Goal: Task Accomplishment & Management: Manage account settings

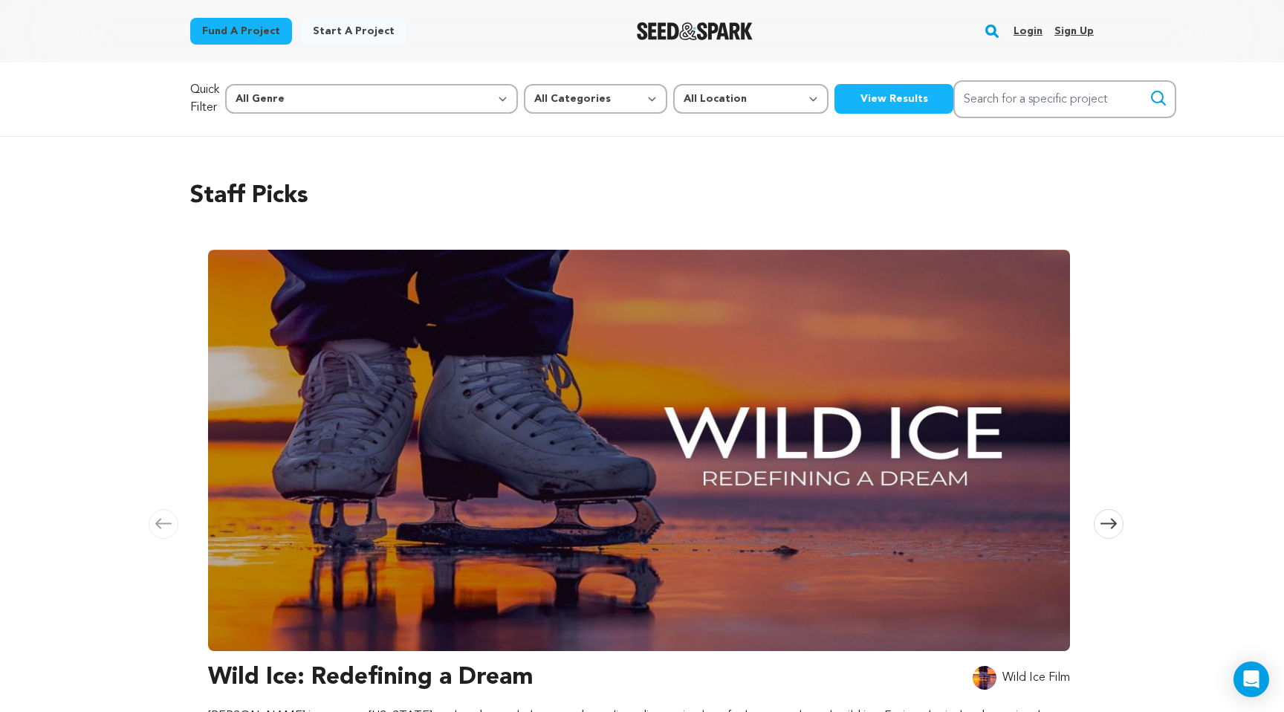
click at [1037, 32] on link "Login" at bounding box center [1027, 31] width 29 height 24
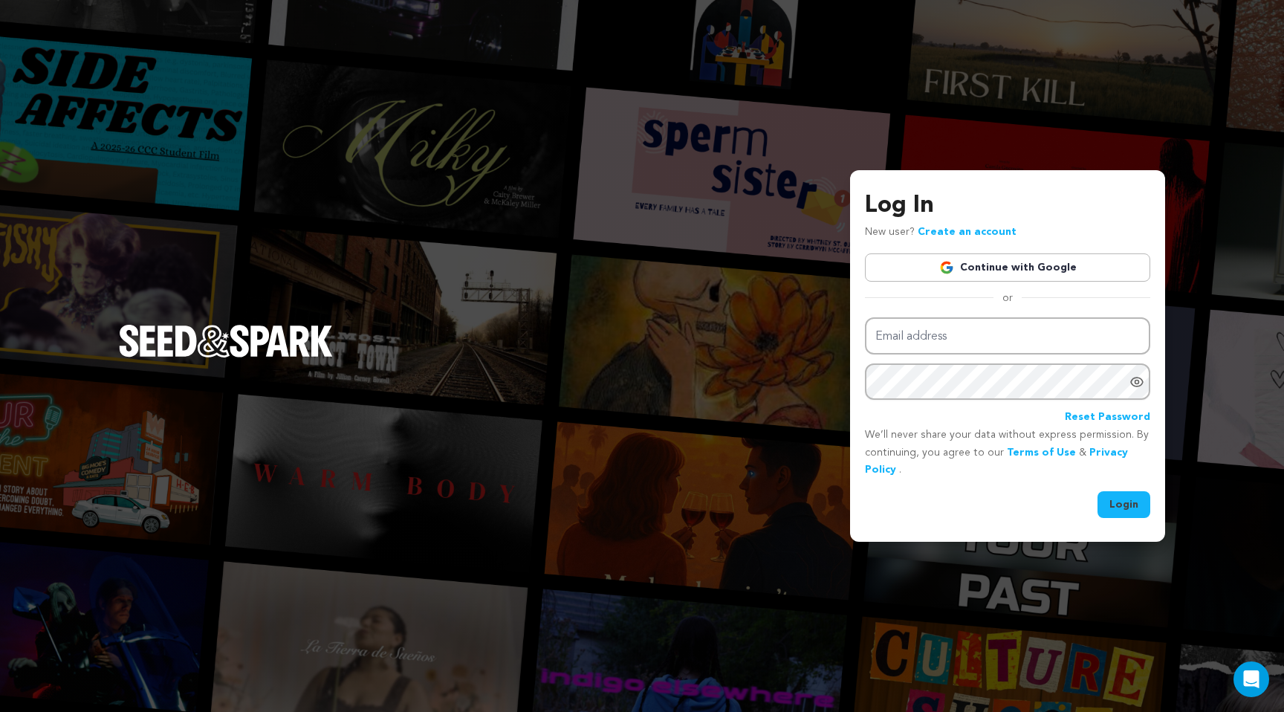
click at [1001, 263] on link "Continue with Google" at bounding box center [1007, 267] width 285 height 28
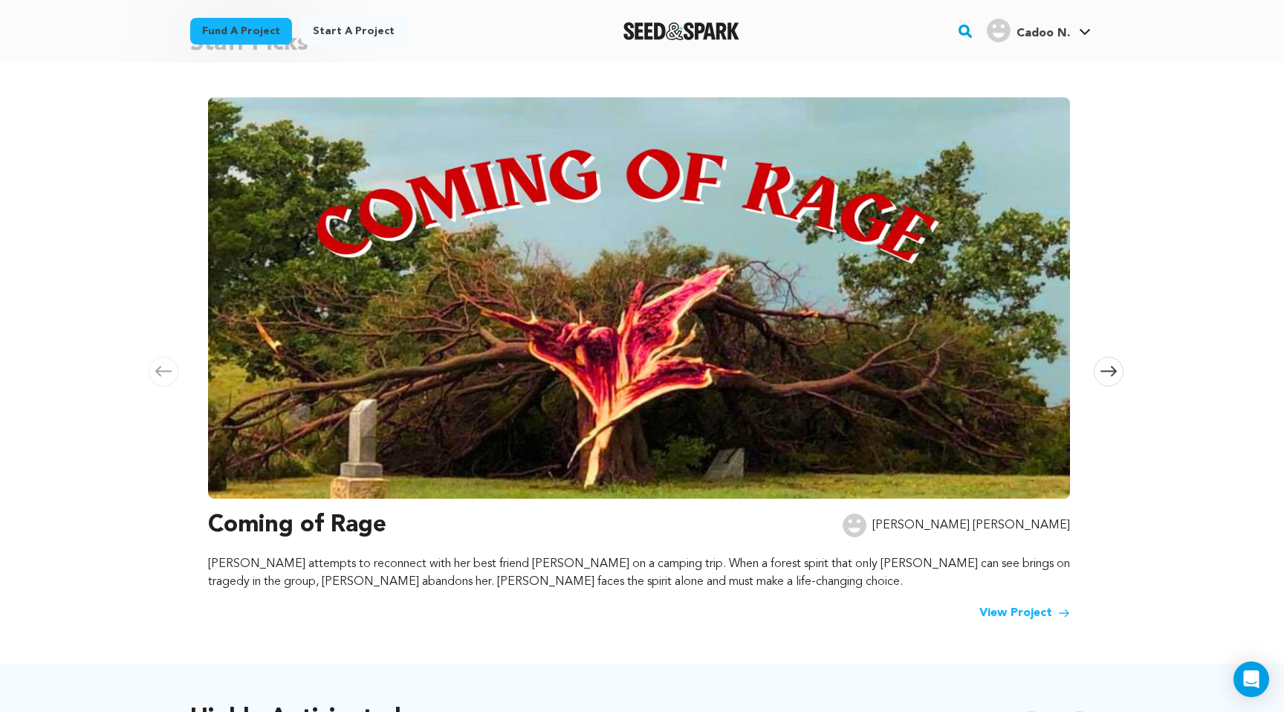
scroll to position [157, 0]
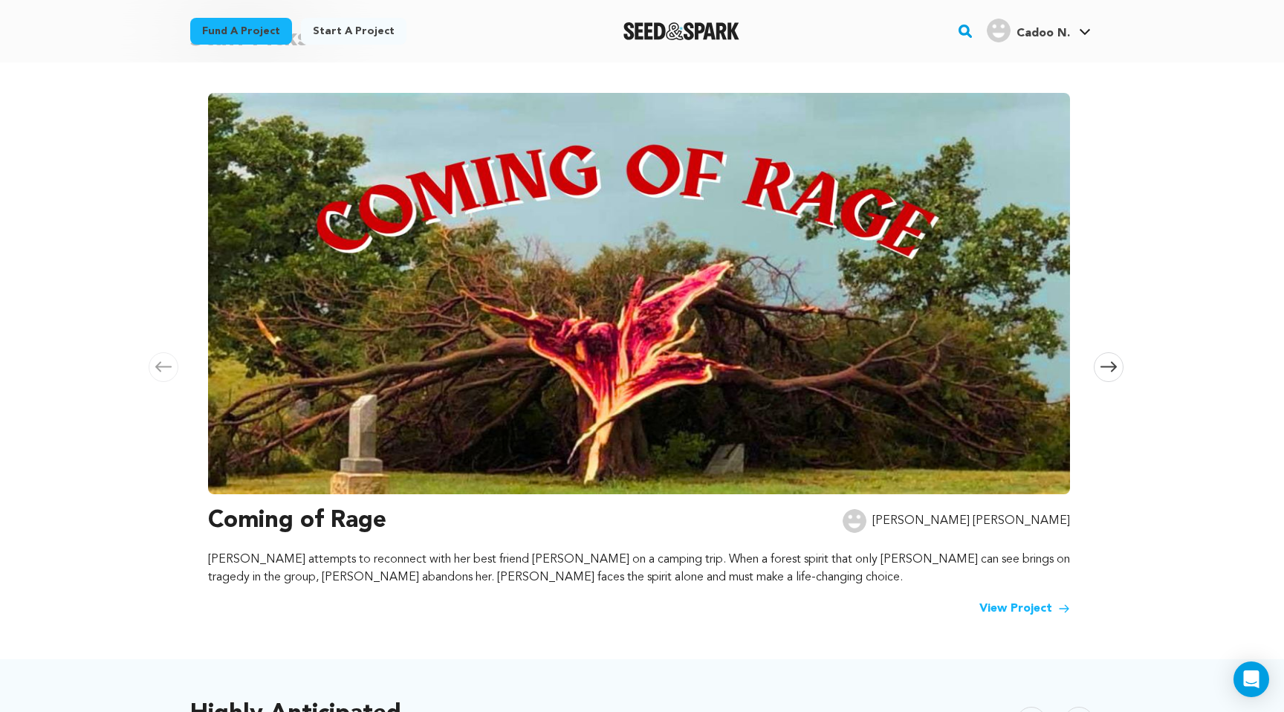
click at [1105, 360] on span at bounding box center [1109, 367] width 30 height 30
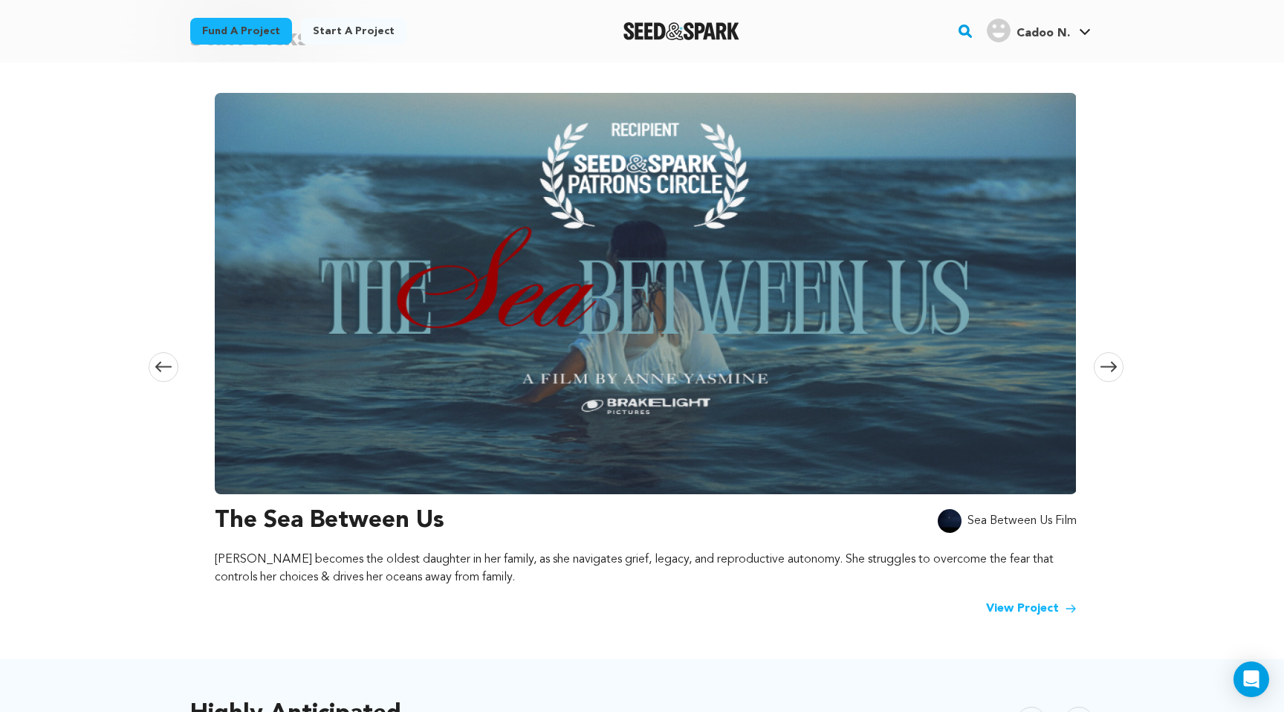
scroll to position [0, 877]
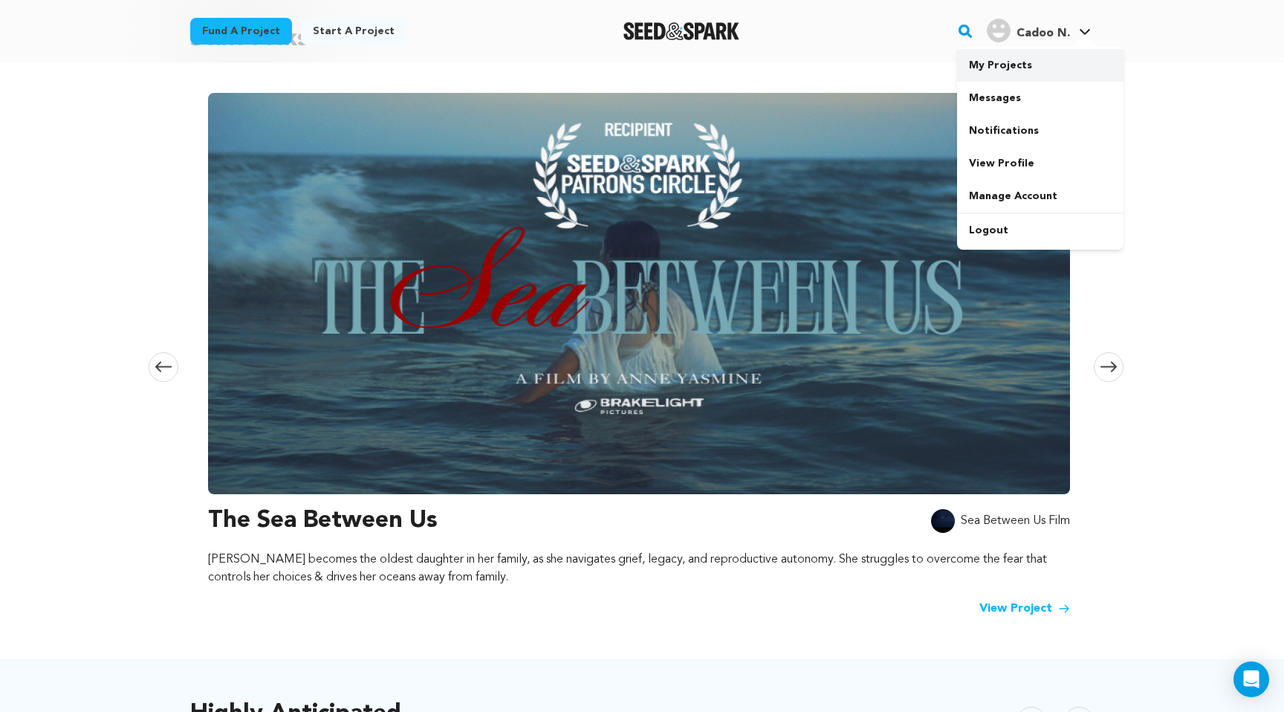
click at [1041, 68] on link "My Projects" at bounding box center [1040, 65] width 166 height 33
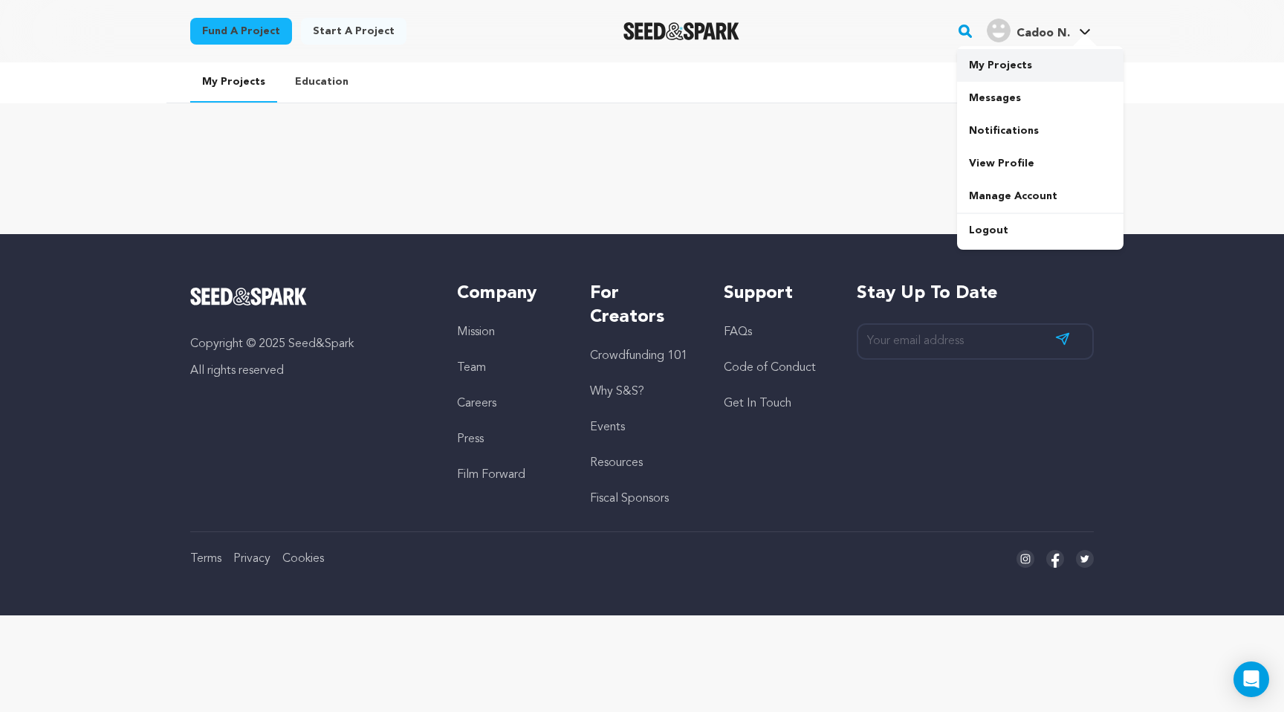
click at [1005, 68] on link "My Projects" at bounding box center [1040, 65] width 166 height 33
click at [1051, 25] on h4 "Cadoo N." at bounding box center [1042, 34] width 53 height 18
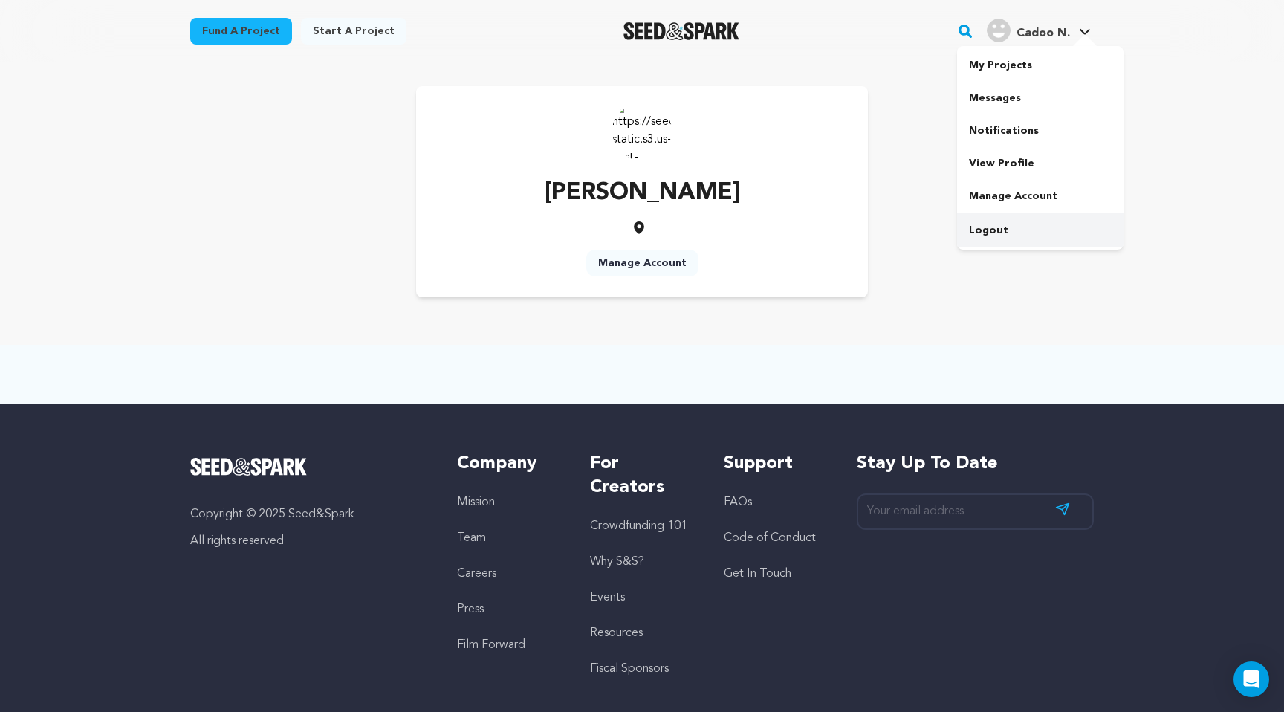
click at [984, 221] on link "Logout" at bounding box center [1040, 230] width 166 height 33
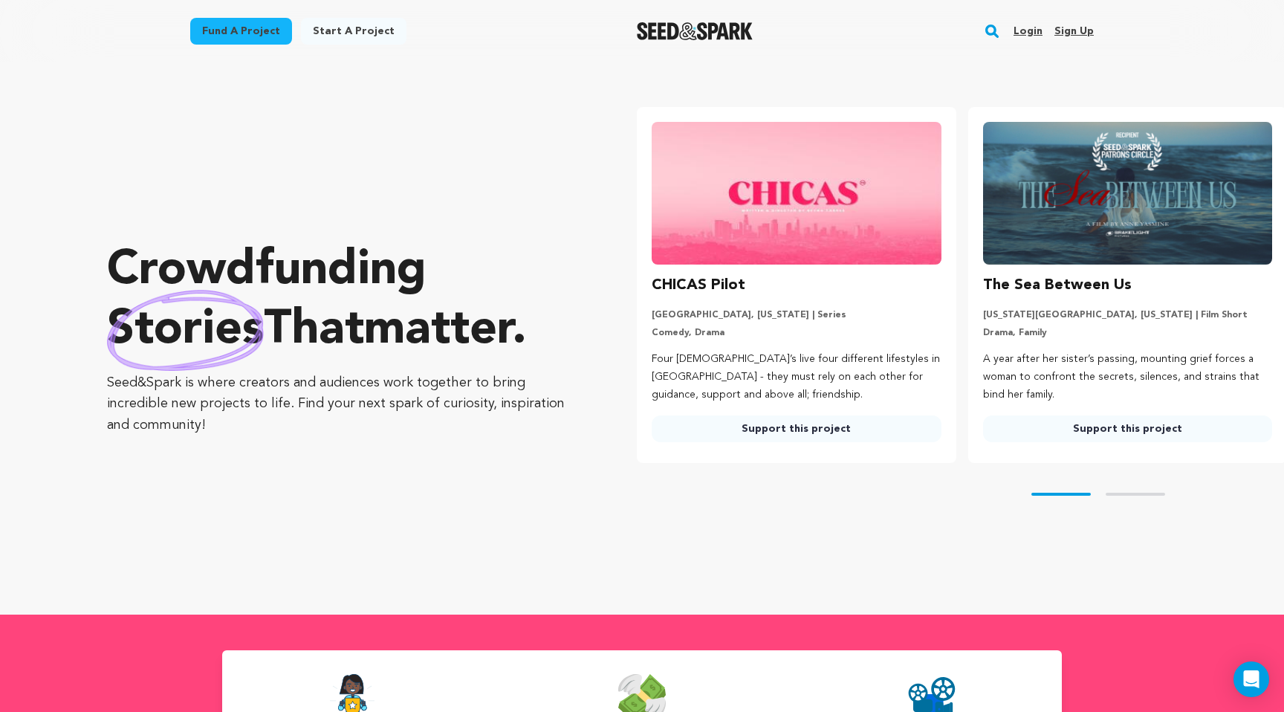
click at [1012, 18] on div "Login Sign up" at bounding box center [1047, 31] width 92 height 39
click at [1024, 19] on link "Login" at bounding box center [1027, 31] width 29 height 24
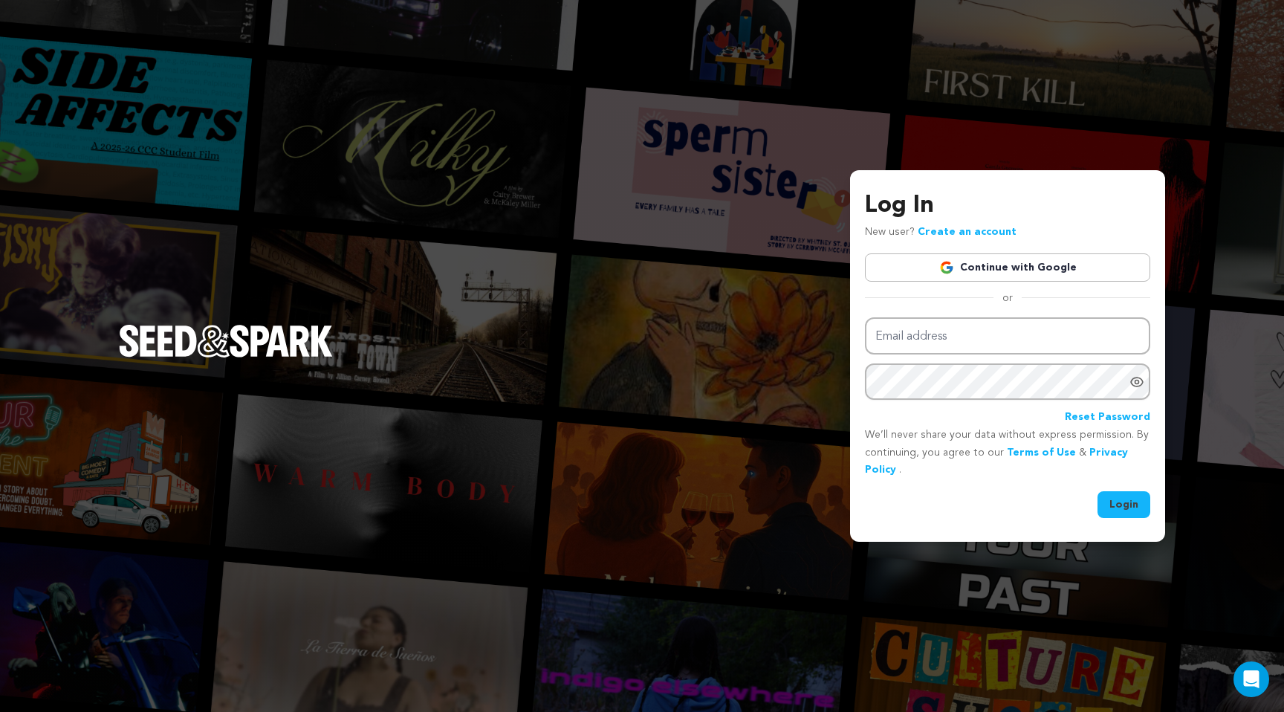
click at [954, 263] on img at bounding box center [946, 267] width 15 height 15
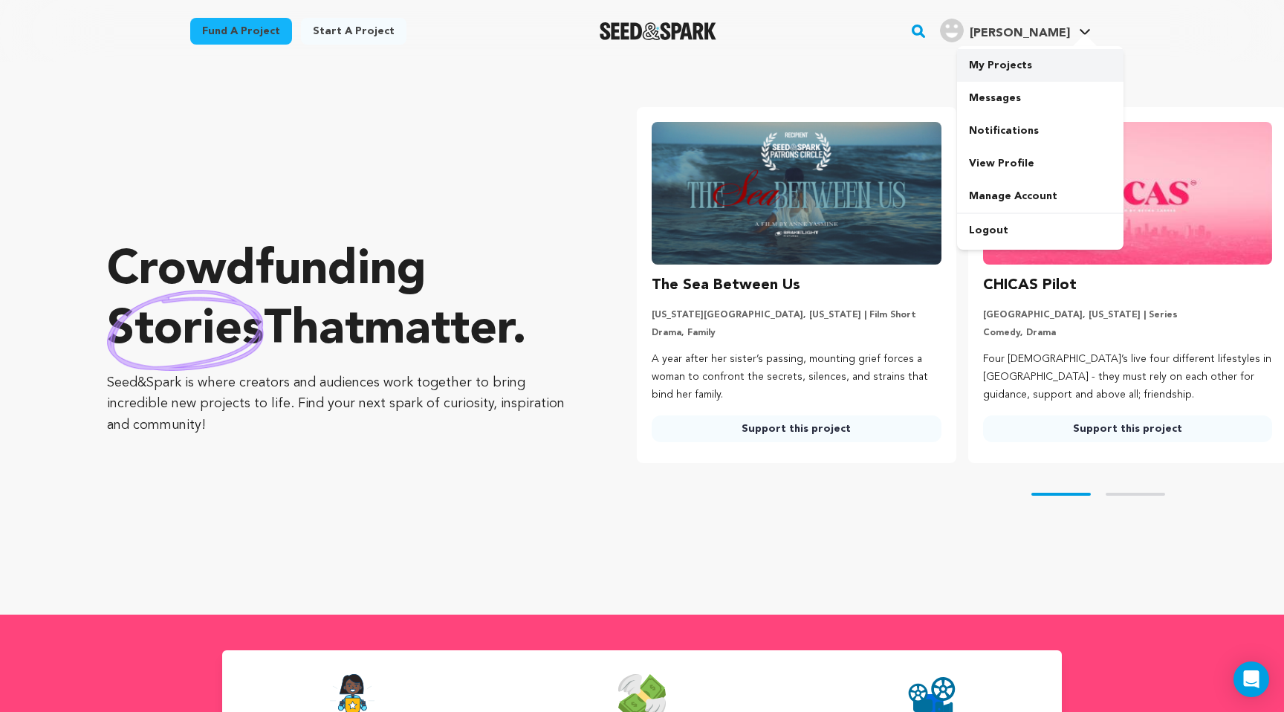
click at [992, 70] on link "My Projects" at bounding box center [1040, 65] width 166 height 33
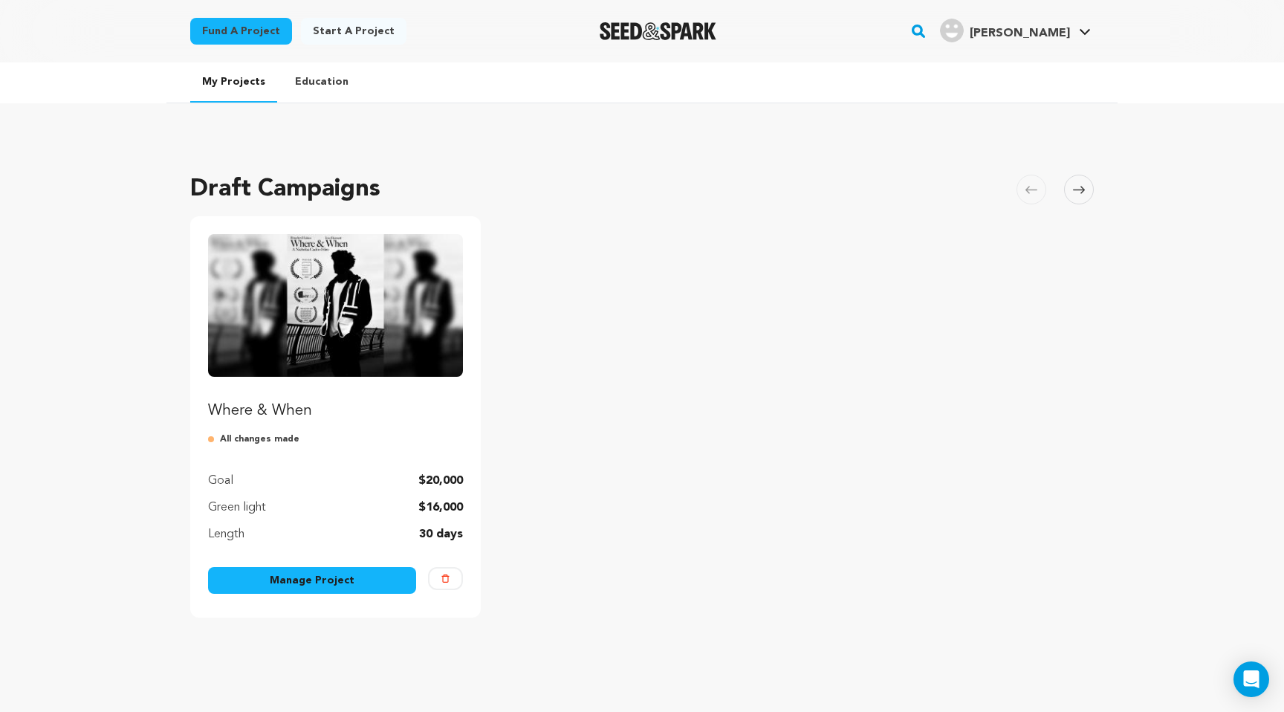
click at [319, 582] on link "Manage Project" at bounding box center [312, 580] width 208 height 27
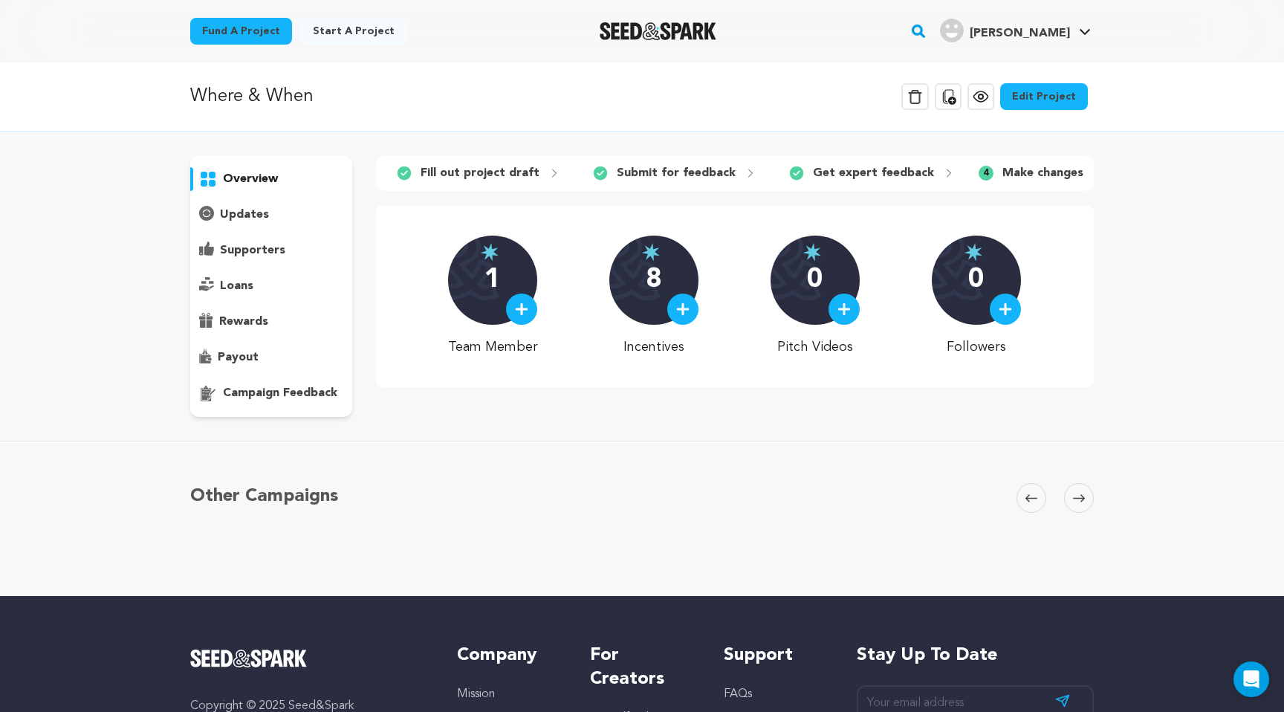
click at [264, 212] on p "updates" at bounding box center [244, 215] width 49 height 18
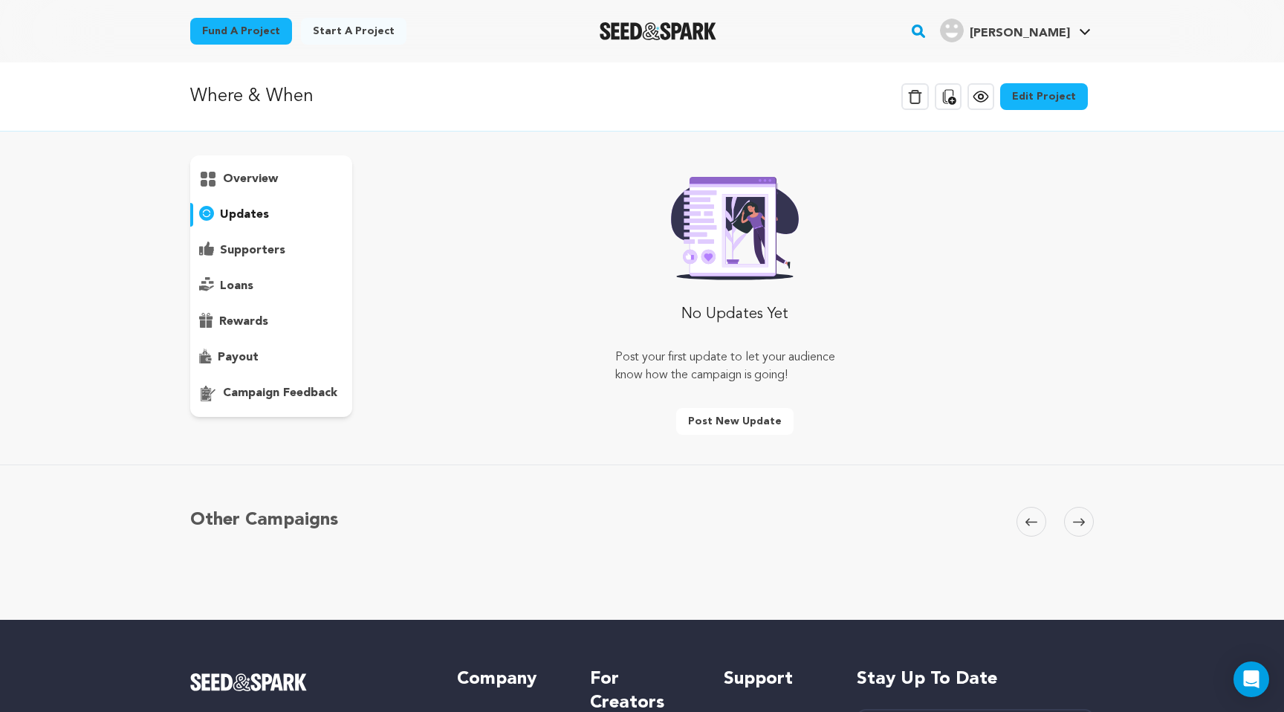
click at [1049, 96] on link "Edit Project" at bounding box center [1044, 96] width 88 height 27
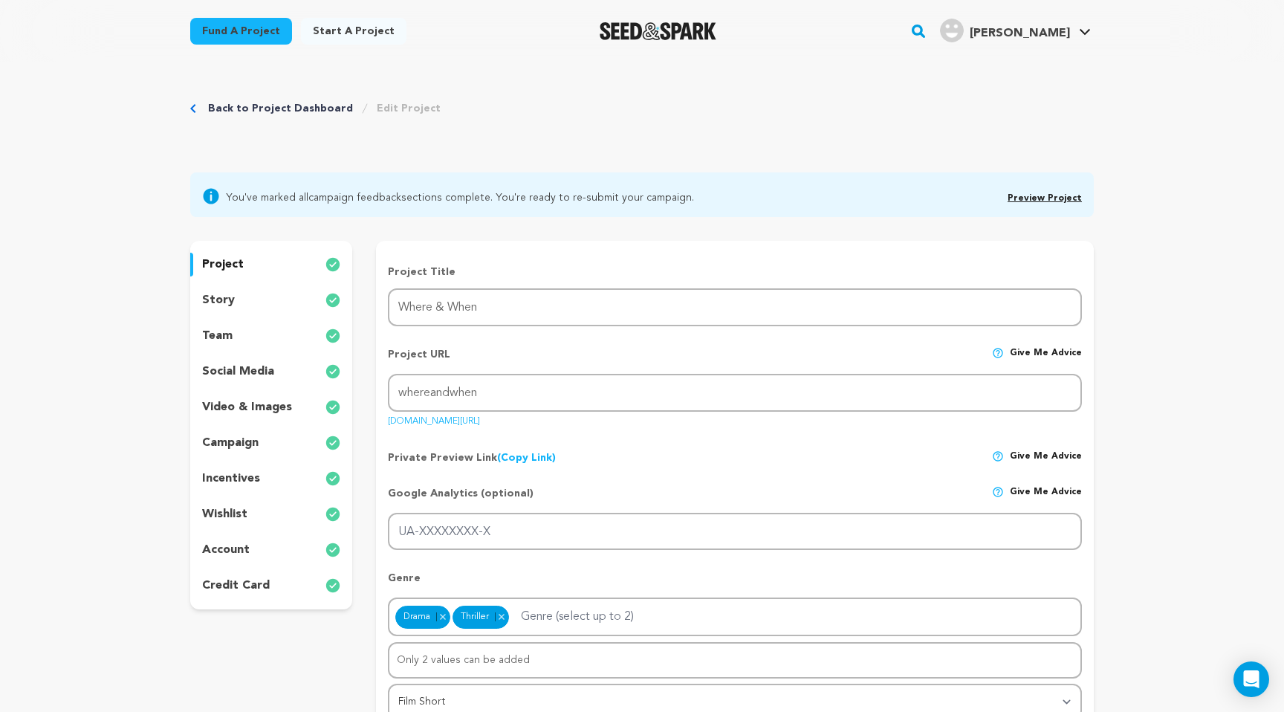
click at [256, 472] on p "incentives" at bounding box center [231, 479] width 58 height 18
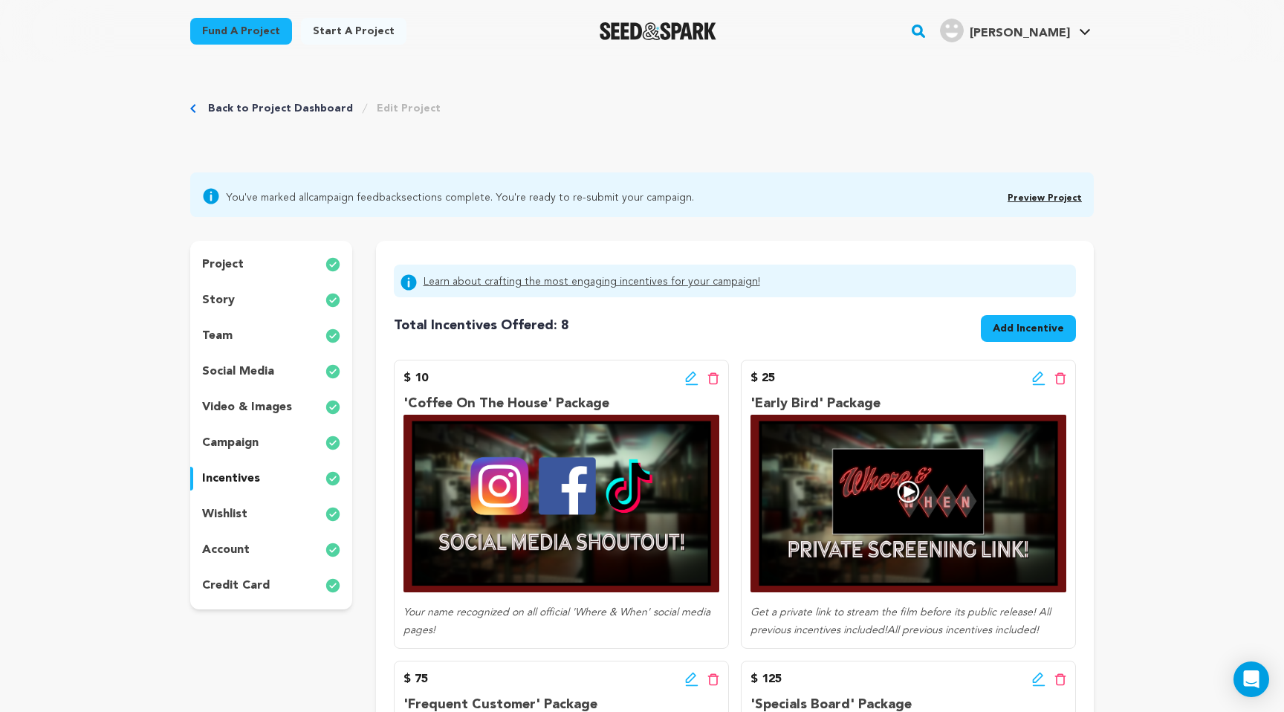
click at [1036, 332] on span "Add Incentive" at bounding box center [1028, 328] width 71 height 15
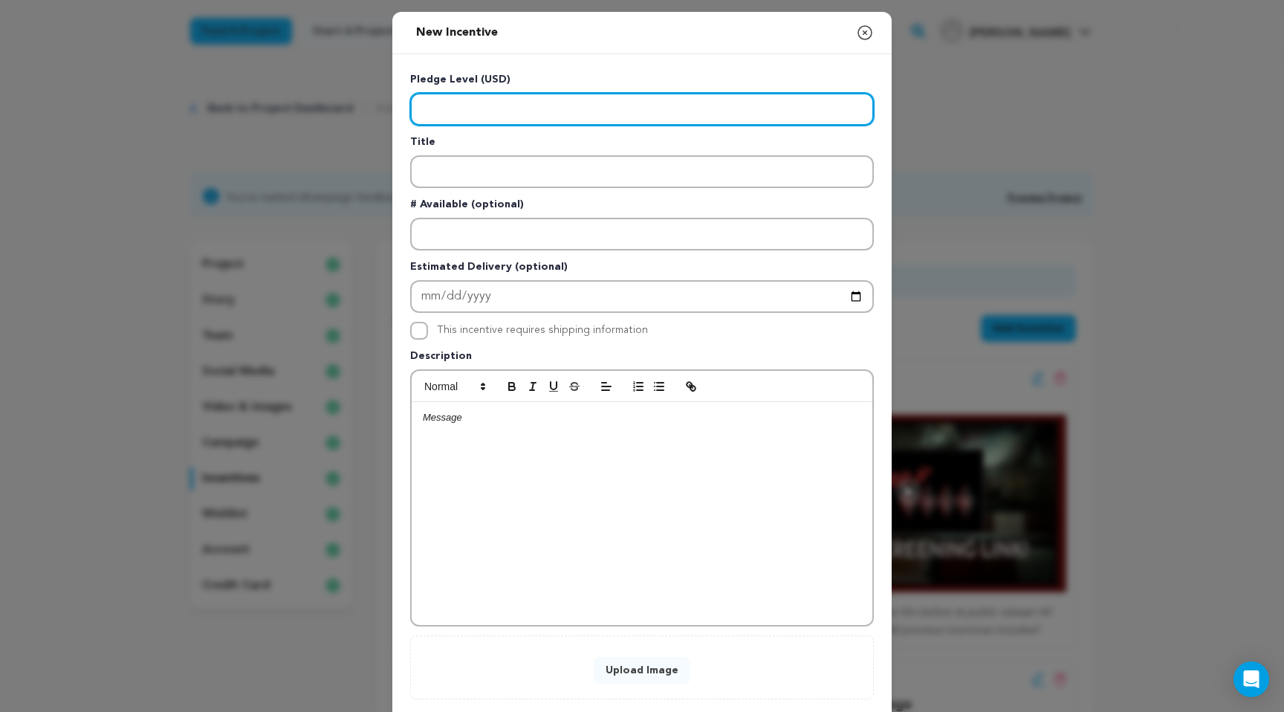
click at [682, 117] on input "Enter level" at bounding box center [642, 109] width 464 height 33
type input "10000"
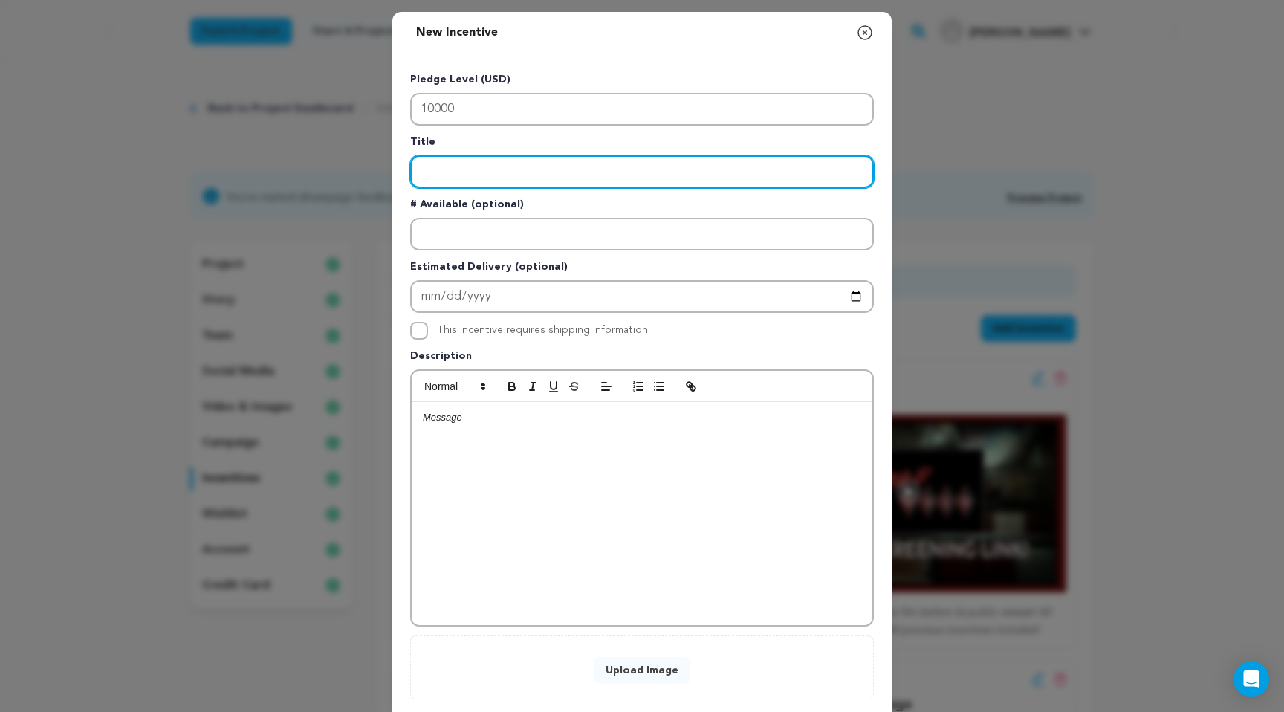
click at [539, 181] on input "Enter title" at bounding box center [642, 171] width 464 height 33
type input "'Shift Lead' Package"
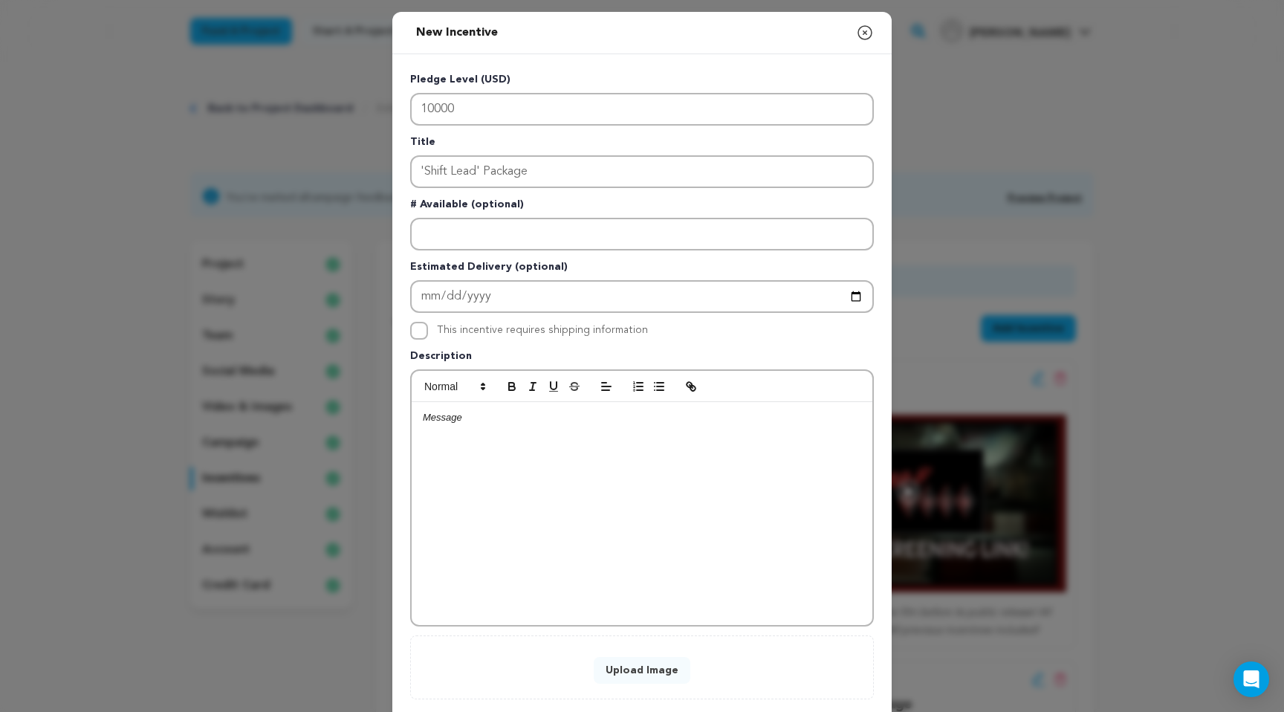
click at [510, 433] on div at bounding box center [642, 513] width 461 height 223
drag, startPoint x: 524, startPoint y: 432, endPoint x: 412, endPoint y: 418, distance: 112.3
click at [412, 418] on div "You'll be an official 'Producer' of the film, with access to calls with the cas…" at bounding box center [642, 513] width 461 height 223
click at [611, 458] on div "You'll be an official 'Producer' of the film, with access to calls with the cas…" at bounding box center [642, 513] width 461 height 223
click at [551, 420] on em "You'll be an official 'Producer' of the film, with access to calls with the cas…" at bounding box center [640, 424] width 434 height 25
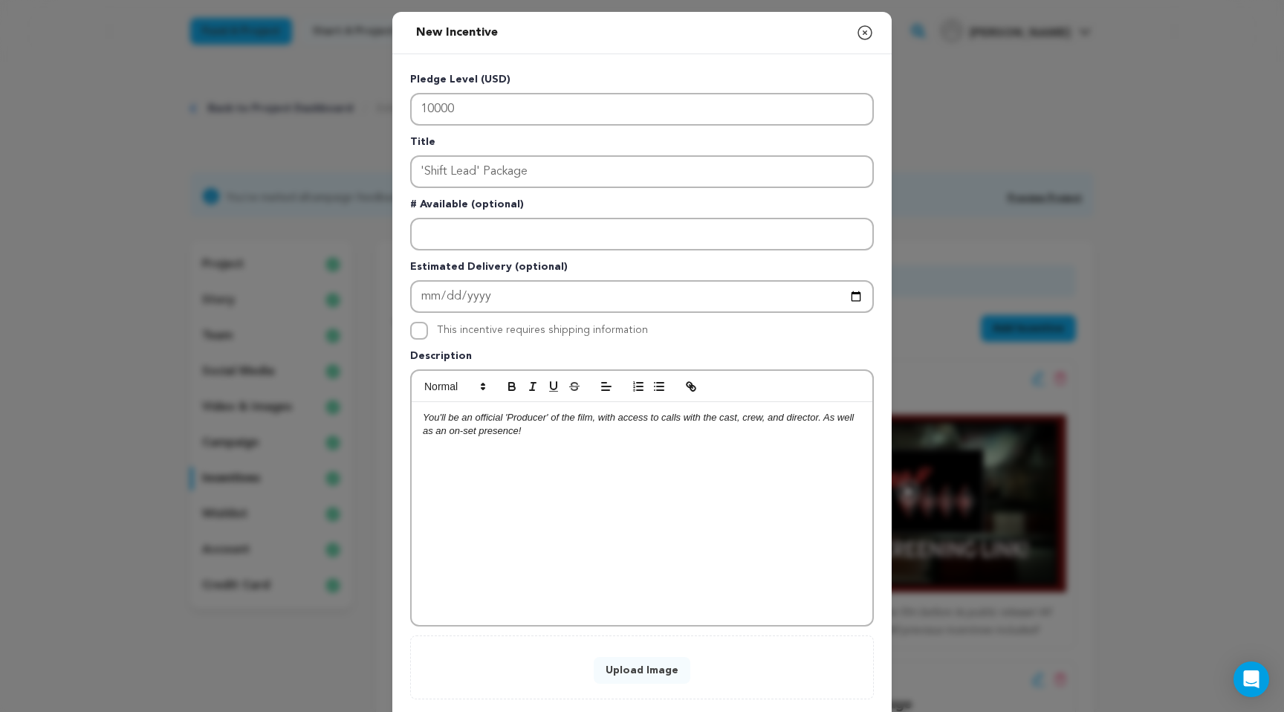
click at [503, 416] on em "You'll be an official 'Producer' of the film, with access to calls with the cas…" at bounding box center [640, 424] width 434 height 25
click at [613, 444] on div "You'll be an official (IMDB Credited) 'Producer' of the film, with access to ca…" at bounding box center [642, 513] width 461 height 223
click at [508, 418] on em "You'll be an official (IMDB Credited) 'Producer' of the film, with access to ca…" at bounding box center [641, 424] width 436 height 25
click at [672, 435] on p "You'll be an official (On-Screen & IMDB Credited) 'Producer' of the film, with …" at bounding box center [642, 424] width 438 height 27
click at [525, 435] on em "You'll be an official (On-Screen & IMDB Credited) 'Producer' of the film, with …" at bounding box center [636, 424] width 427 height 25
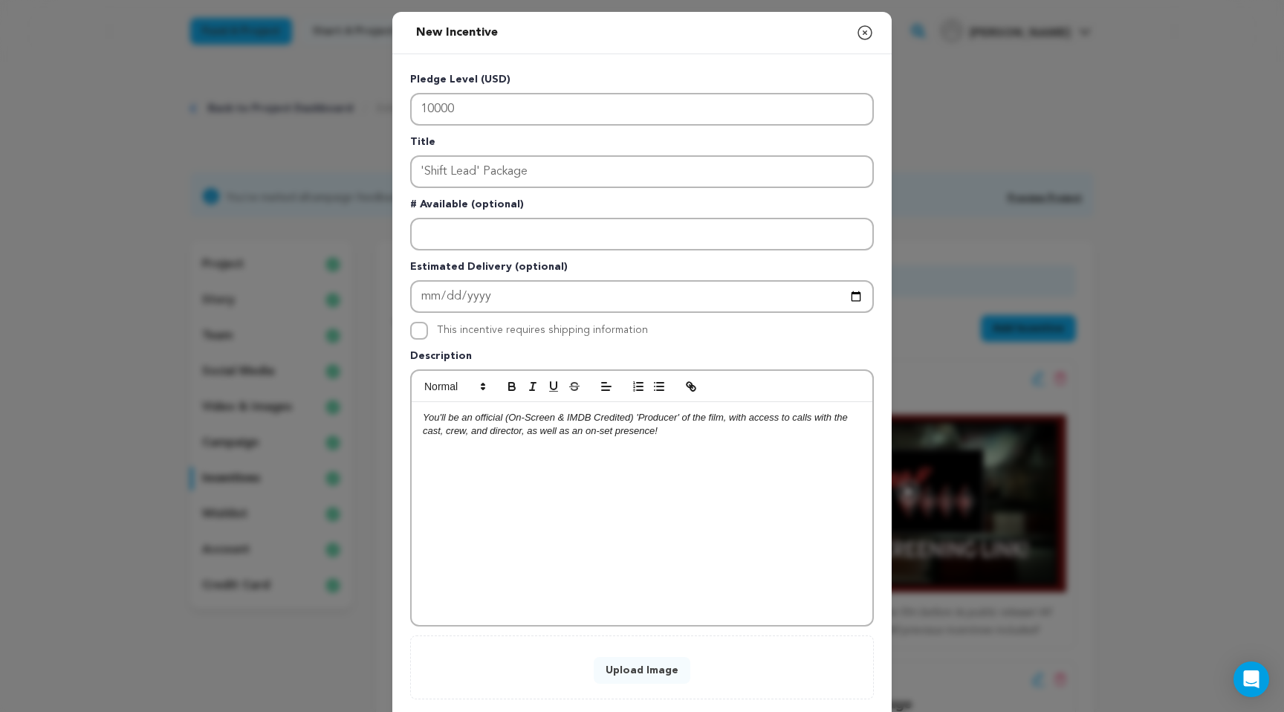
click at [674, 459] on div "You'll be an official (On-Screen & IMDB Credited) 'Producer' of the film, with …" at bounding box center [642, 513] width 461 height 223
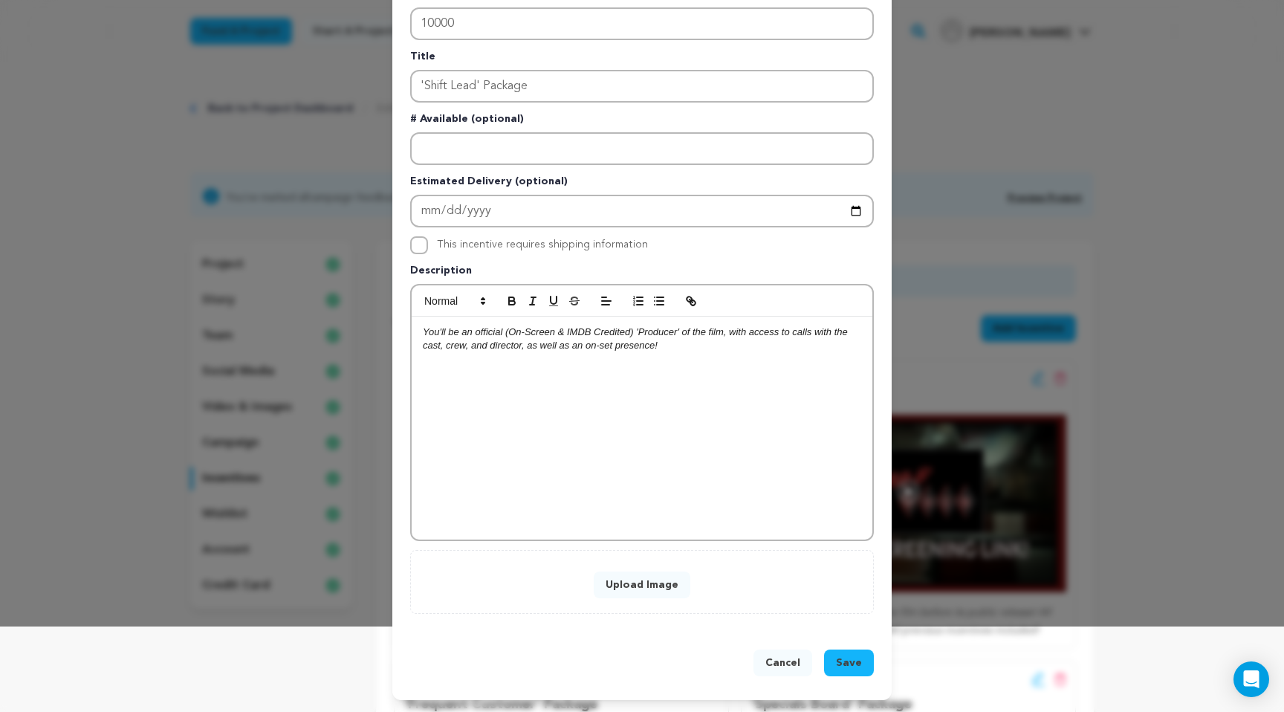
scroll to position [82, 0]
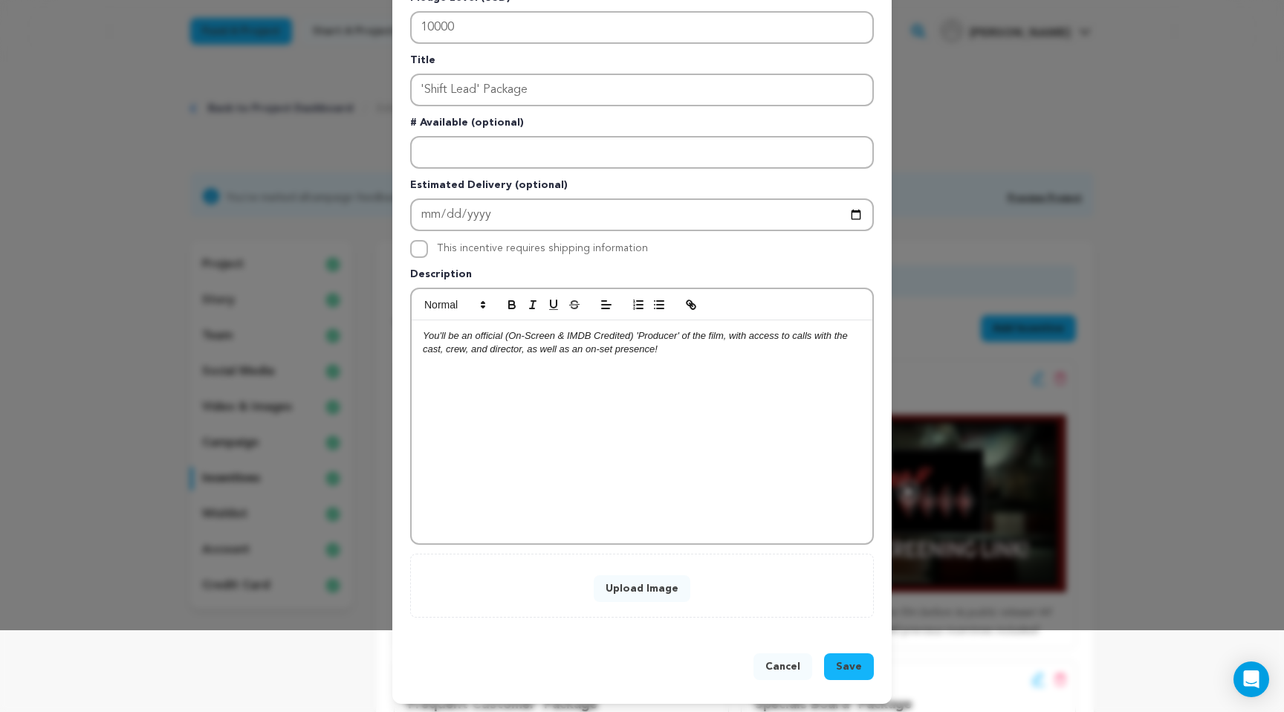
click at [632, 587] on button "Upload Image" at bounding box center [642, 588] width 97 height 27
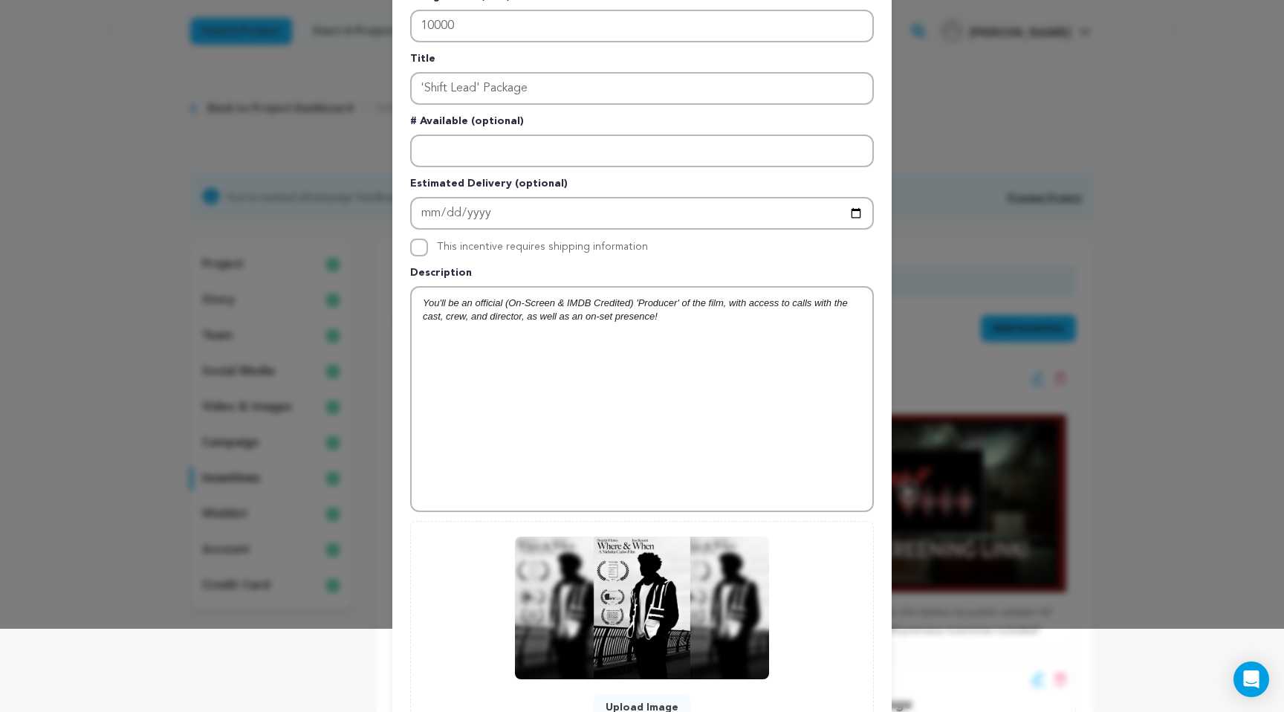
scroll to position [206, 0]
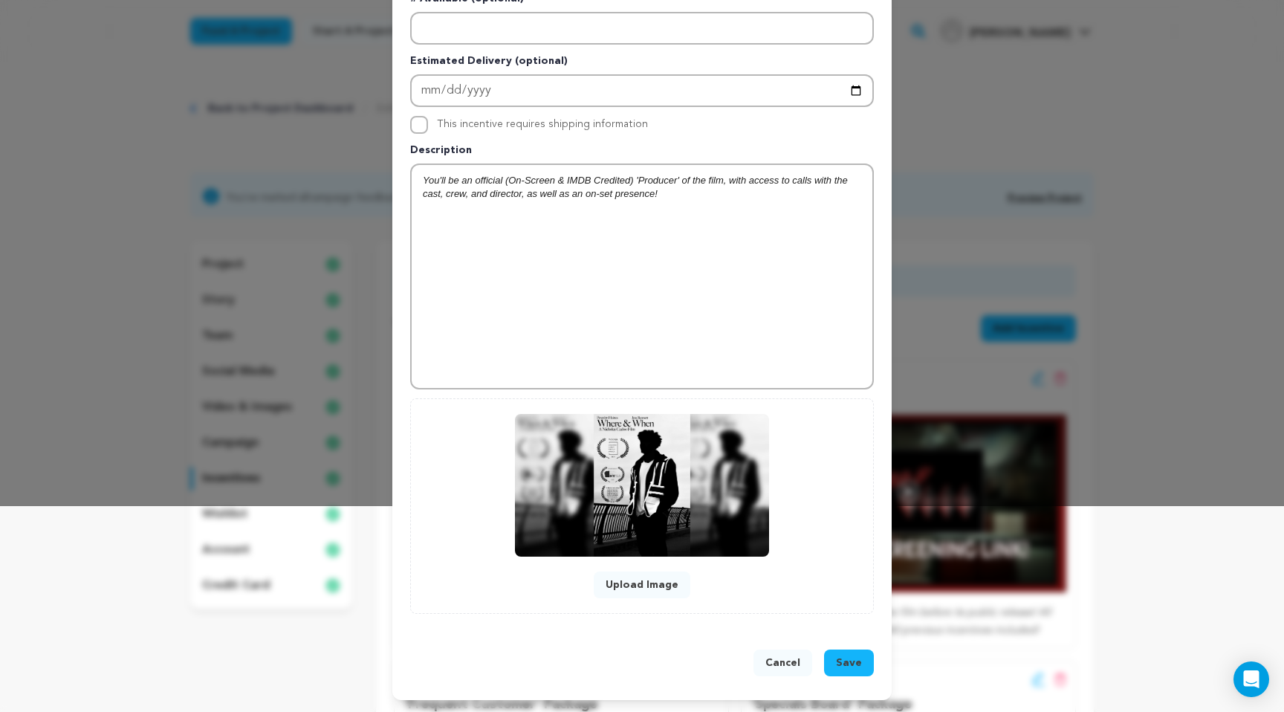
click at [848, 665] on span "Save" at bounding box center [849, 662] width 26 height 15
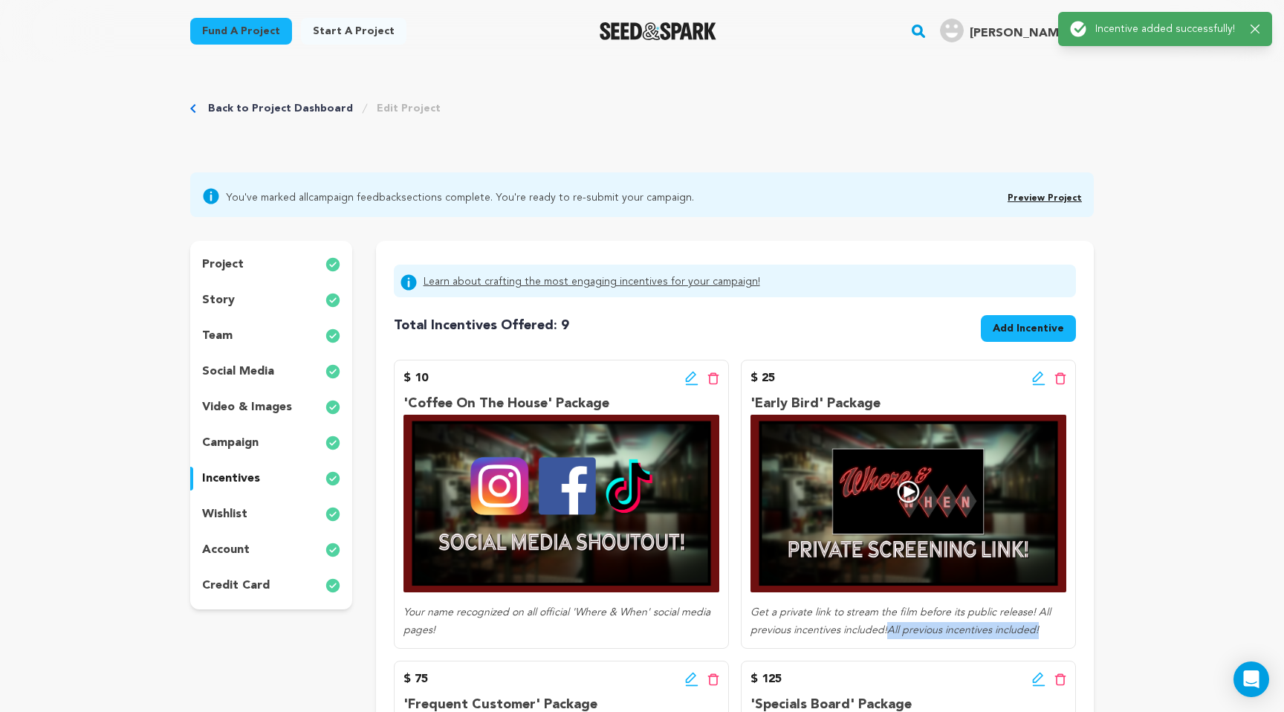
drag, startPoint x: 889, startPoint y: 630, endPoint x: 1036, endPoint y: 634, distance: 147.9
click at [1037, 634] on p "Get a private link to stream the film before its public release! All previous i…" at bounding box center [908, 622] width 316 height 36
copy em "All previous incentives included!"
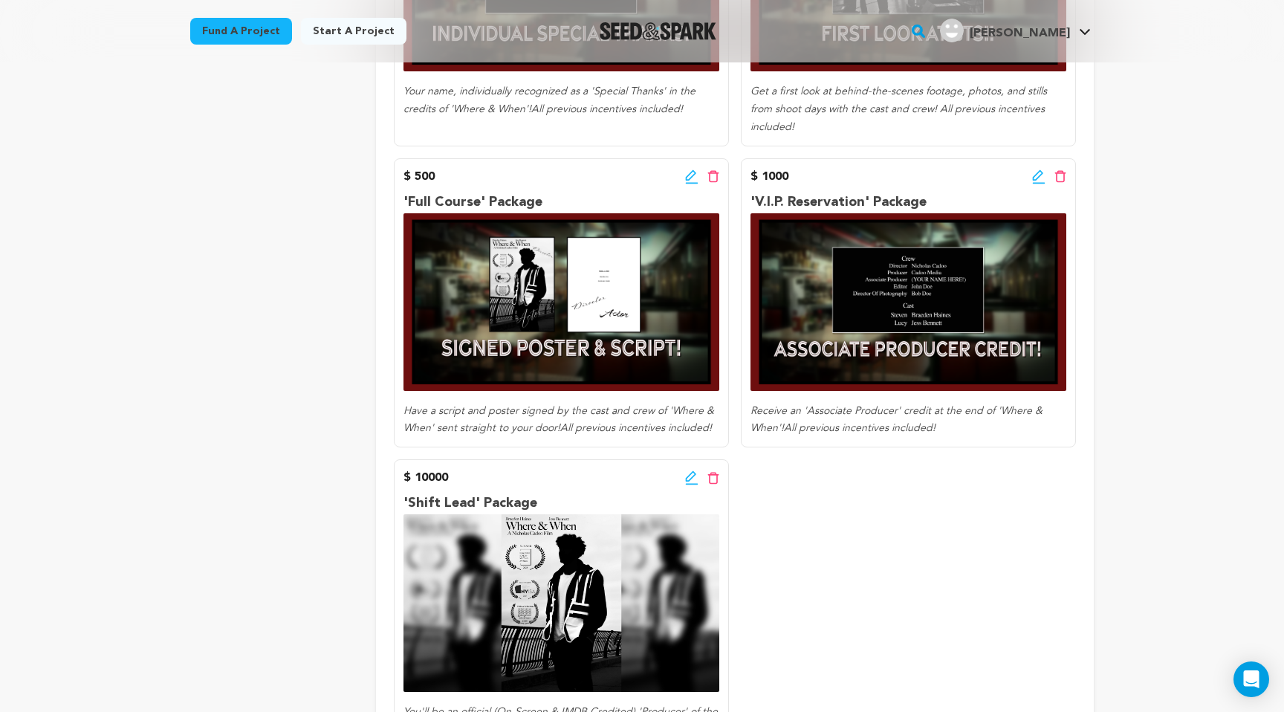
scroll to position [1262, 0]
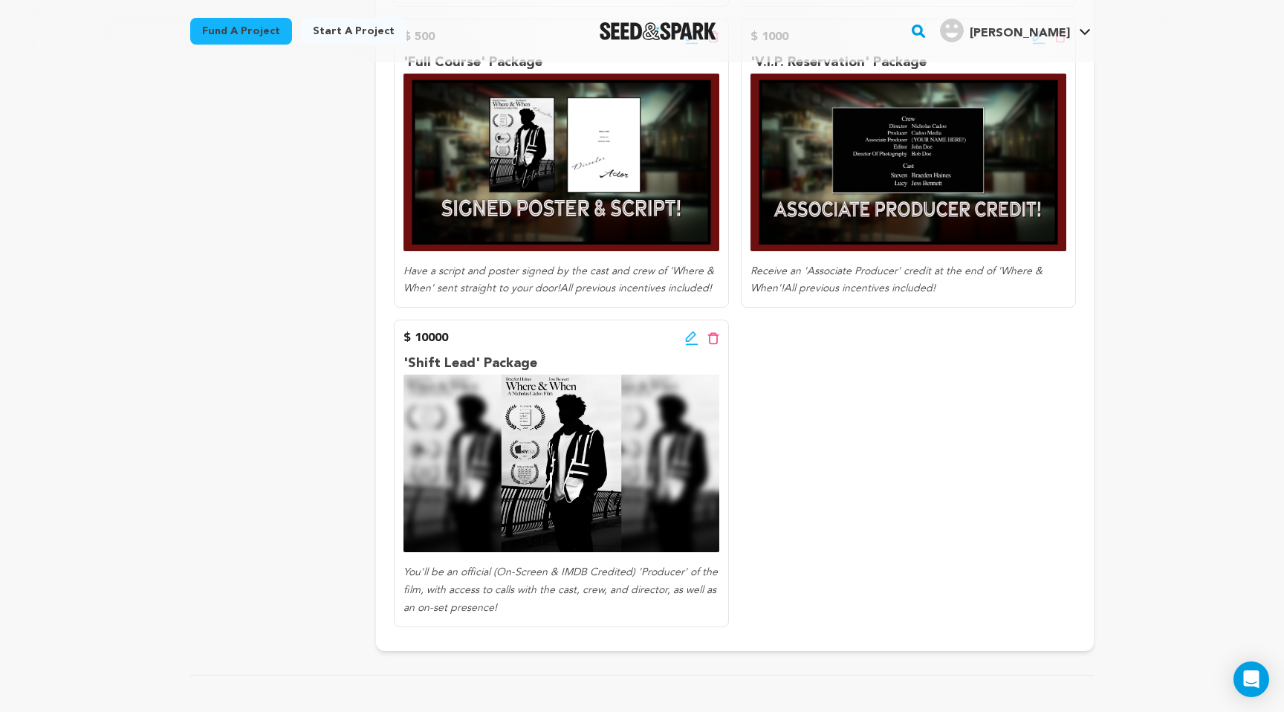
click at [691, 337] on icon at bounding box center [690, 336] width 10 height 10
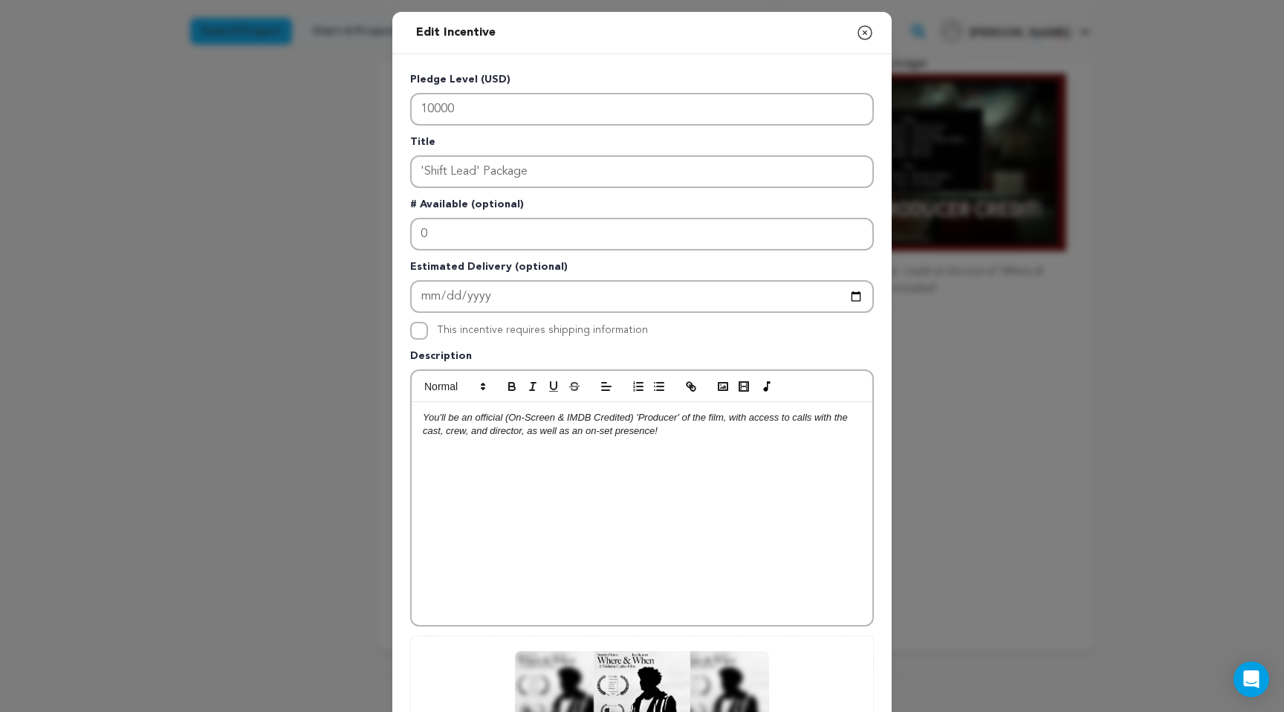
scroll to position [237, 0]
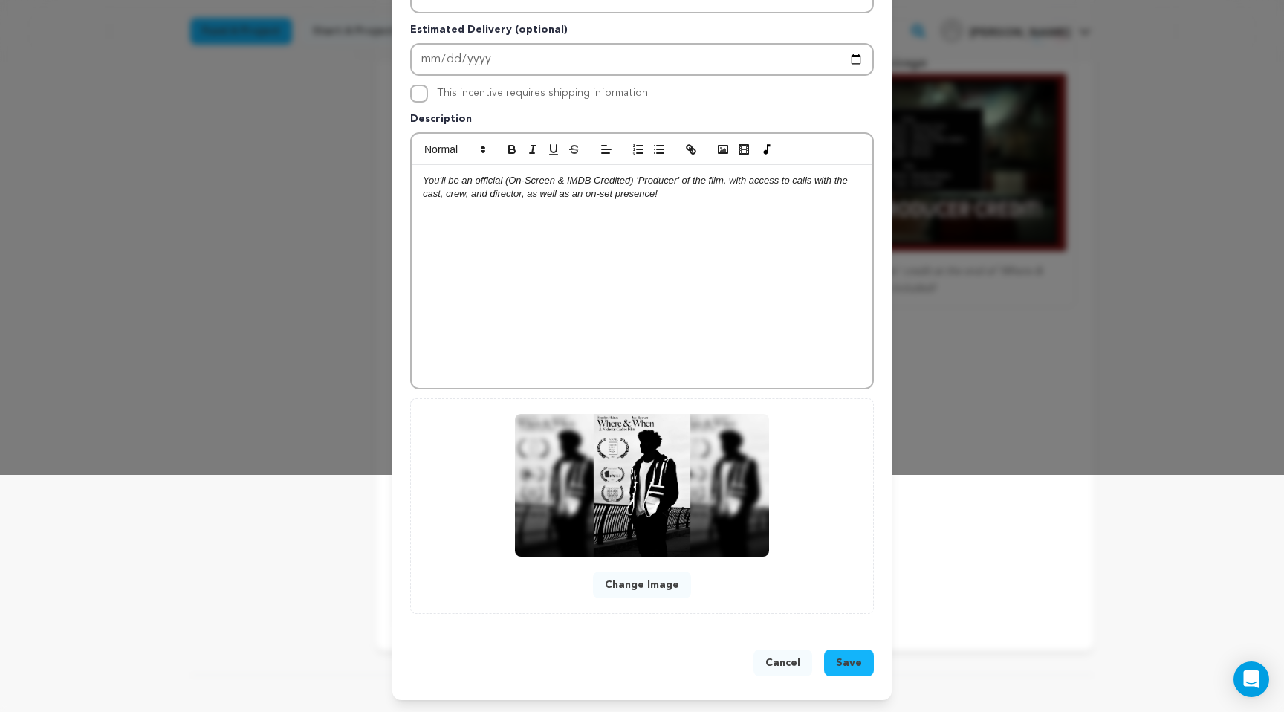
click at [684, 198] on p "You'll be an official (On-Screen & IMDB Credited) 'Producer' of the film, with …" at bounding box center [642, 187] width 438 height 27
click at [851, 650] on button "Save" at bounding box center [849, 662] width 50 height 27
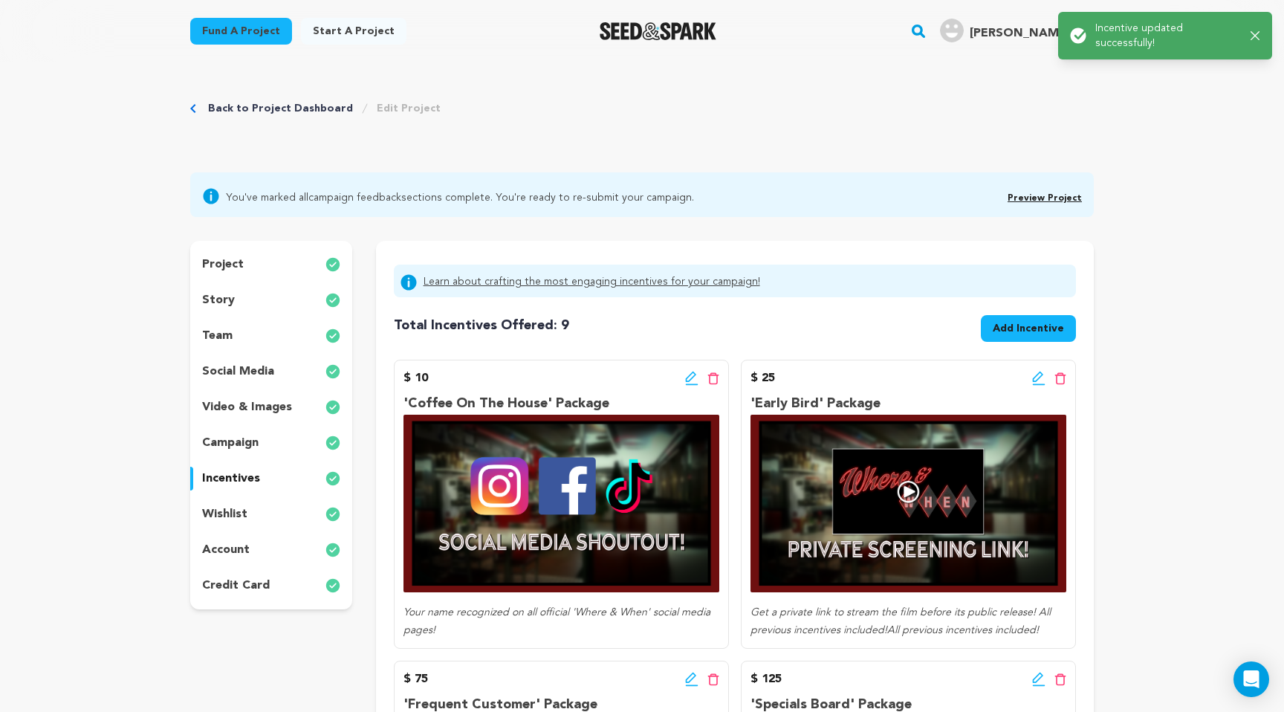
click at [1039, 319] on button "Add Incentive" at bounding box center [1028, 328] width 95 height 27
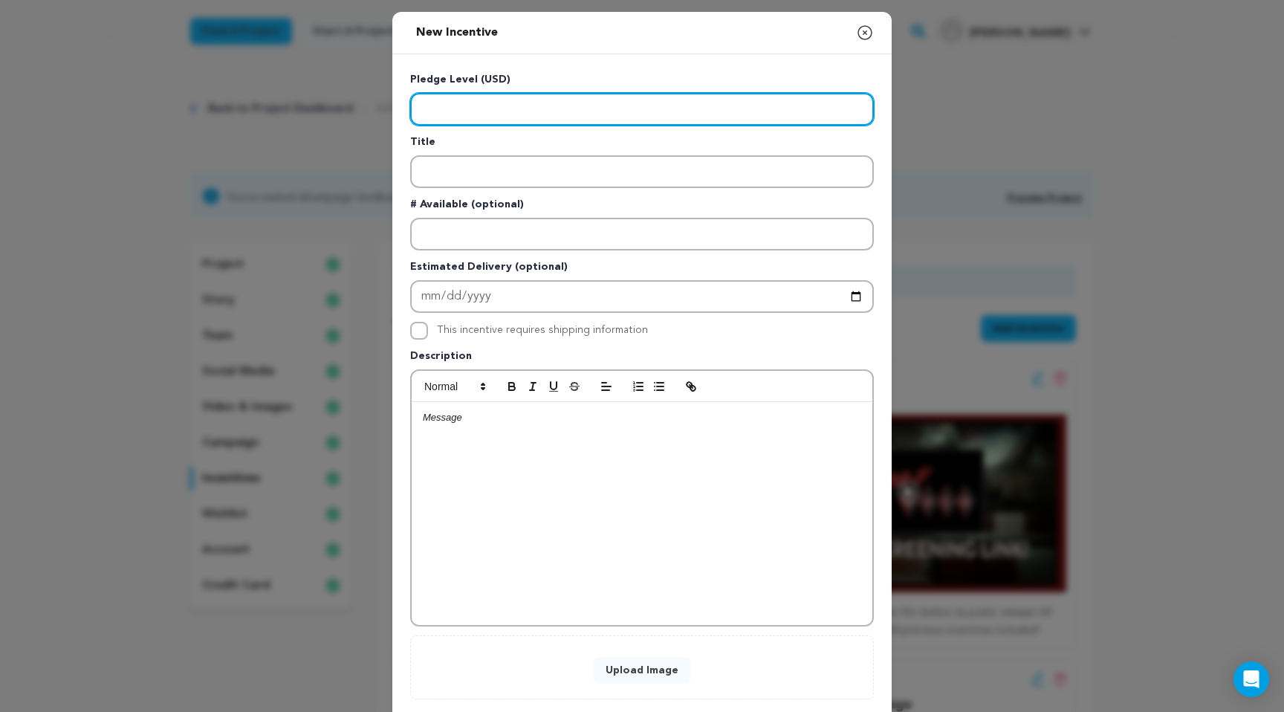
click at [470, 110] on input "Enter level" at bounding box center [642, 109] width 464 height 33
type input "20000"
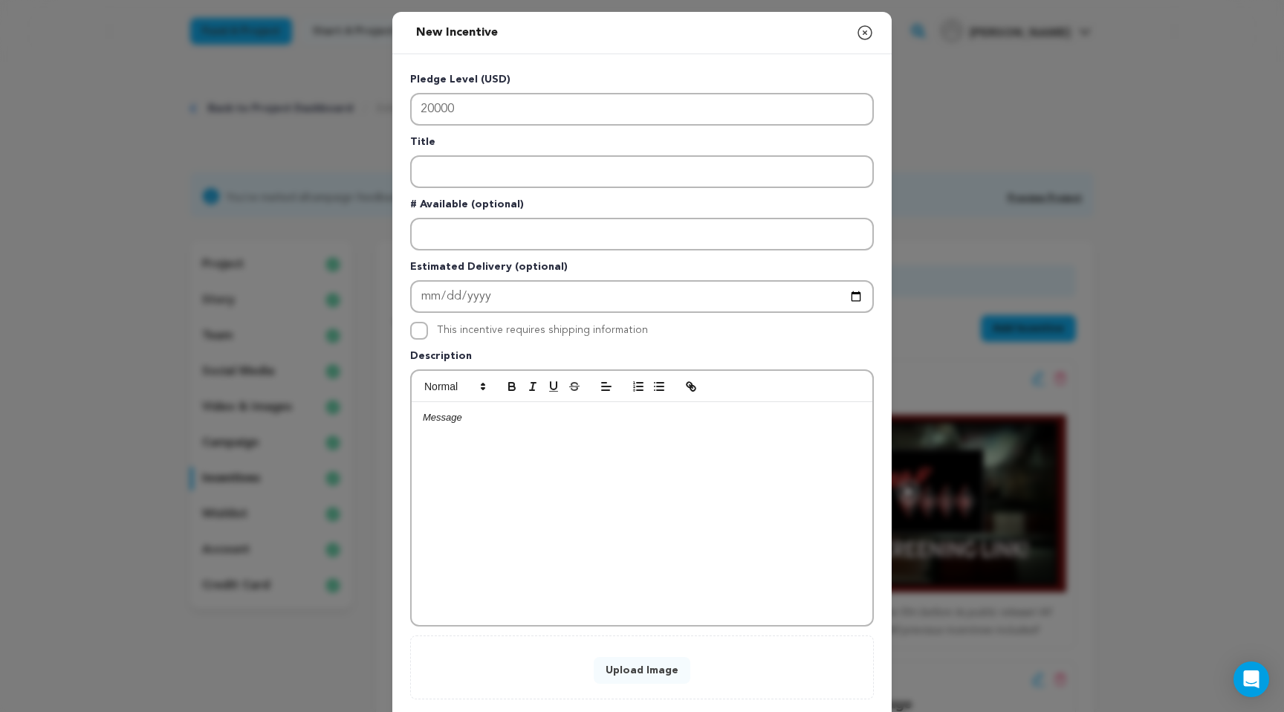
click at [504, 192] on div "Pledge Level (USD) 20000 Title # Available (optional) Estimated Delivery (optio…" at bounding box center [642, 385] width 464 height 627
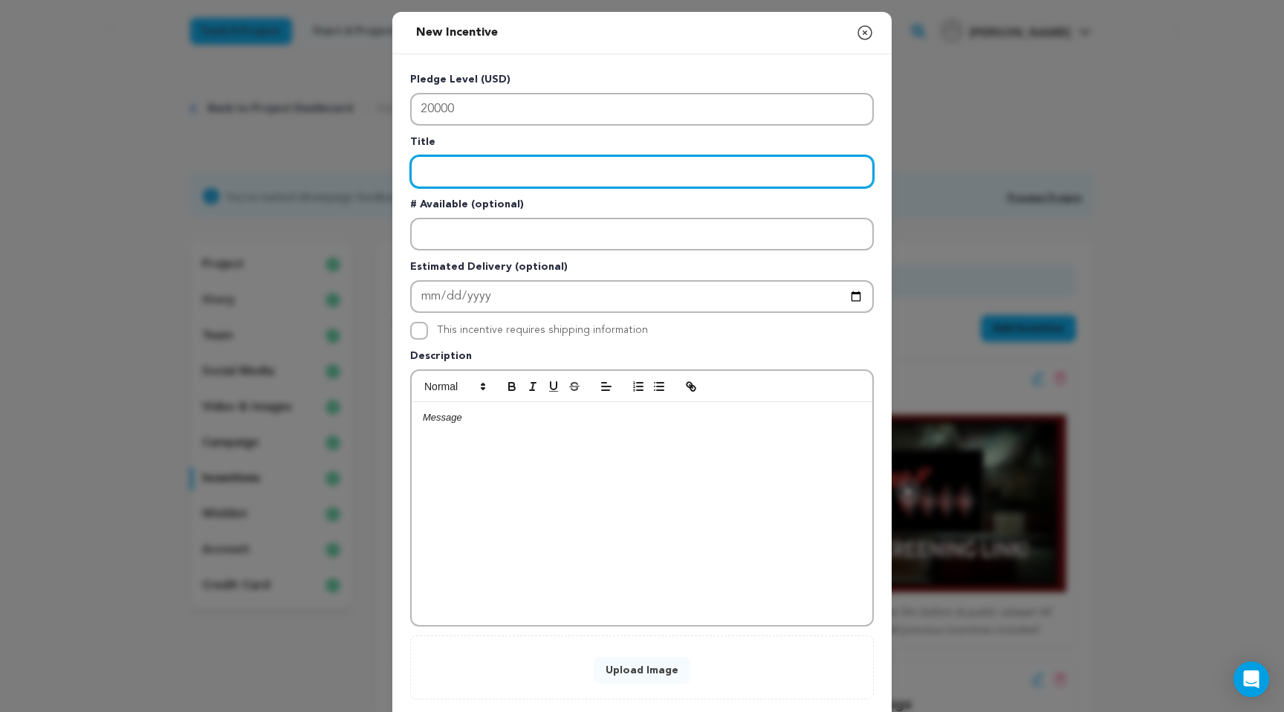
click at [495, 179] on input "Enter title" at bounding box center [642, 171] width 464 height 33
type input """
type input "'Manager' Package"
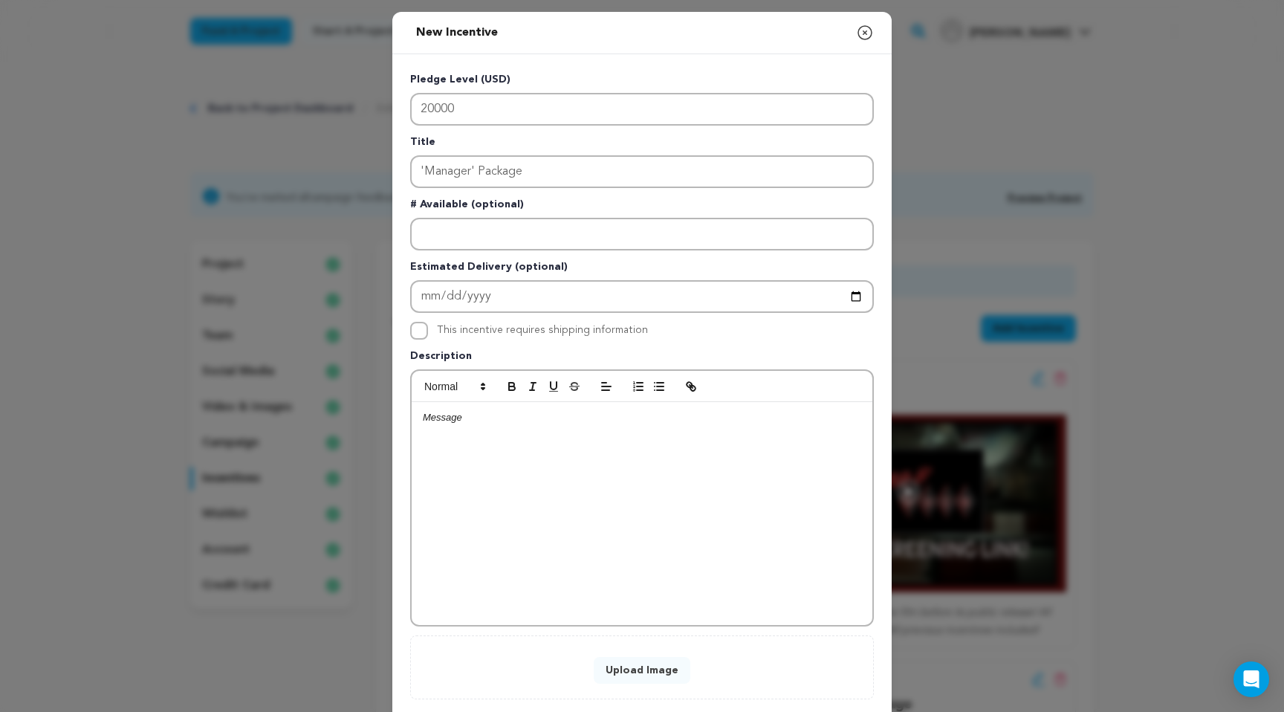
click at [489, 419] on p at bounding box center [642, 417] width 438 height 13
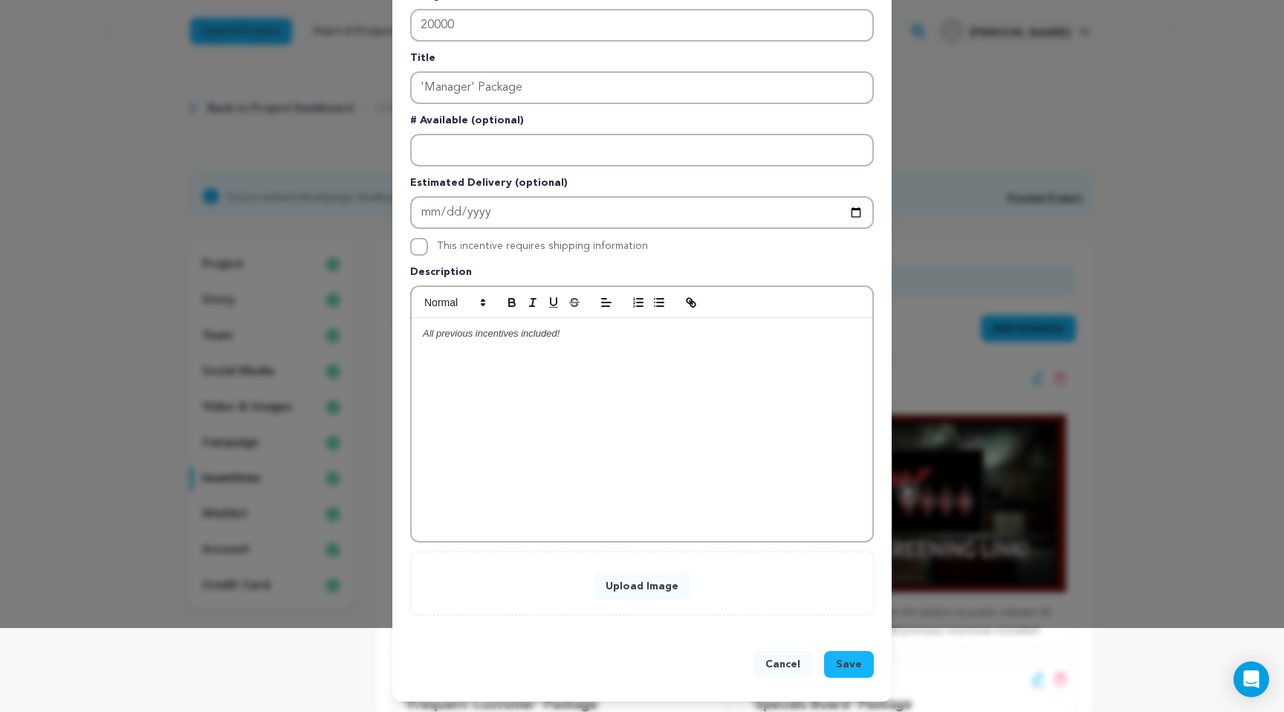
click at [672, 589] on button "Upload Image" at bounding box center [642, 586] width 97 height 27
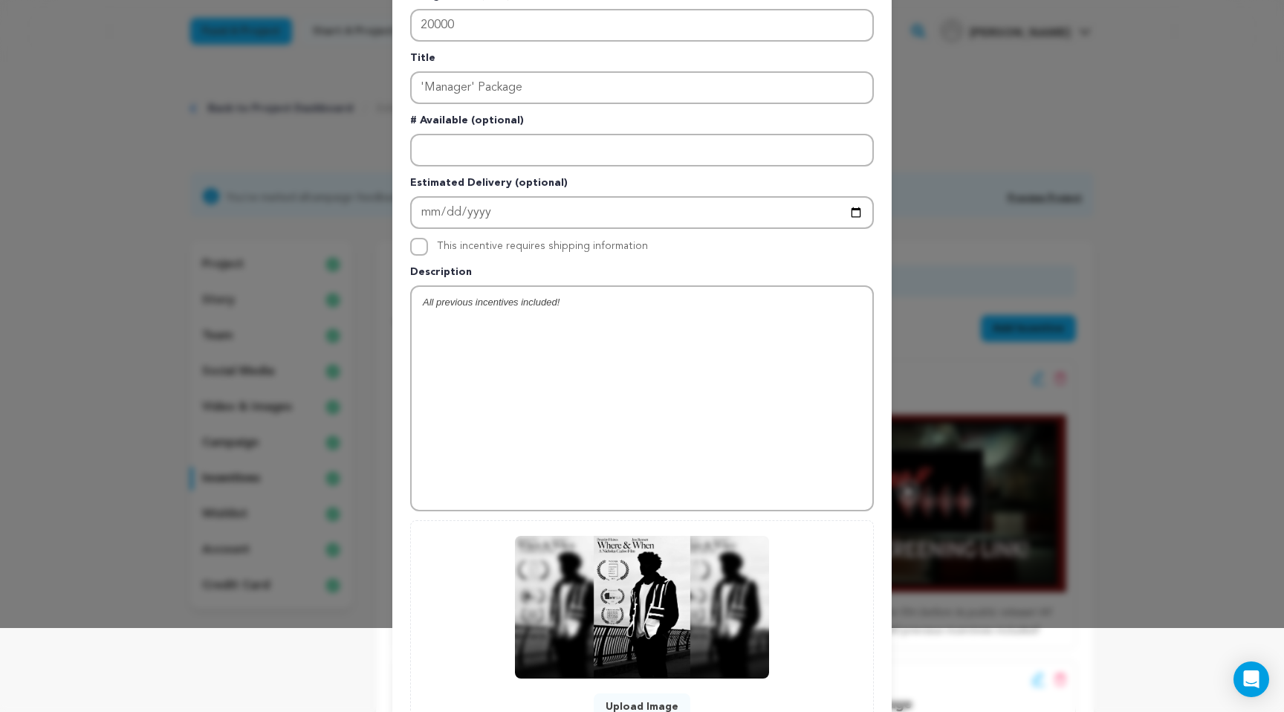
scroll to position [206, 0]
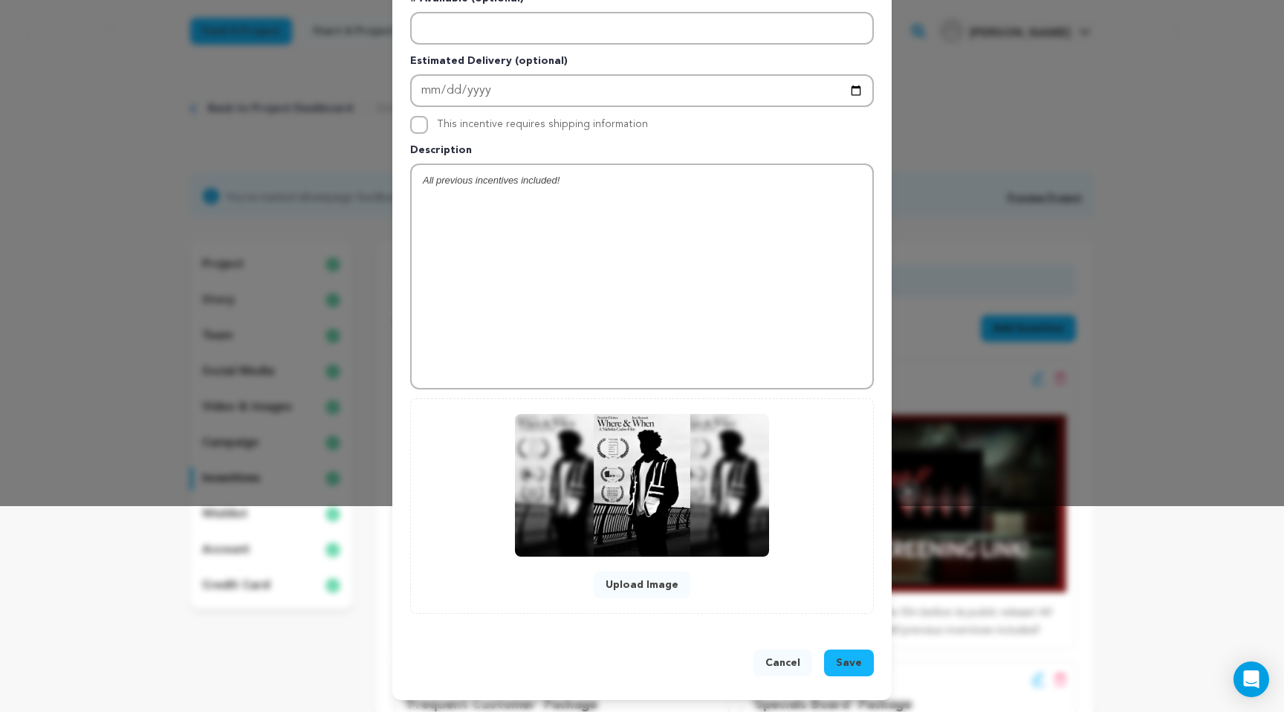
click at [851, 667] on span "Save" at bounding box center [849, 662] width 26 height 15
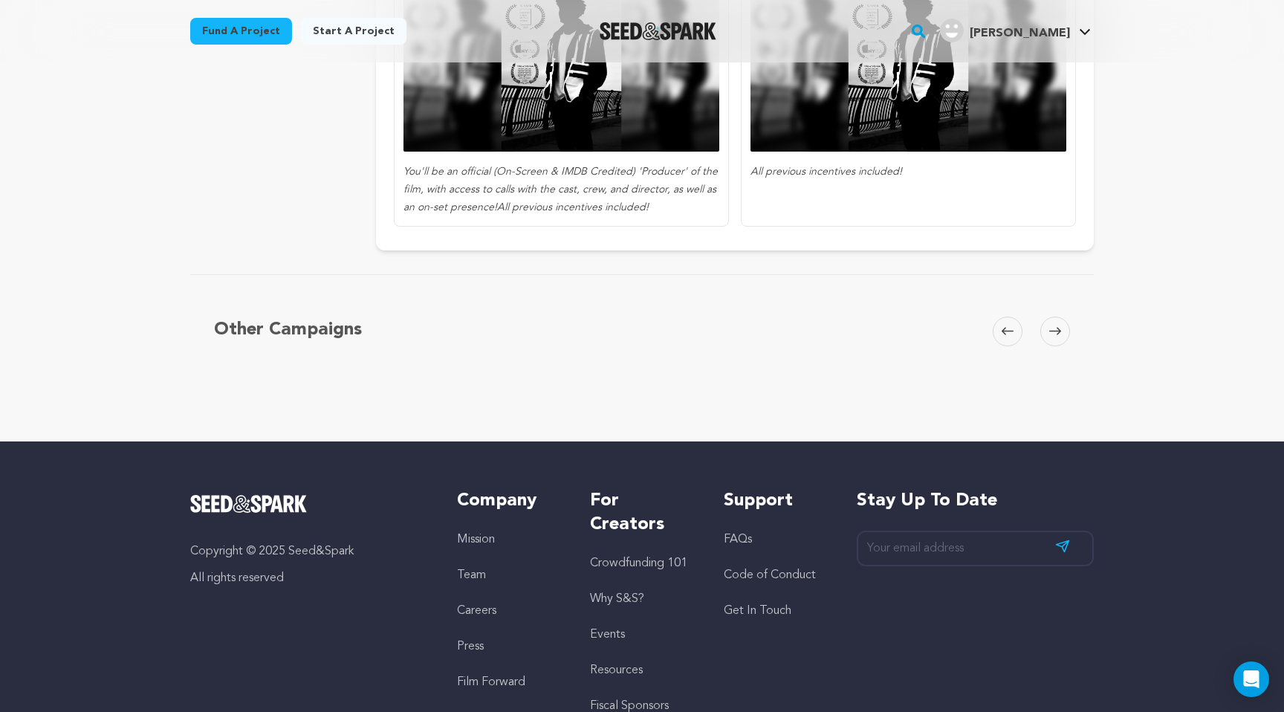
scroll to position [1533, 0]
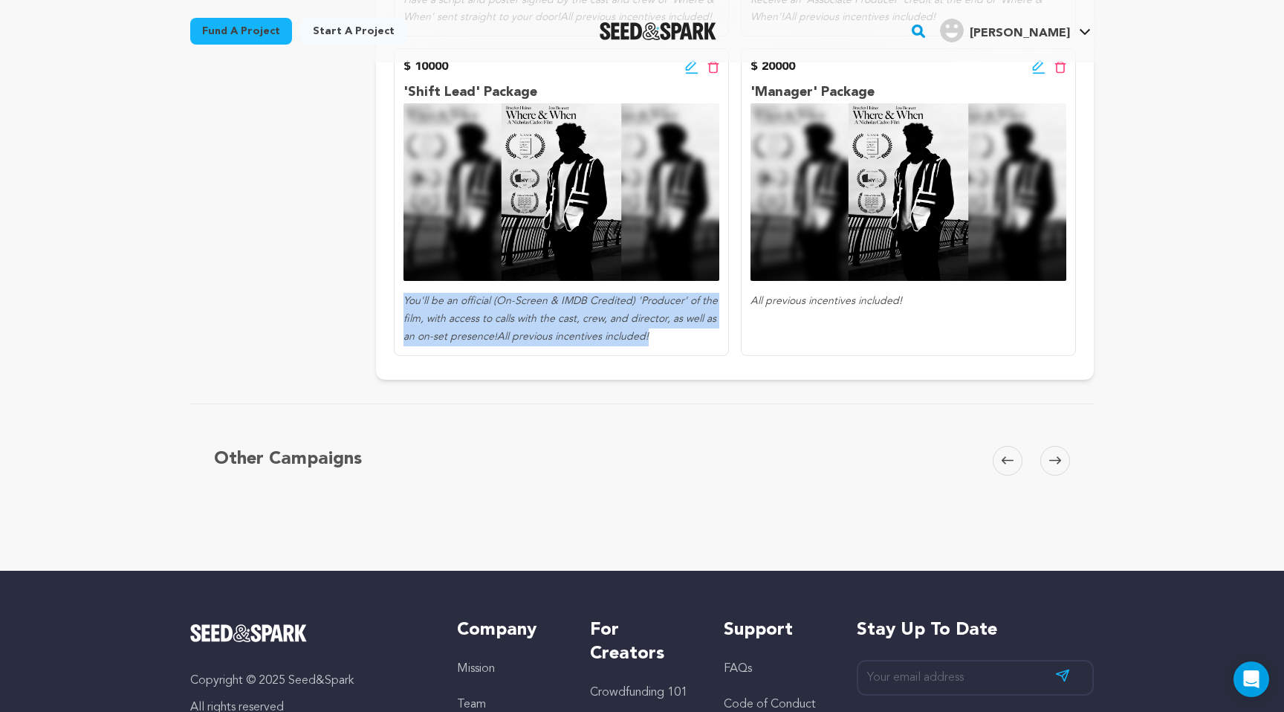
drag, startPoint x: 403, startPoint y: 299, endPoint x: 658, endPoint y: 357, distance: 261.5
copy p "You'll be an official (On-Screen & IMDB Credited) 'Producer' of the film, with …"
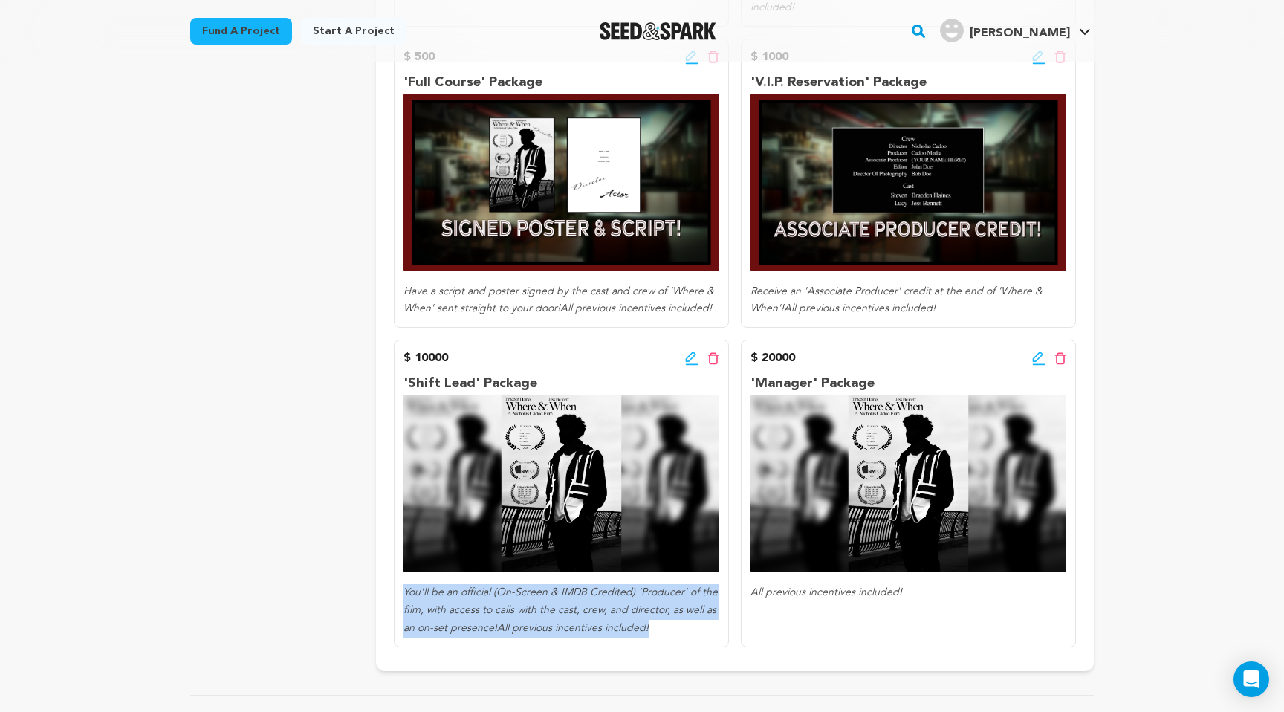
scroll to position [1235, 0]
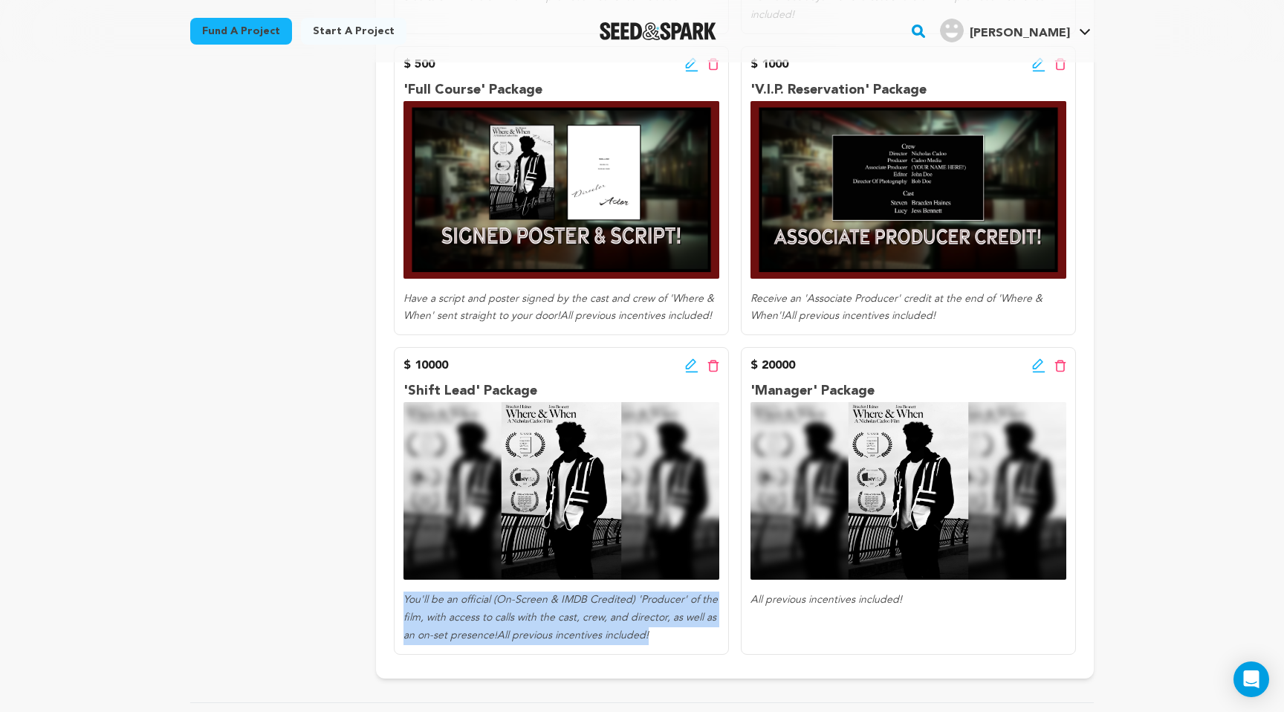
click at [1038, 365] on icon at bounding box center [1038, 365] width 13 height 15
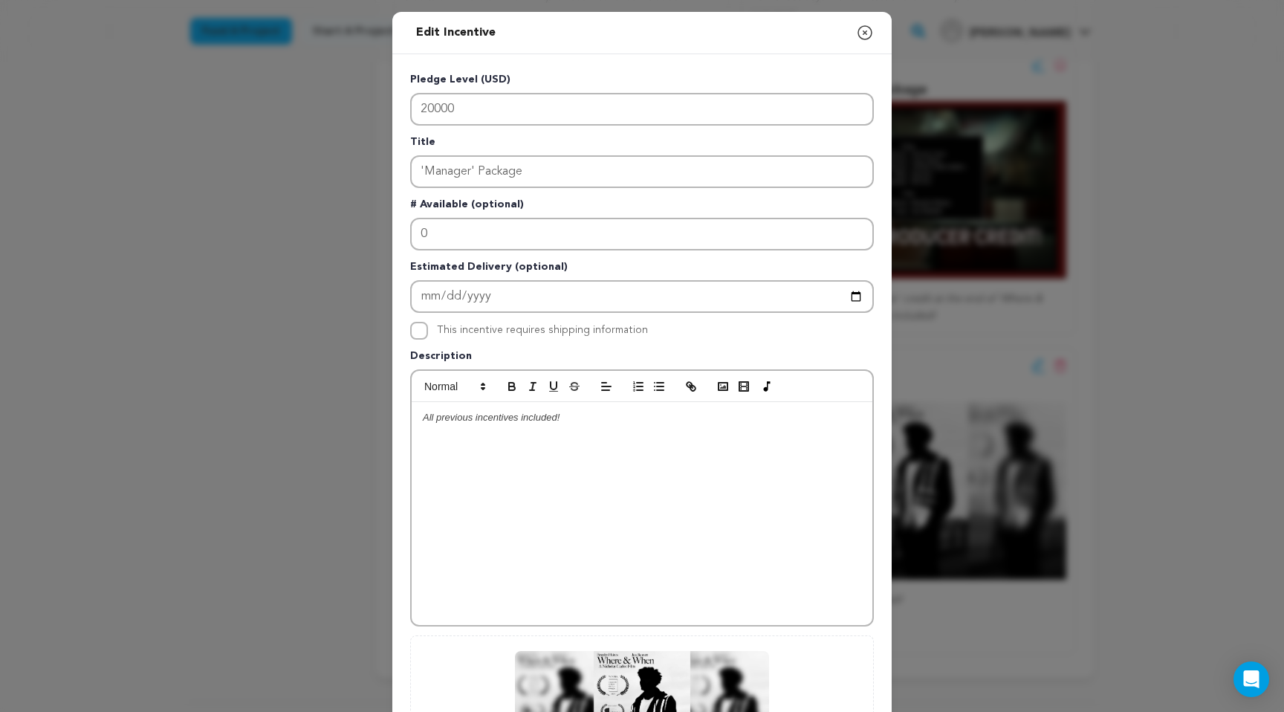
click at [423, 422] on em "All previous incentives included!" at bounding box center [491, 417] width 137 height 11
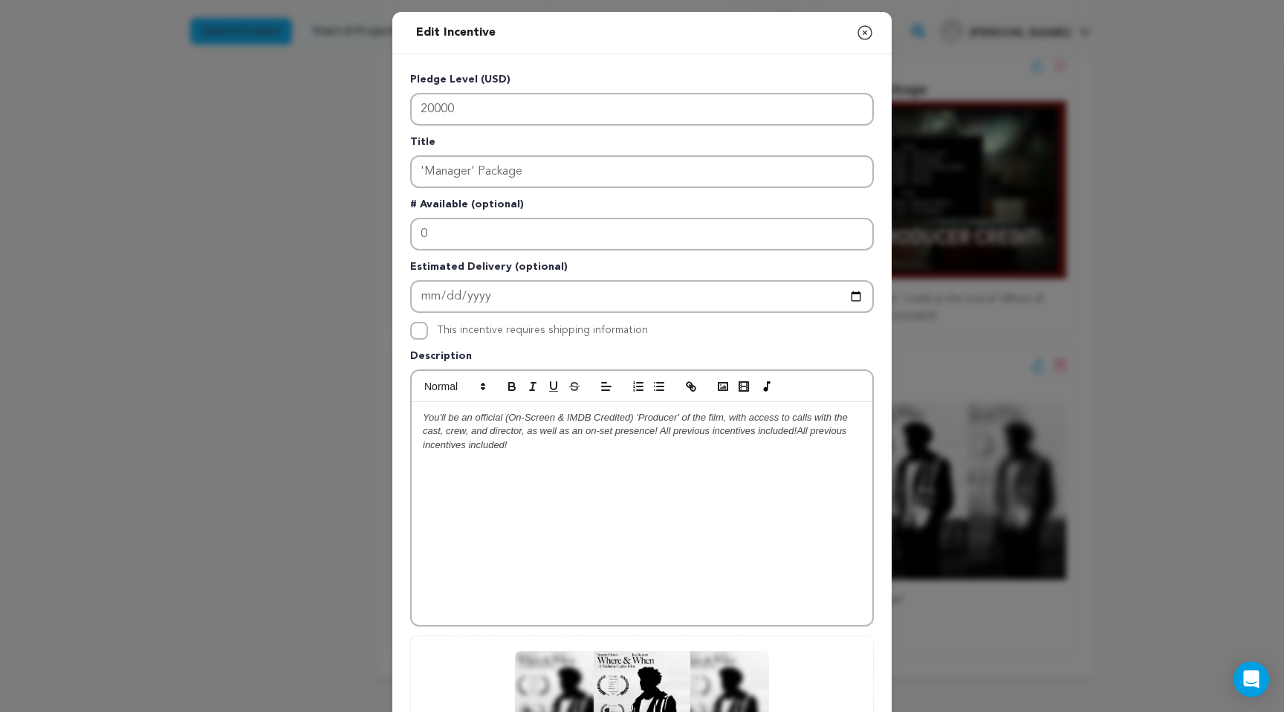
scroll to position [0, 0]
click at [640, 420] on em "You'll be an official (On-Screen & IMDB Credited) 'Producer' of the film, with …" at bounding box center [637, 431] width 429 height 39
drag, startPoint x: 605, startPoint y: 434, endPoint x: 560, endPoint y: 436, distance: 44.6
click at [560, 436] on em "You'll be an official (On-Screen & IMDB Credited) 'Executive Producer' of the f…" at bounding box center [641, 431] width 436 height 39
click at [562, 435] on em "You'll be an official (On-Screen & IMDB Credited) 'Executive Producer' of the f…" at bounding box center [641, 431] width 436 height 39
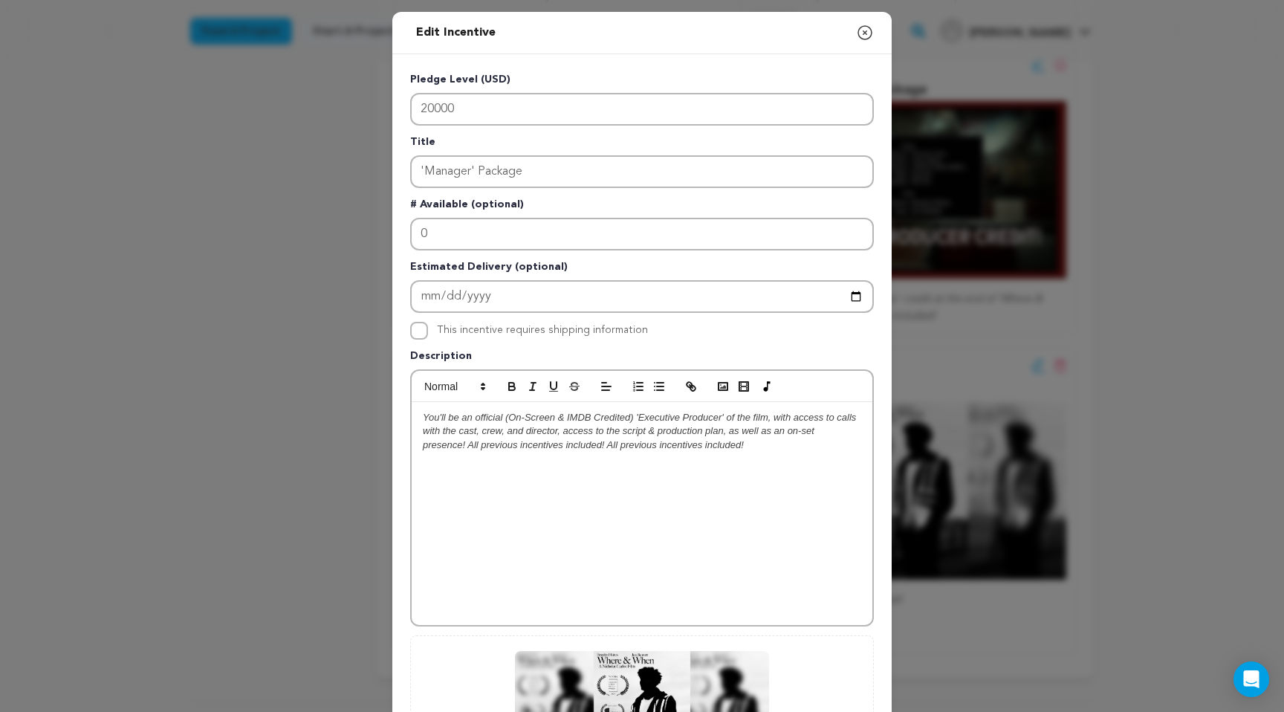
click at [643, 432] on em "You'll be an official (On-Screen & IMDB Credited) 'Executive Producer' of the f…" at bounding box center [641, 431] width 436 height 39
click at [725, 433] on em "You'll be an official (On-Screen & IMDB Credited) 'Executive Producer' of the f…" at bounding box center [641, 431] width 436 height 39
click at [653, 433] on em "You'll be an official (On-Screen & IMDB Credited) 'Executive Producer' of the f…" at bounding box center [641, 431] width 436 height 39
click at [715, 431] on em "You'll be an official (On-Screen & IMDB Credited) 'Executive Producer' of the f…" at bounding box center [641, 431] width 436 height 39
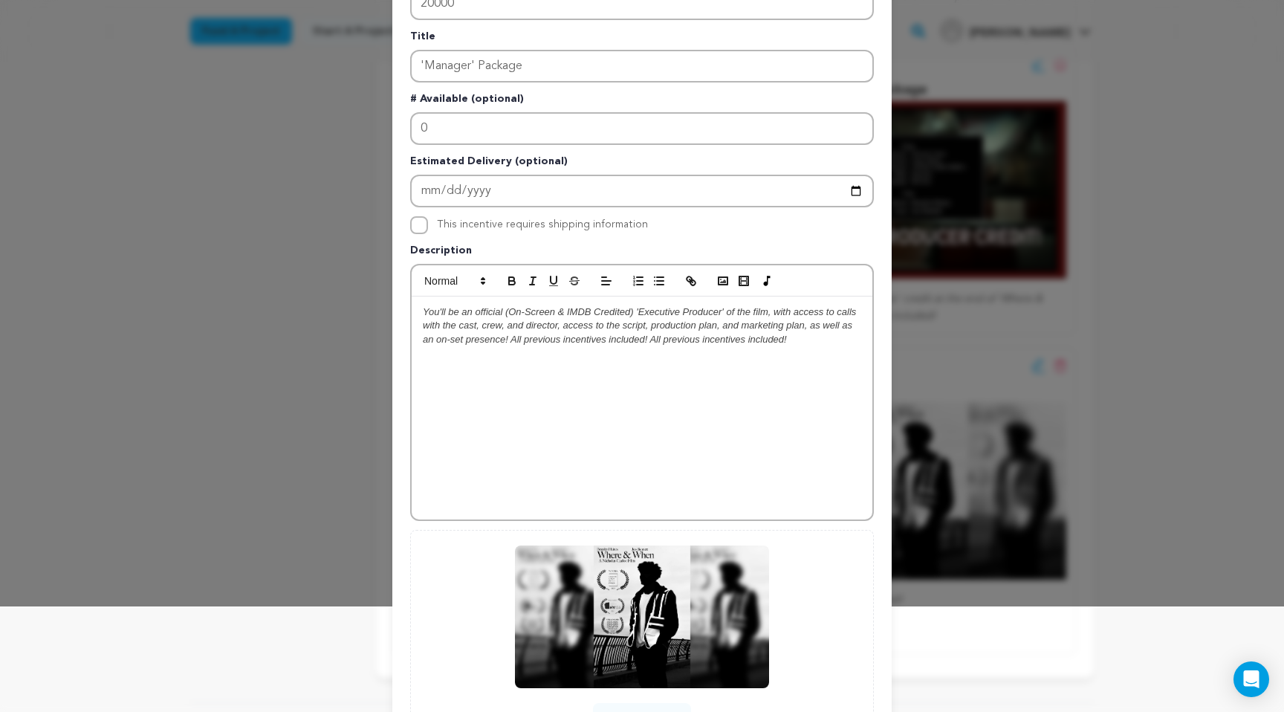
scroll to position [124, 0]
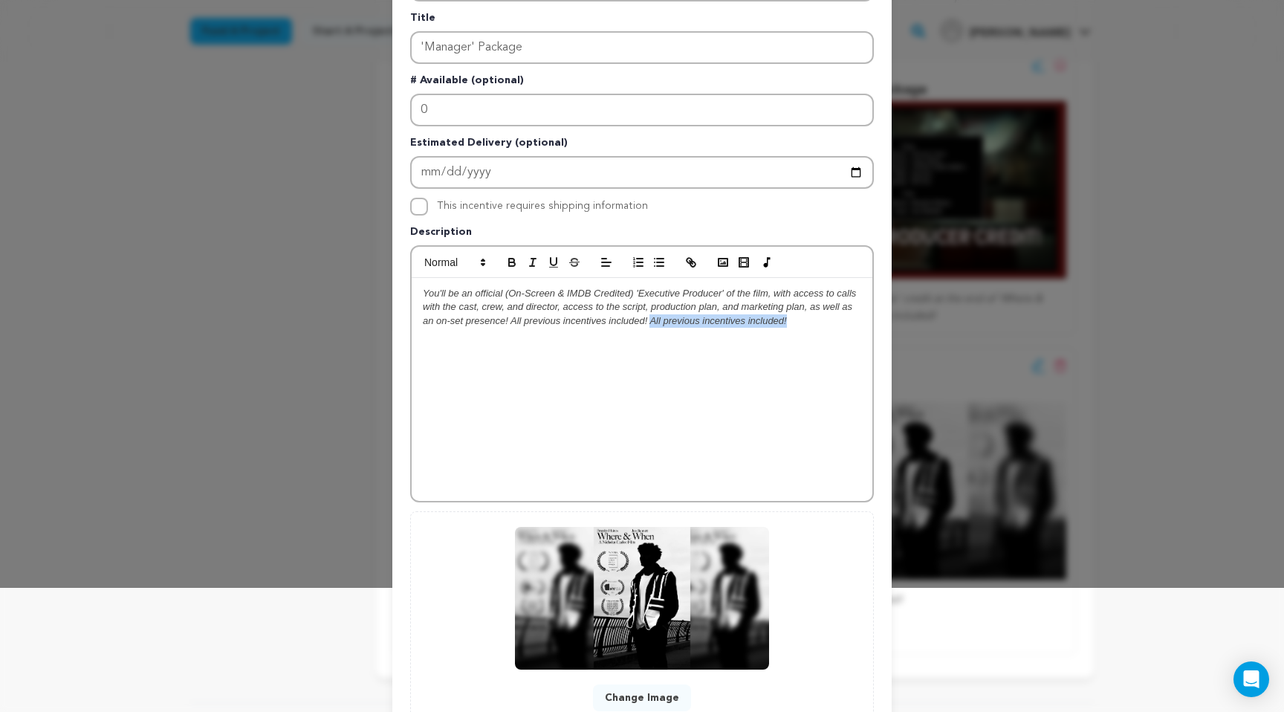
drag, startPoint x: 789, startPoint y: 320, endPoint x: 650, endPoint y: 322, distance: 138.9
click at [650, 322] on p "You'll be an official (On-Screen & IMDB Credited) 'Executive Producer' of the f…" at bounding box center [642, 307] width 438 height 41
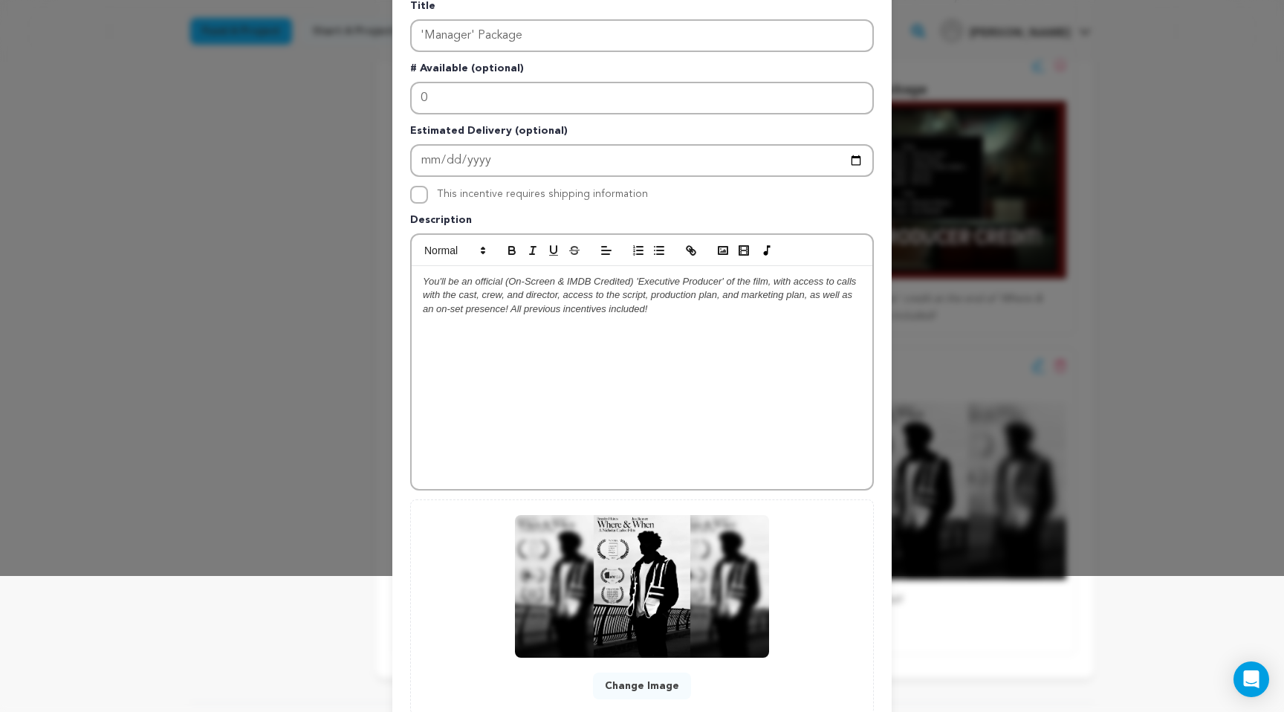
scroll to position [237, 0]
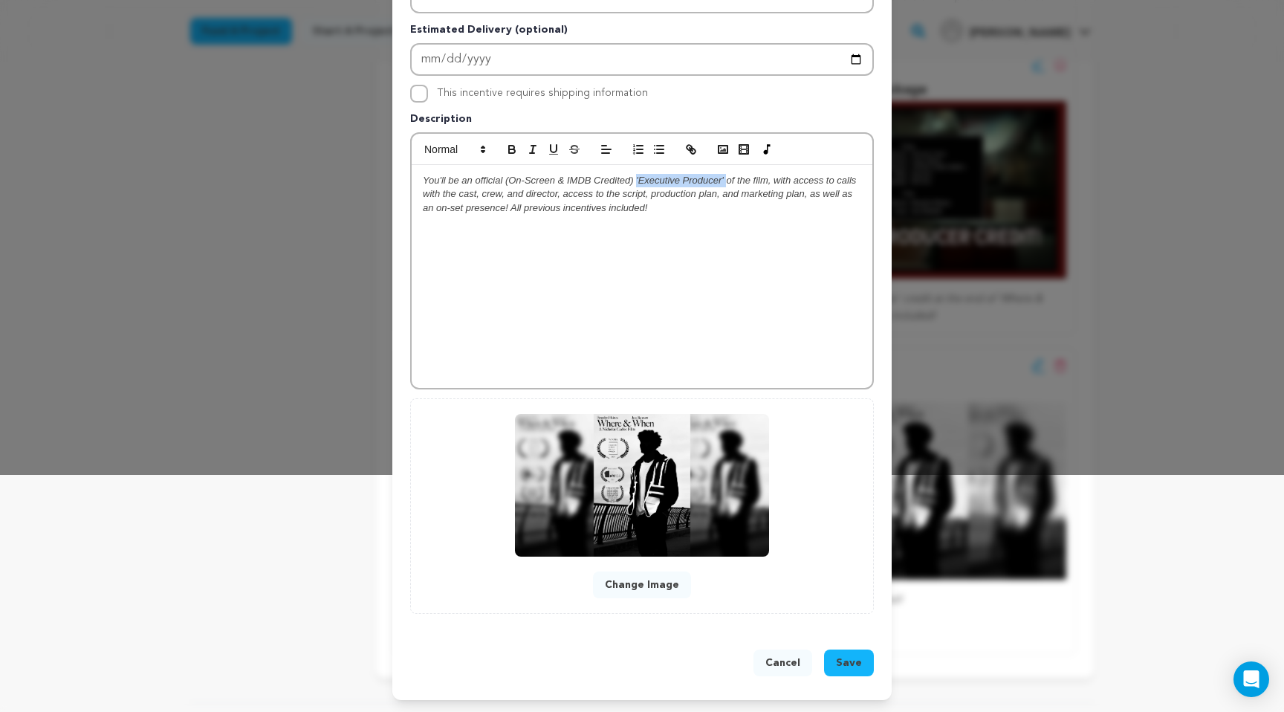
drag, startPoint x: 634, startPoint y: 181, endPoint x: 724, endPoint y: 181, distance: 89.9
click at [724, 181] on em "You'll be an official (On-Screen & IMDB Credited) 'Executive Producer' of the f…" at bounding box center [641, 194] width 436 height 39
click at [757, 248] on div "You'll be an official (On-Screen & IMDB Credited) 'Executive Producer' of the f…" at bounding box center [642, 276] width 461 height 223
click at [849, 660] on span "Save" at bounding box center [849, 662] width 26 height 15
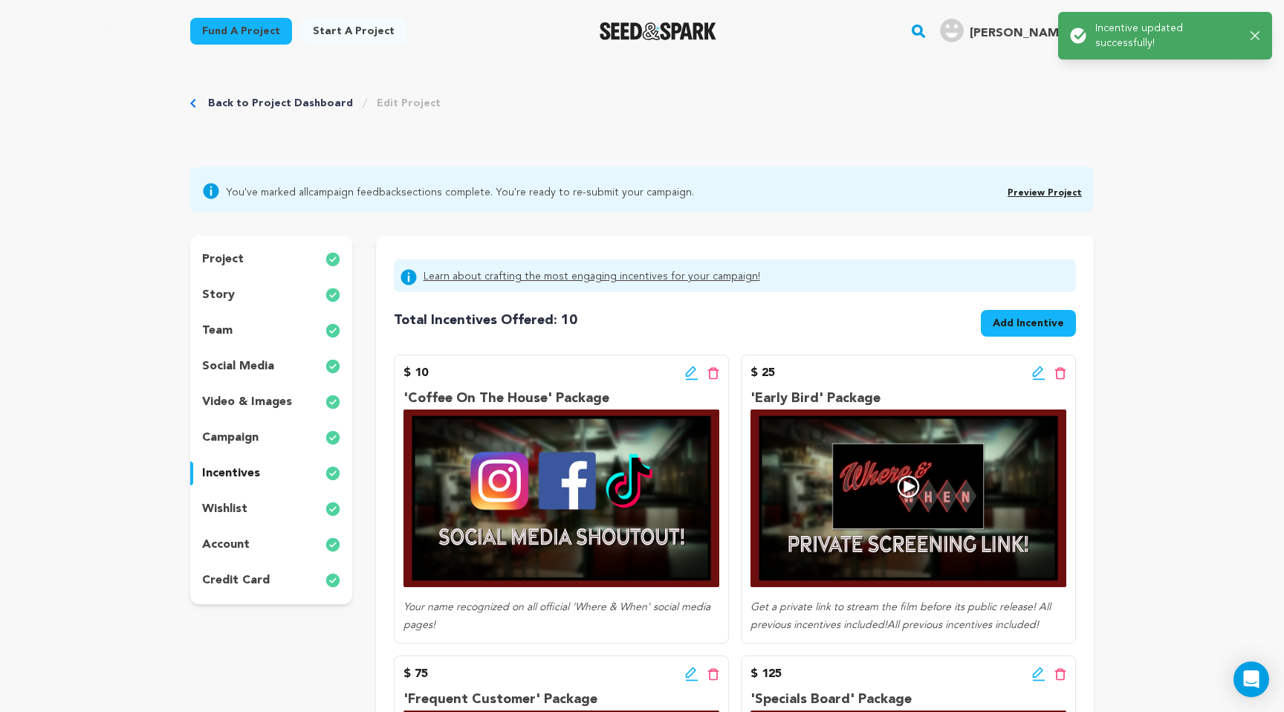
scroll to position [2, 0]
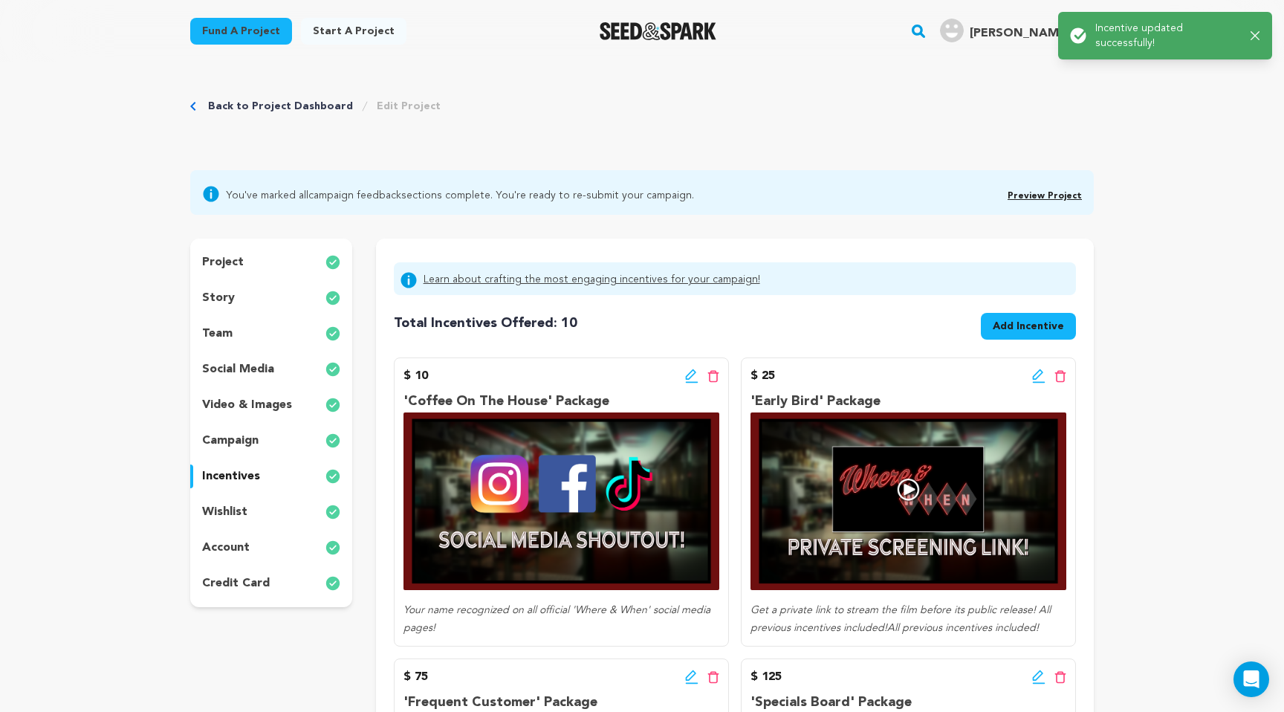
click at [695, 379] on icon at bounding box center [691, 375] width 13 height 15
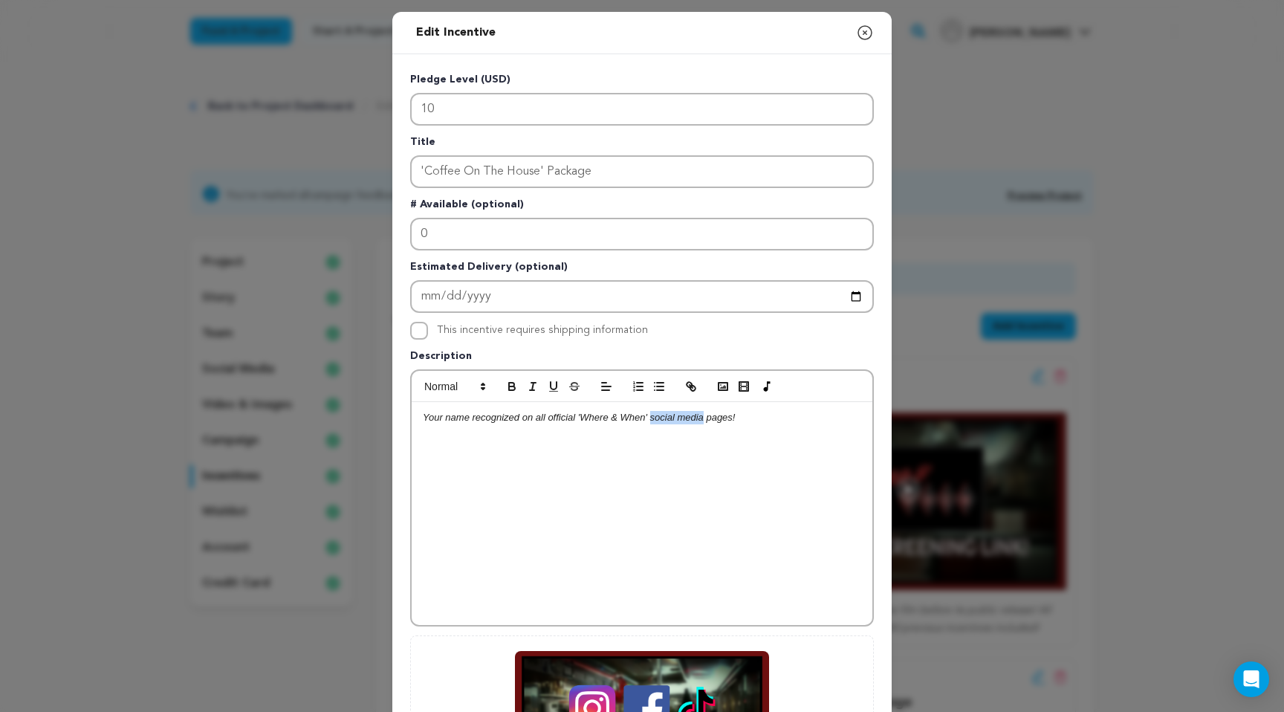
drag, startPoint x: 650, startPoint y: 419, endPoint x: 704, endPoint y: 419, distance: 53.5
click at [704, 419] on em "Your name recognized on all official 'Where & When' social media pages!" at bounding box center [579, 417] width 312 height 11
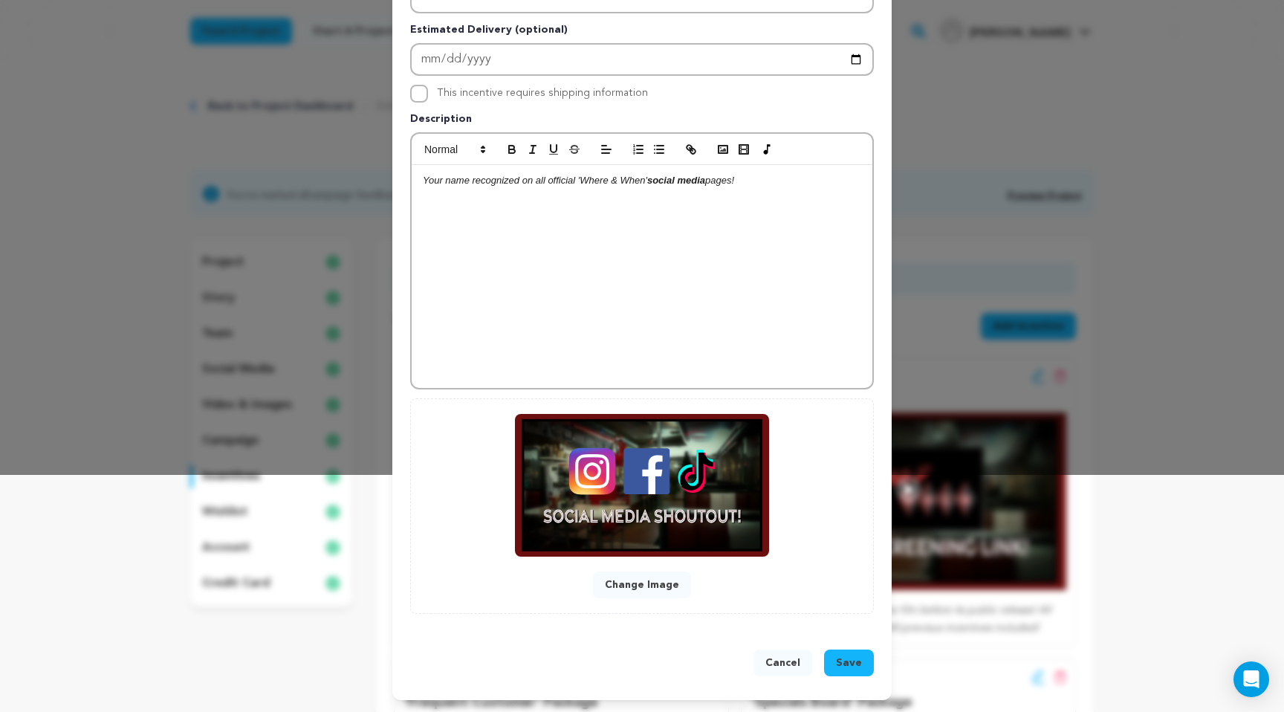
click at [842, 668] on span "Save" at bounding box center [849, 662] width 26 height 15
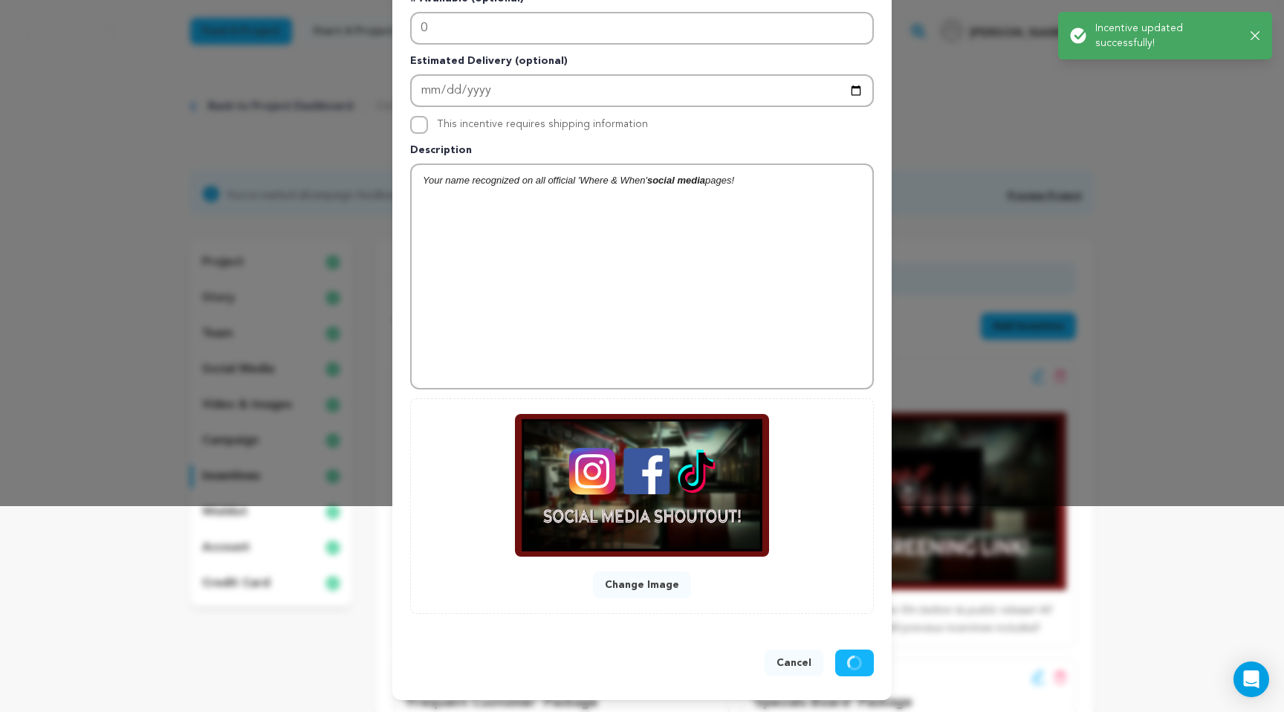
scroll to position [0, 0]
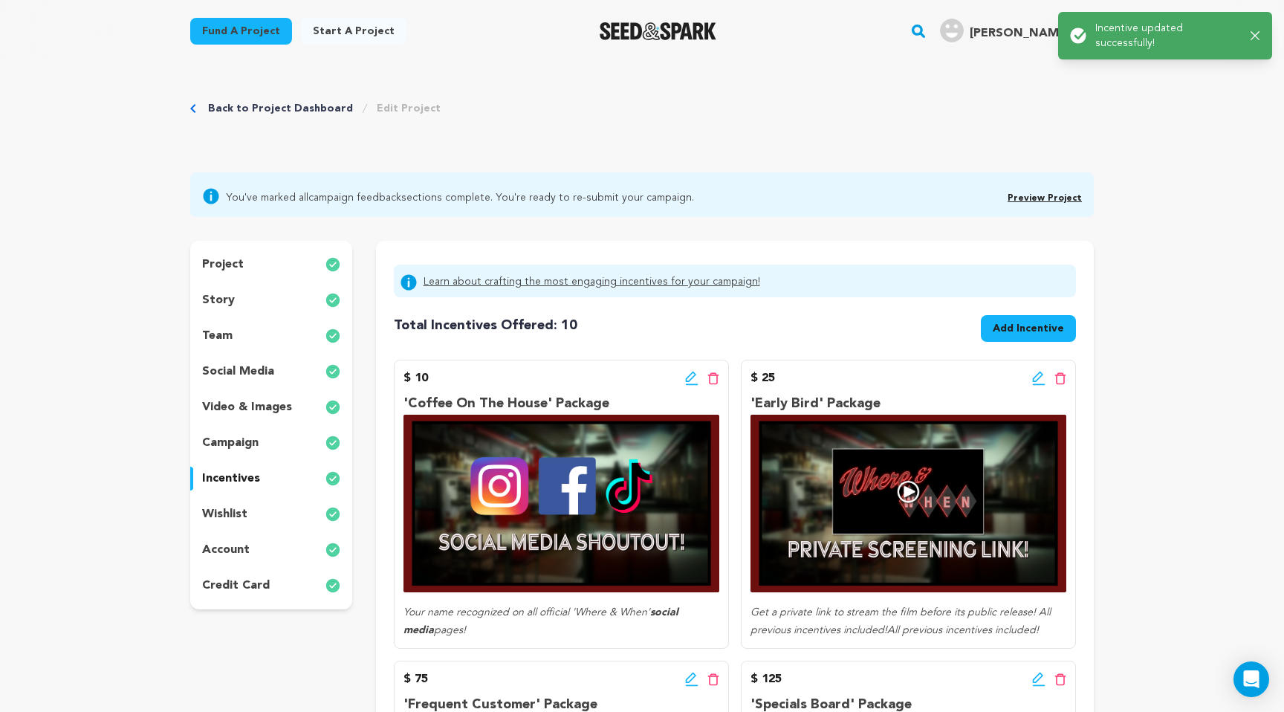
click at [1035, 375] on icon at bounding box center [1038, 376] width 10 height 10
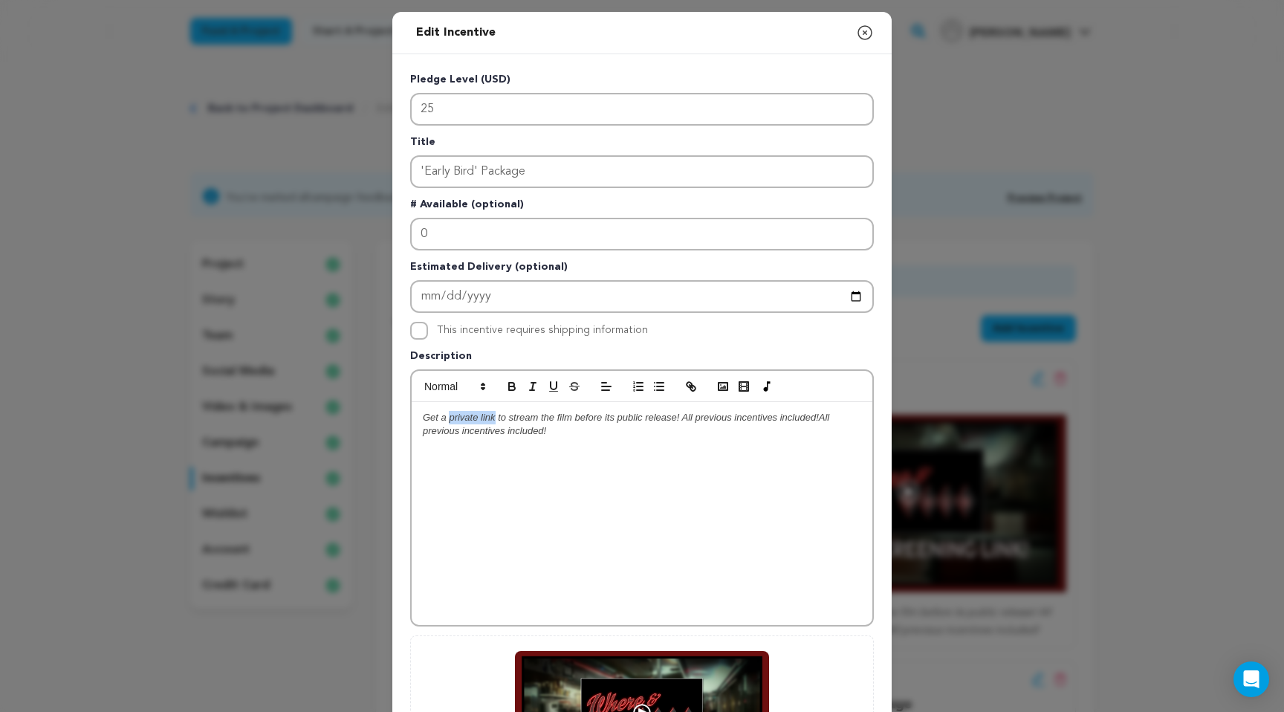
drag, startPoint x: 450, startPoint y: 418, endPoint x: 496, endPoint y: 421, distance: 45.4
click at [496, 421] on em "Get a private link to stream the film before its public release! All previous i…" at bounding box center [621, 417] width 396 height 11
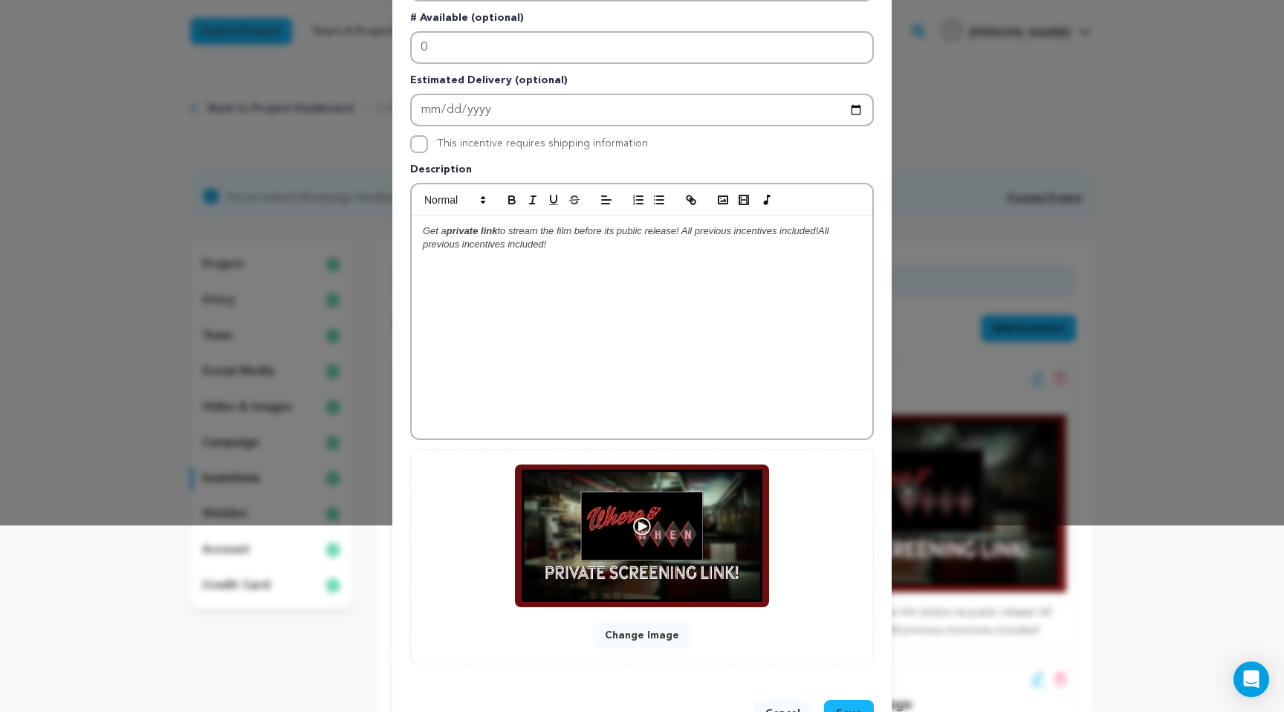
scroll to position [237, 0]
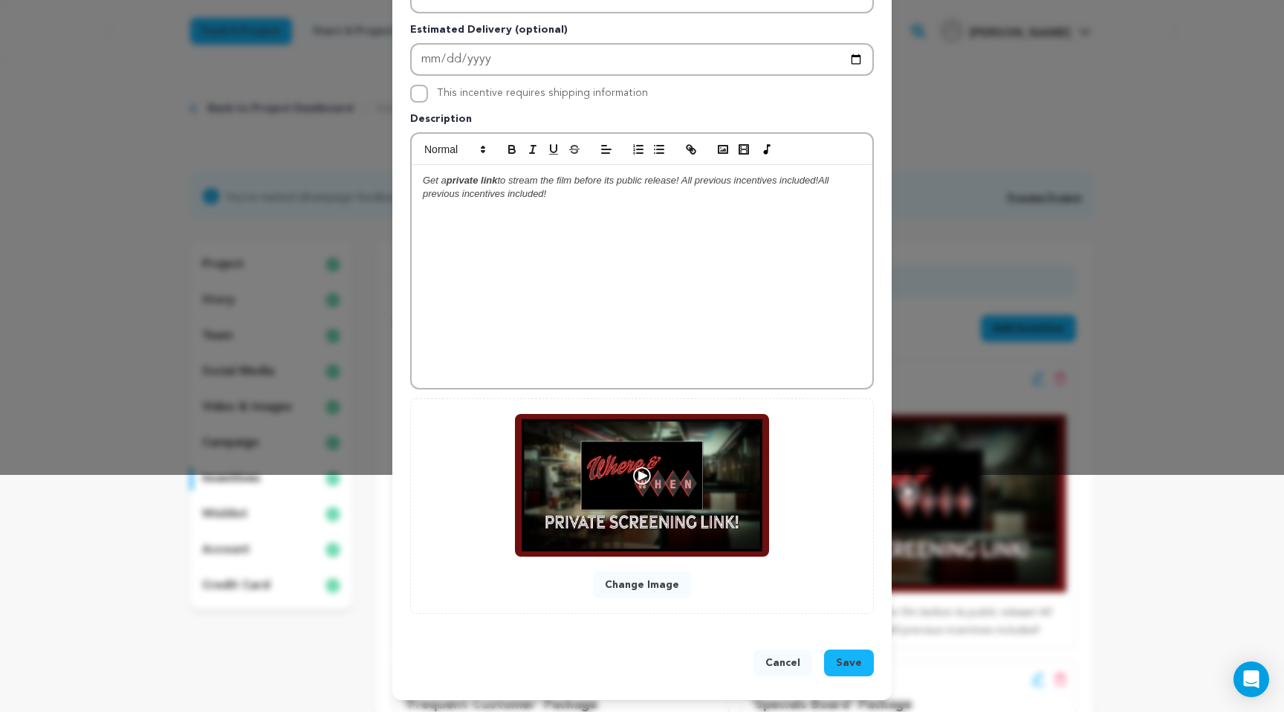
click at [846, 660] on span "Save" at bounding box center [849, 662] width 26 height 15
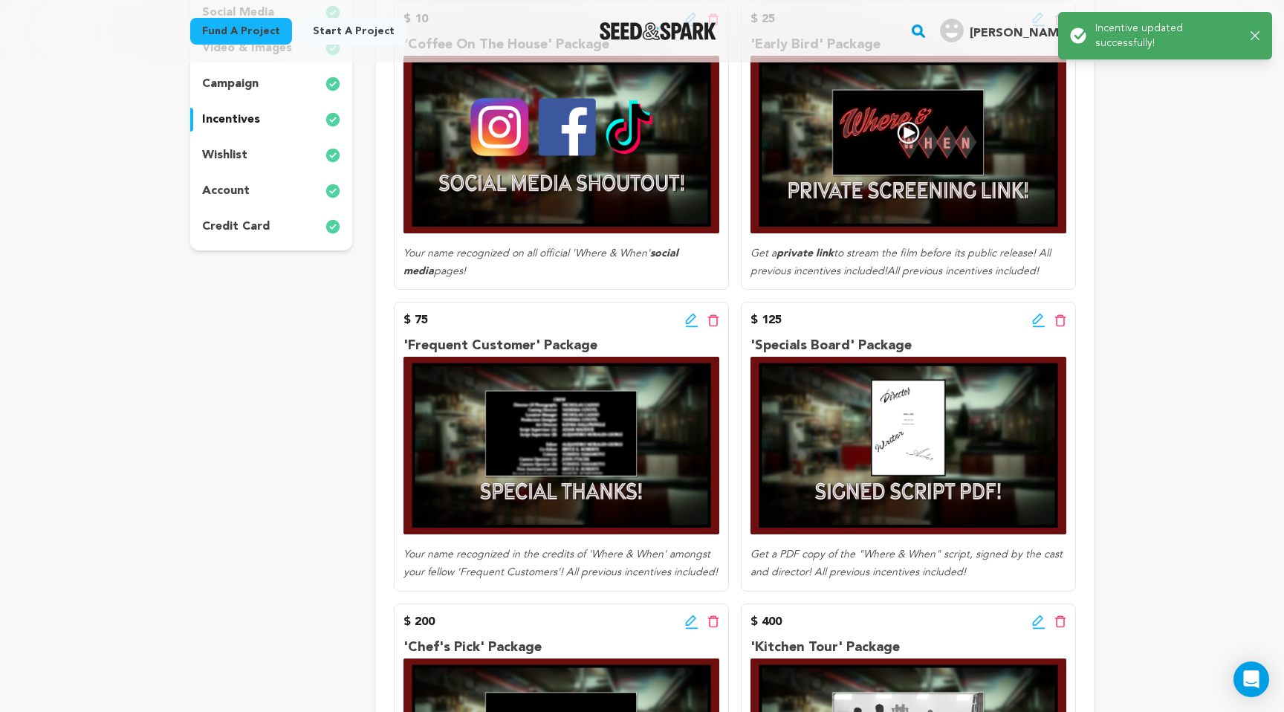
scroll to position [363, 0]
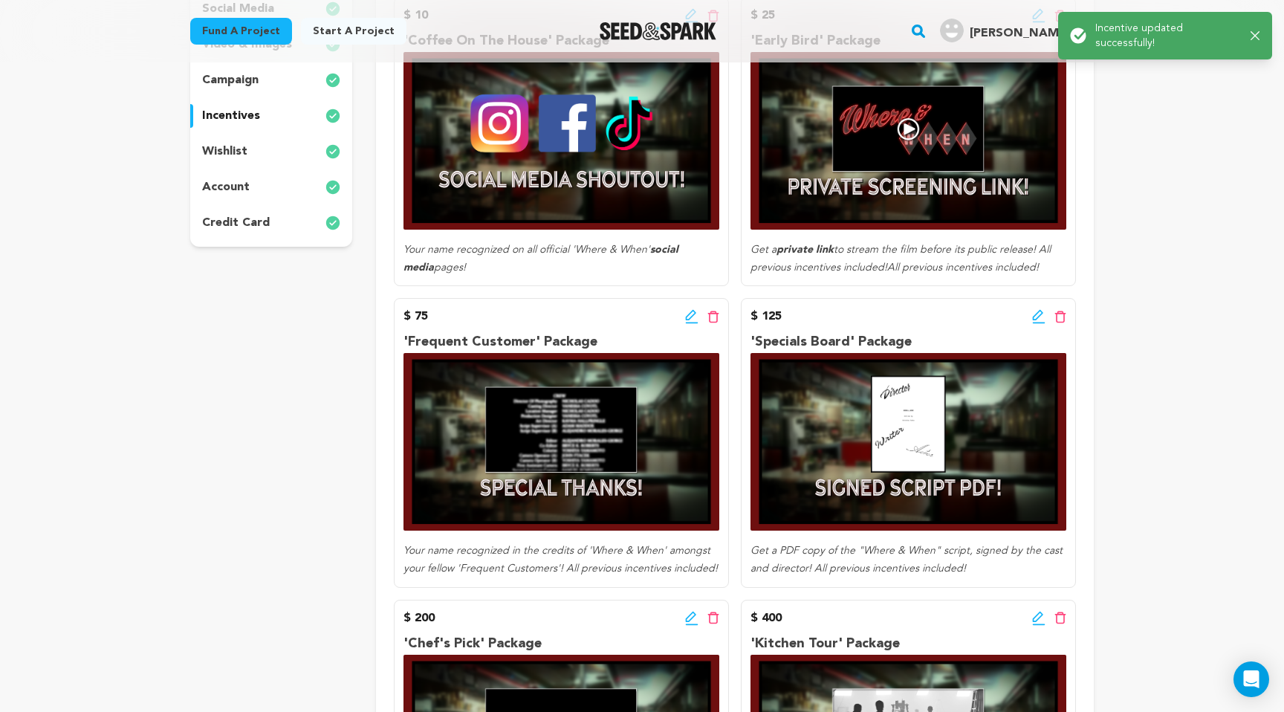
click at [692, 319] on icon at bounding box center [691, 316] width 13 height 15
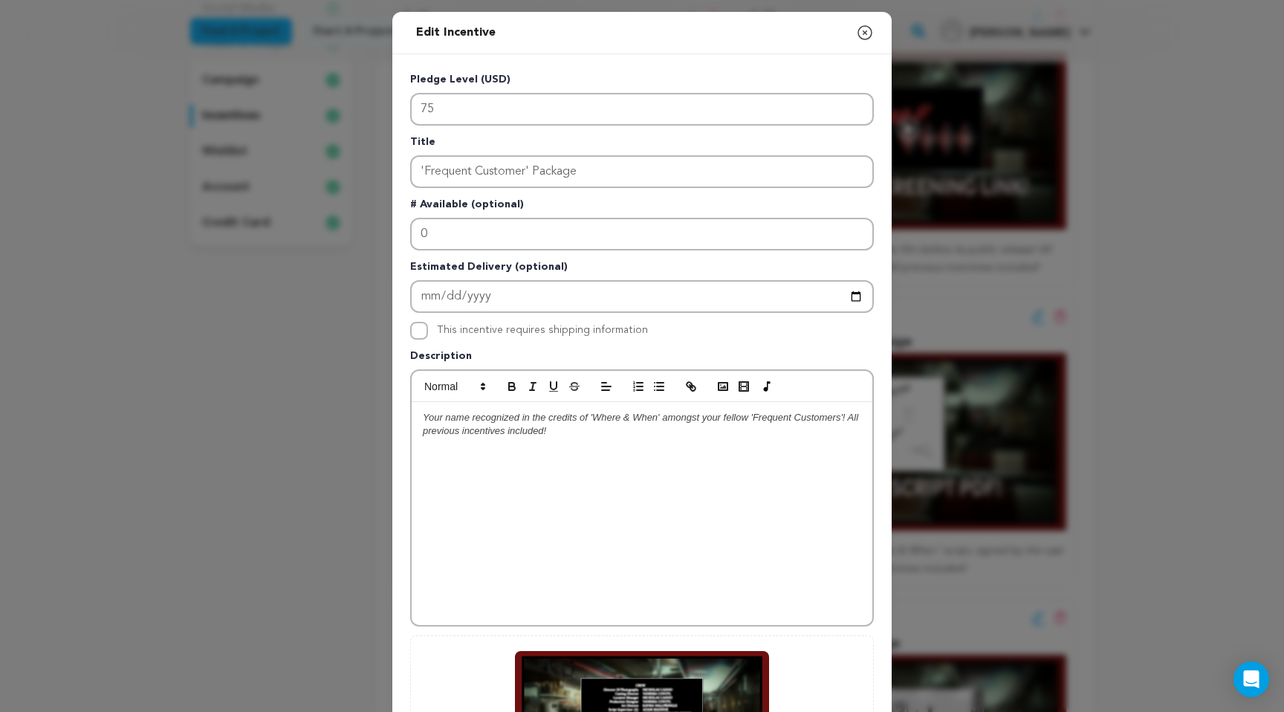
drag, startPoint x: 473, startPoint y: 420, endPoint x: 574, endPoint y: 420, distance: 100.3
click at [574, 420] on em "Your name recognized in the credits of 'Where & When' amongst your fellow 'Freq…" at bounding box center [642, 424] width 438 height 25
click at [578, 434] on p "Your name recognized in the credits of 'Where & When' amongst your fellow 'Freq…" at bounding box center [642, 424] width 438 height 27
drag, startPoint x: 474, startPoint y: 418, endPoint x: 578, endPoint y: 418, distance: 104.0
click at [578, 418] on em "Your name recognized in the credits of 'Where & When' amongst your fellow 'Freq…" at bounding box center [642, 424] width 438 height 25
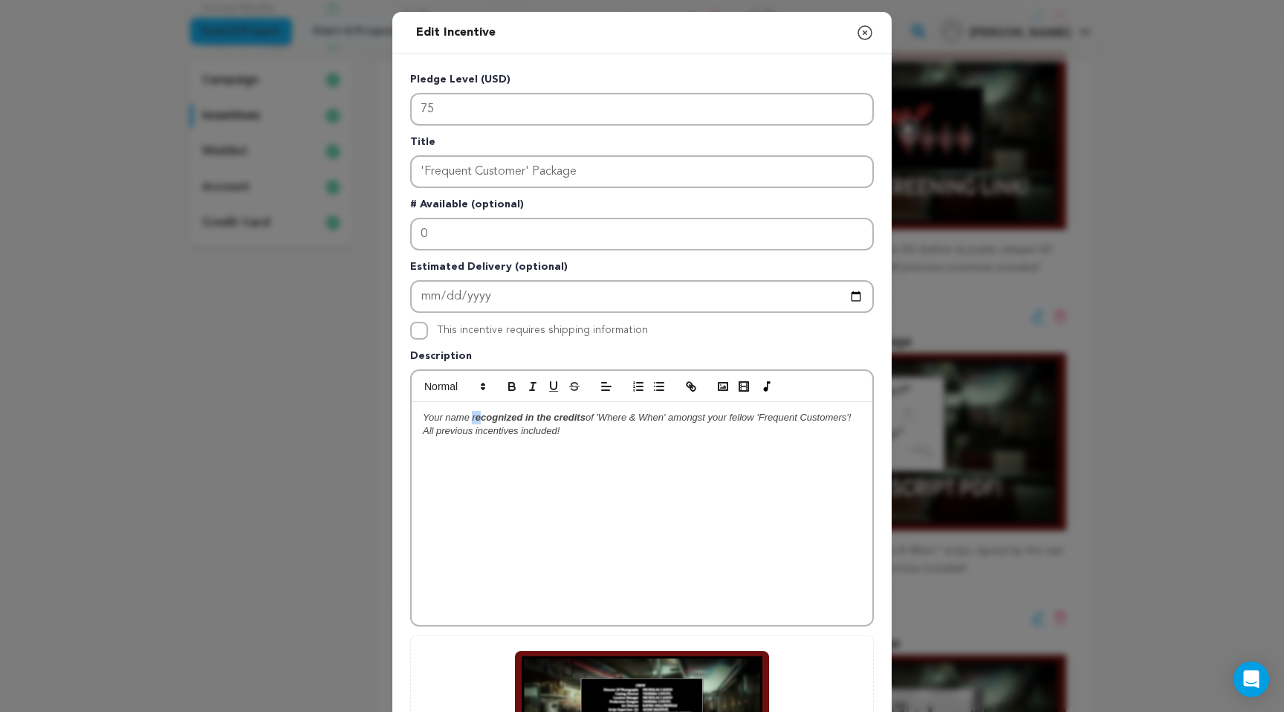
click at [478, 420] on p "Your name r ecognized in the credits of 'Where & When' amongst your fellow 'Fre…" at bounding box center [642, 424] width 438 height 27
click at [637, 475] on div "Your name recognized in the credits of 'Where & When' amongst your fellow 'Freq…" at bounding box center [642, 513] width 461 height 223
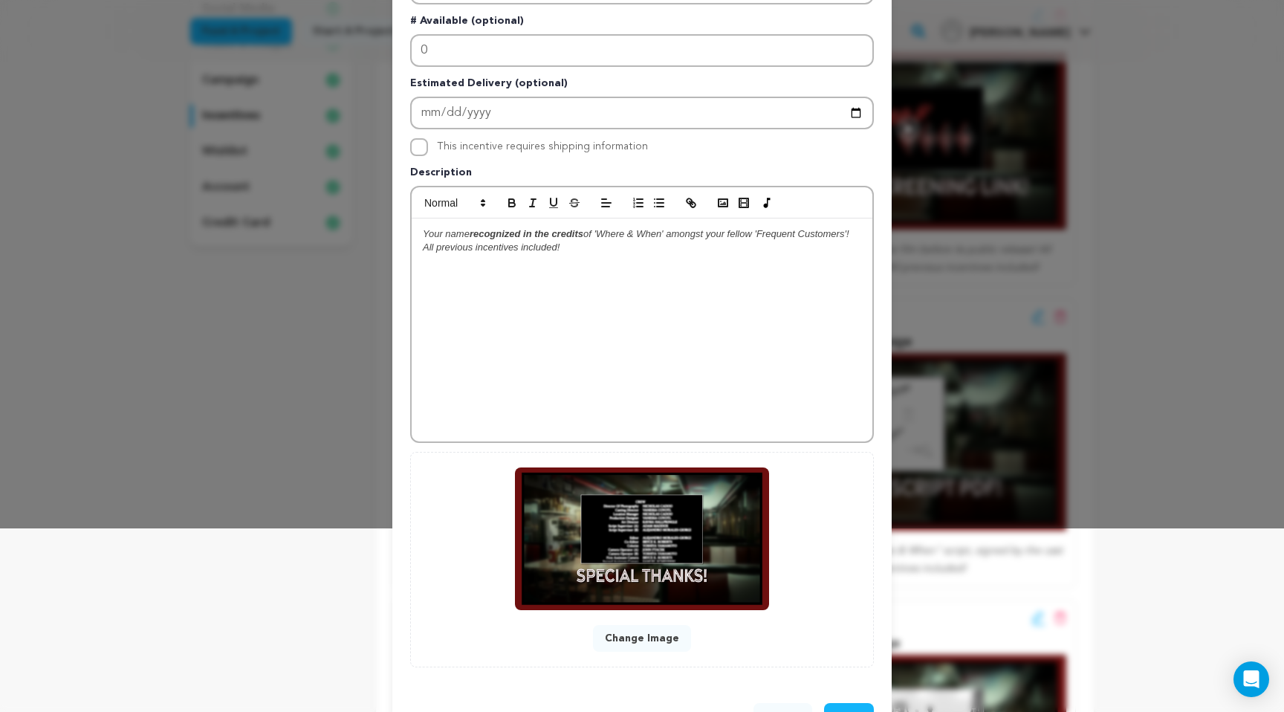
scroll to position [237, 0]
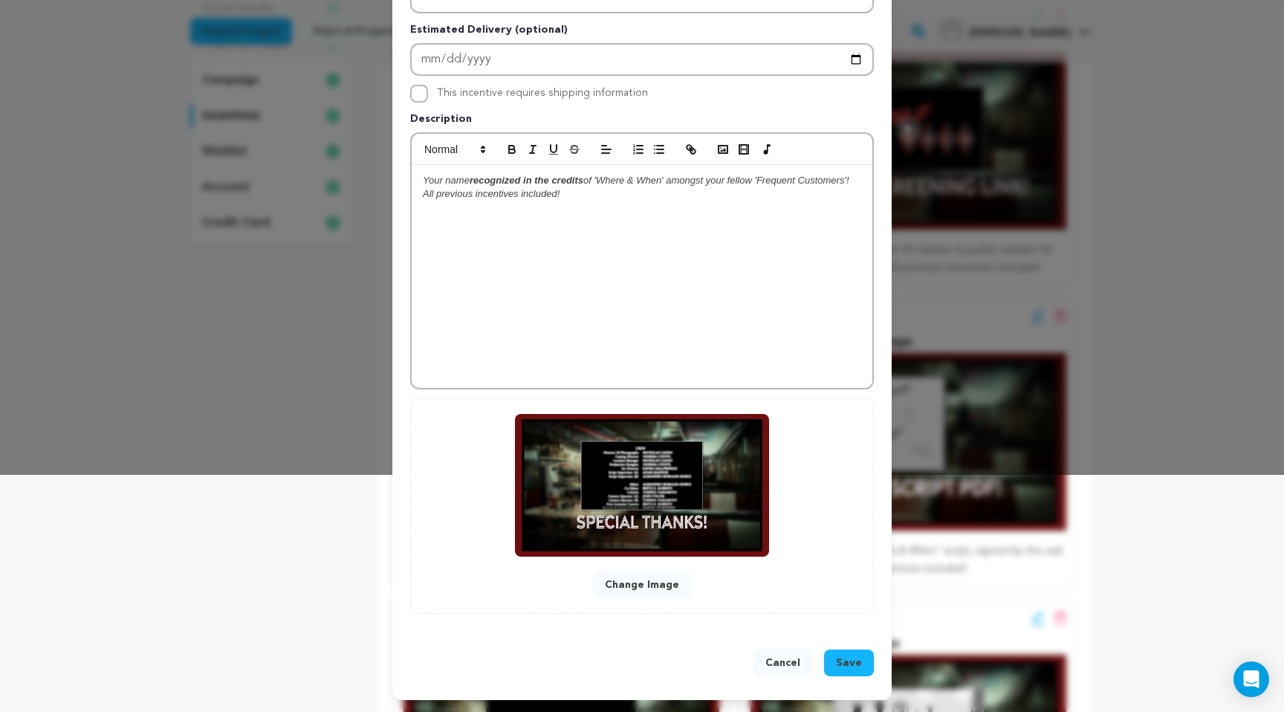
click at [855, 661] on span "Save" at bounding box center [849, 662] width 26 height 15
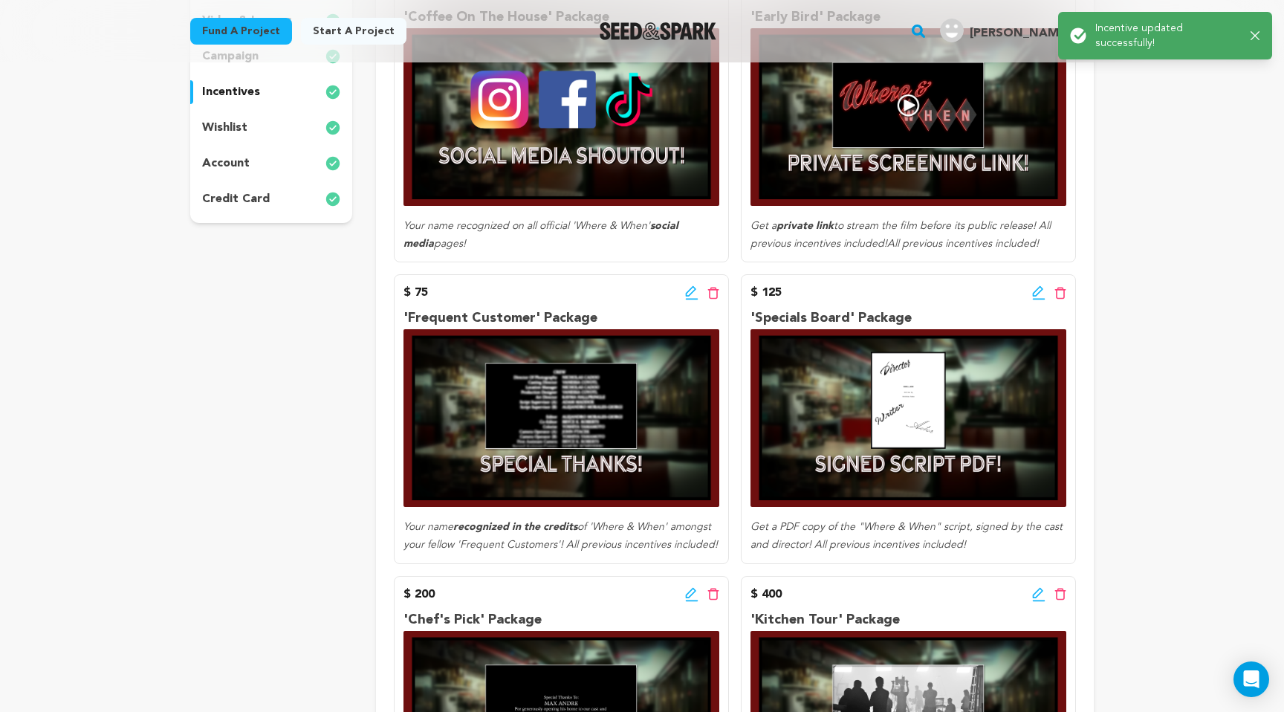
scroll to position [553, 0]
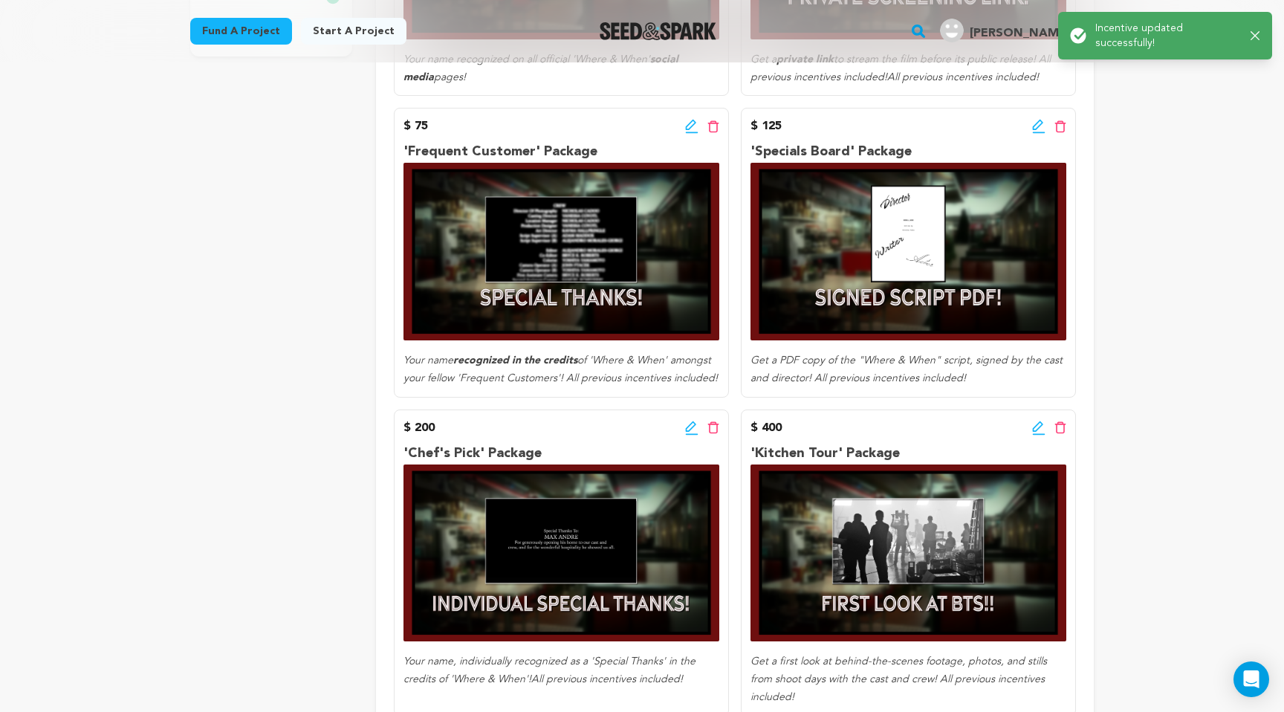
click at [1036, 123] on icon at bounding box center [1038, 126] width 13 height 15
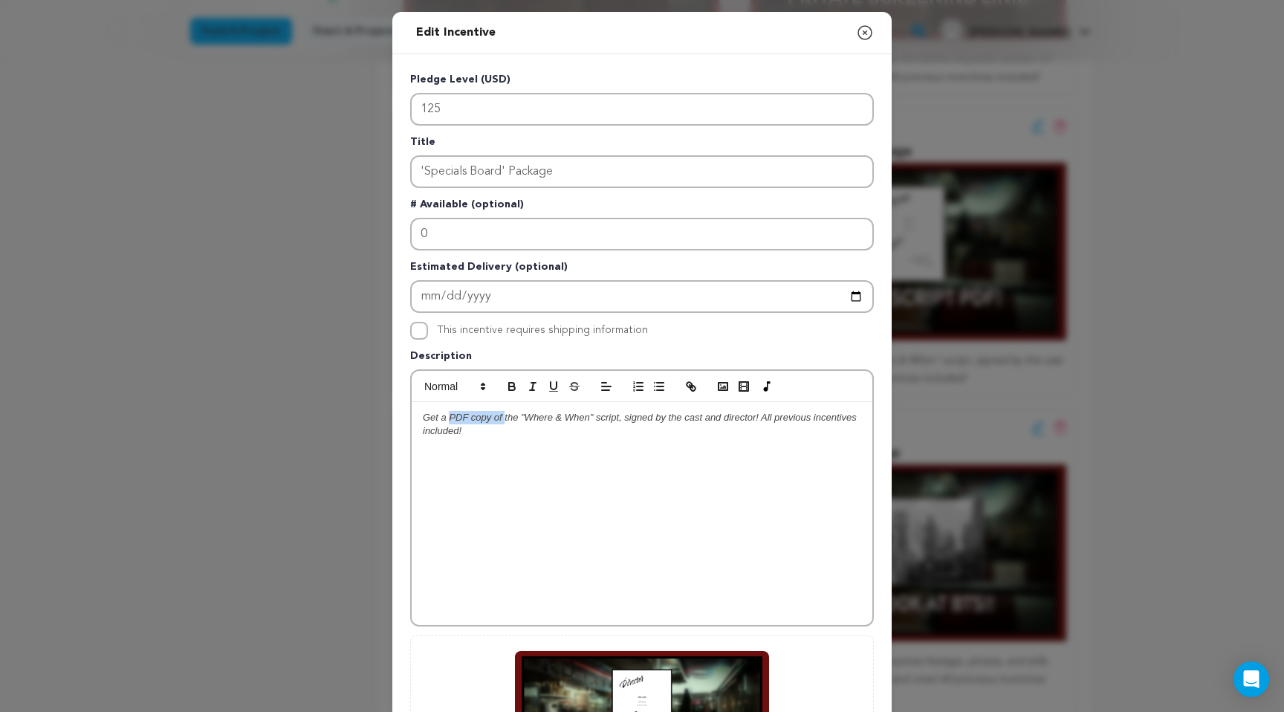
drag, startPoint x: 449, startPoint y: 417, endPoint x: 504, endPoint y: 419, distance: 55.0
click at [504, 419] on em "Get a PDF copy of the "Where & When" script, signed by the cast and director! A…" at bounding box center [641, 424] width 436 height 25
click at [597, 447] on div "Get a PDF copy of the "Where & When" script, signed by the cast and director! A…" at bounding box center [642, 513] width 461 height 223
drag, startPoint x: 451, startPoint y: 418, endPoint x: 469, endPoint y: 418, distance: 17.8
click at [469, 418] on em "Get a PDF copy of the "Where & When" script, signed by the cast and director! A…" at bounding box center [641, 424] width 436 height 25
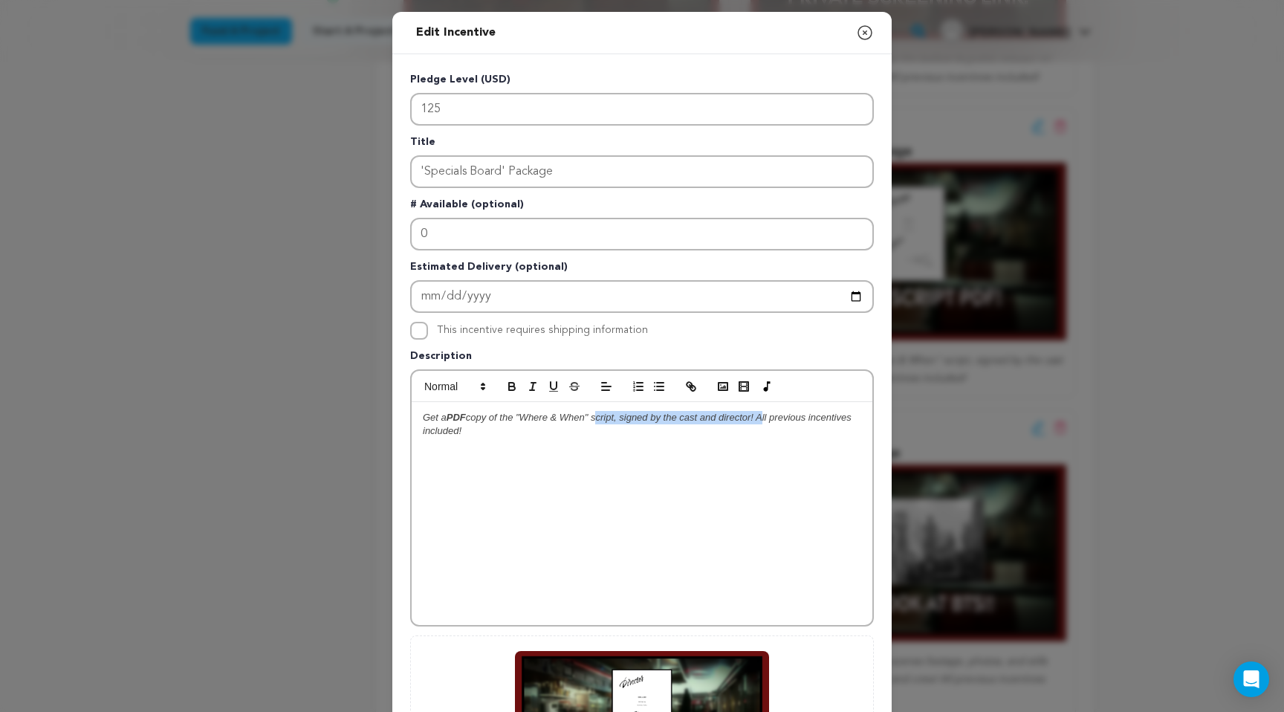
drag, startPoint x: 597, startPoint y: 418, endPoint x: 760, endPoint y: 420, distance: 162.7
click at [760, 420] on em "copy of the "Where & When" script, signed by the cast and director! All previou…" at bounding box center [638, 424] width 431 height 25
click at [744, 480] on div "Get a PDF copy of the "Where & When" script, signed by the cast and director! A…" at bounding box center [642, 513] width 461 height 223
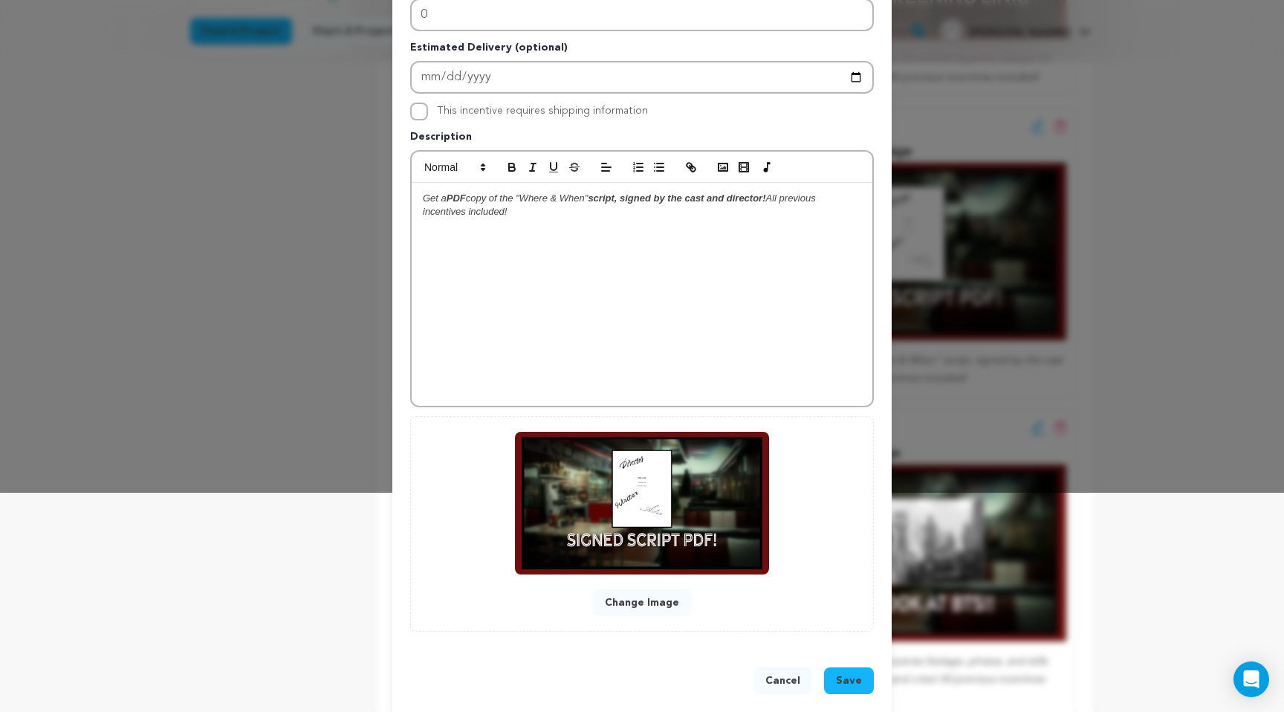
scroll to position [222, 0]
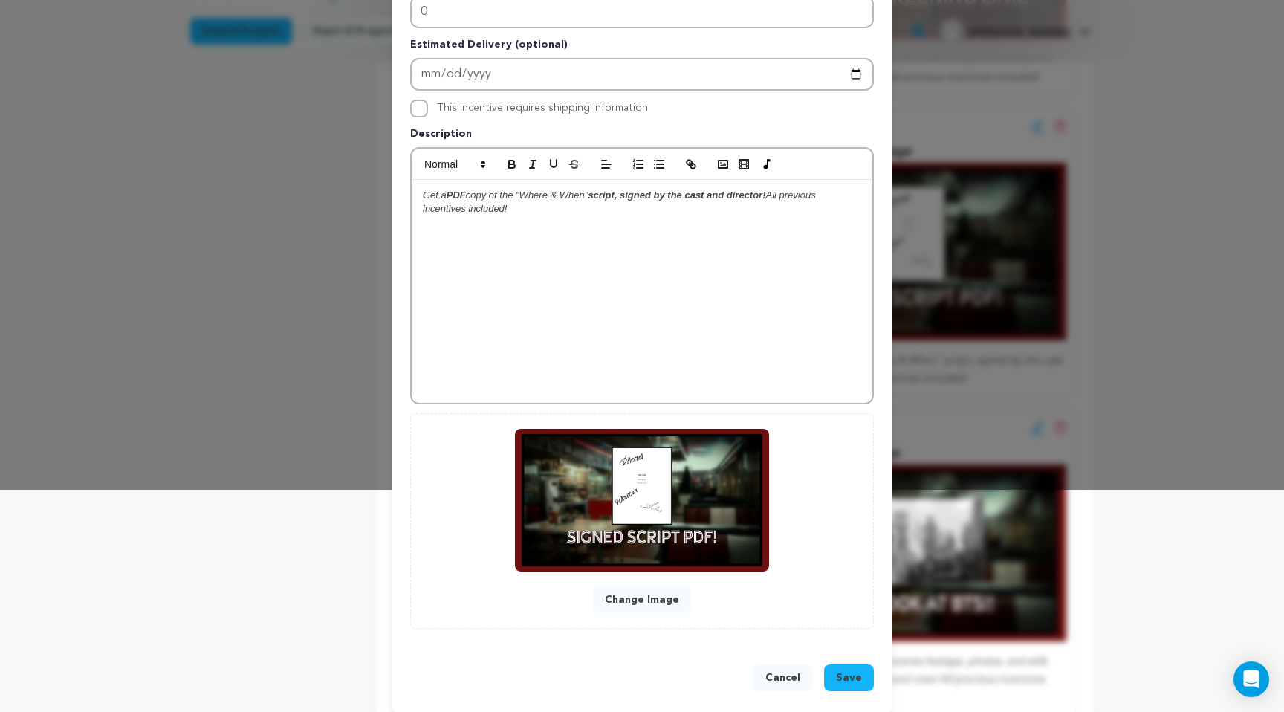
click at [849, 689] on button "Save" at bounding box center [849, 677] width 50 height 27
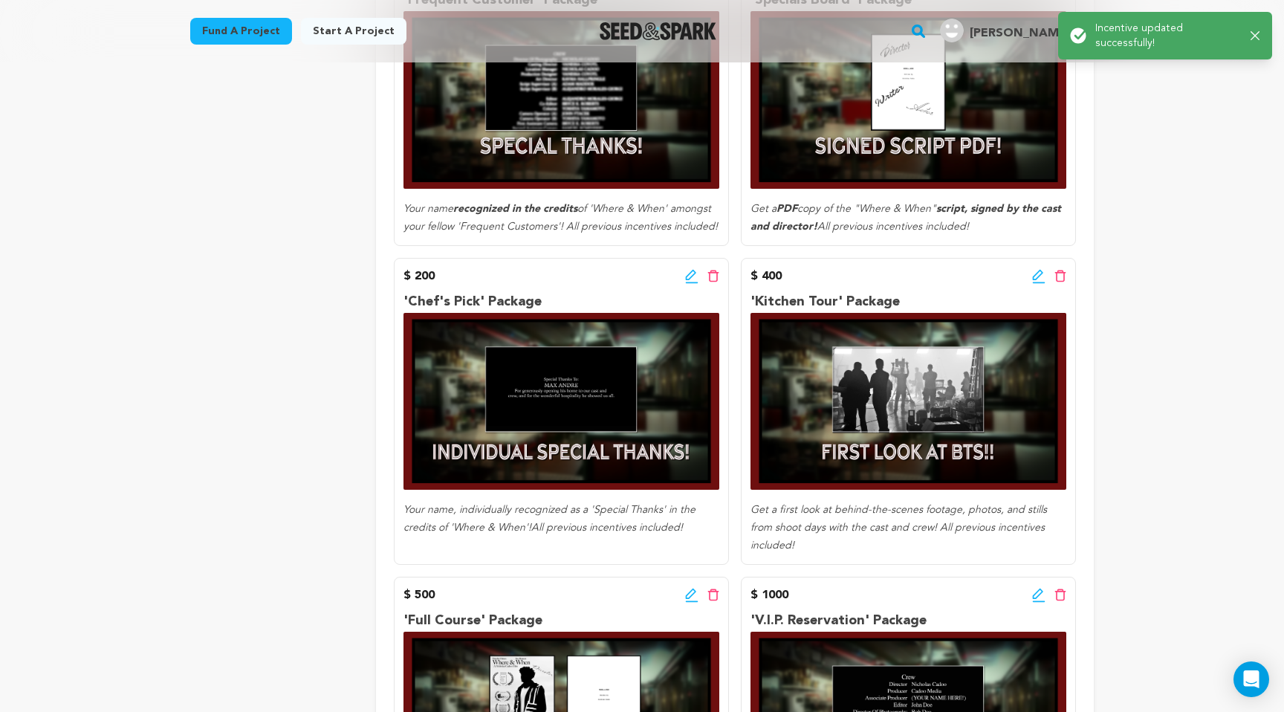
scroll to position [835, 0]
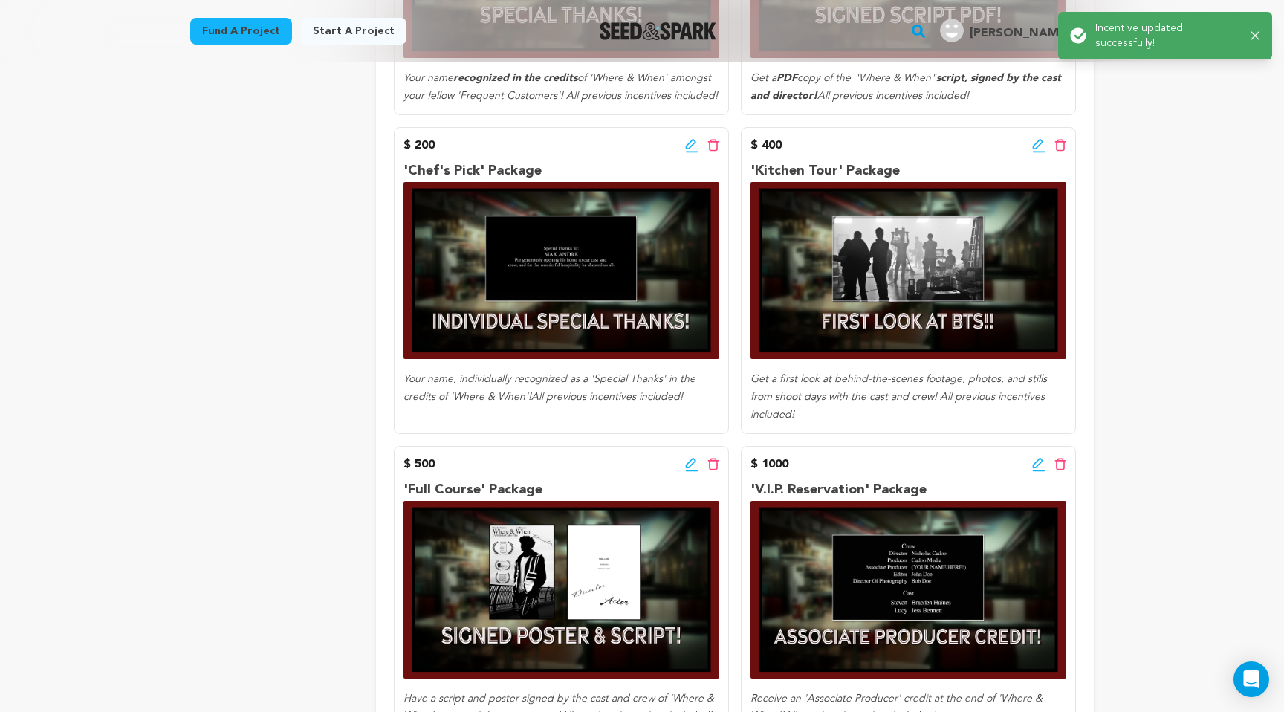
click at [695, 150] on icon at bounding box center [691, 145] width 13 height 15
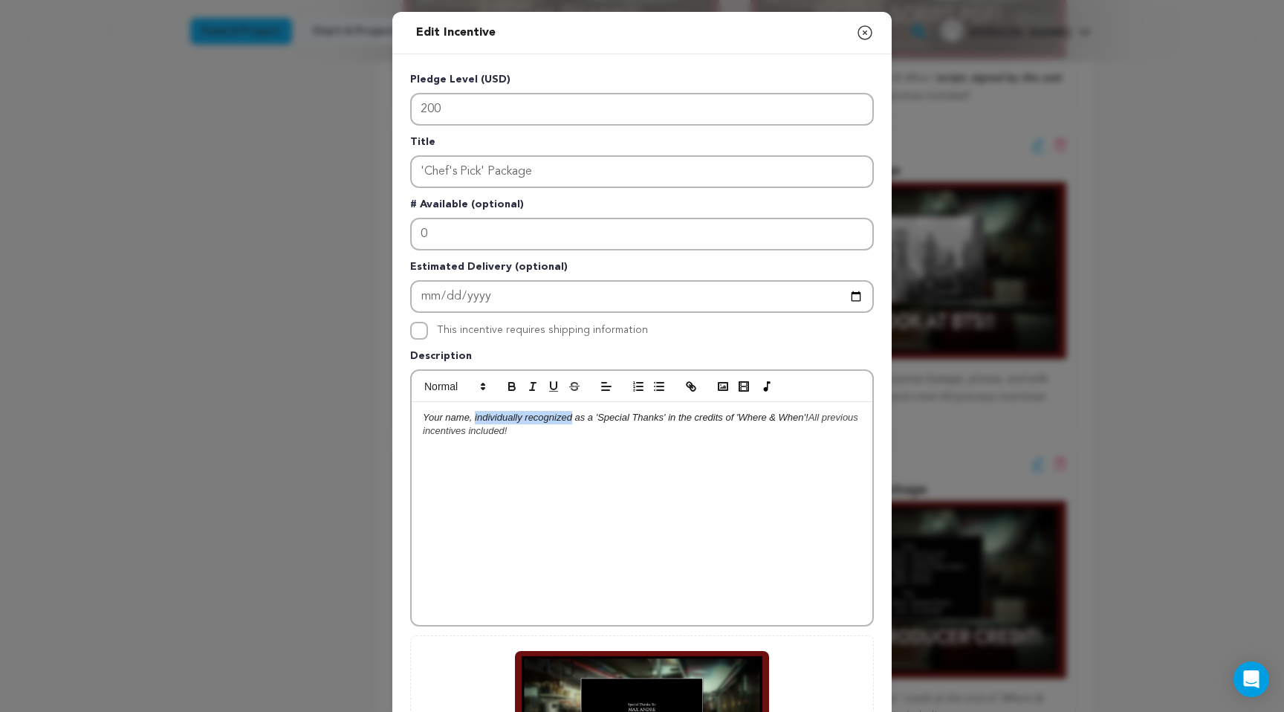
drag, startPoint x: 473, startPoint y: 418, endPoint x: 571, endPoint y: 418, distance: 97.3
click at [571, 418] on em "Your name, individually recognized as a 'Special Thanks' in the credits of 'Whe…" at bounding box center [616, 417] width 386 height 11
drag, startPoint x: 678, startPoint y: 418, endPoint x: 731, endPoint y: 419, distance: 53.5
click at [732, 419] on em "as a 'Special Thanks' in the credits of 'Where & When'!" at bounding box center [695, 417] width 233 height 11
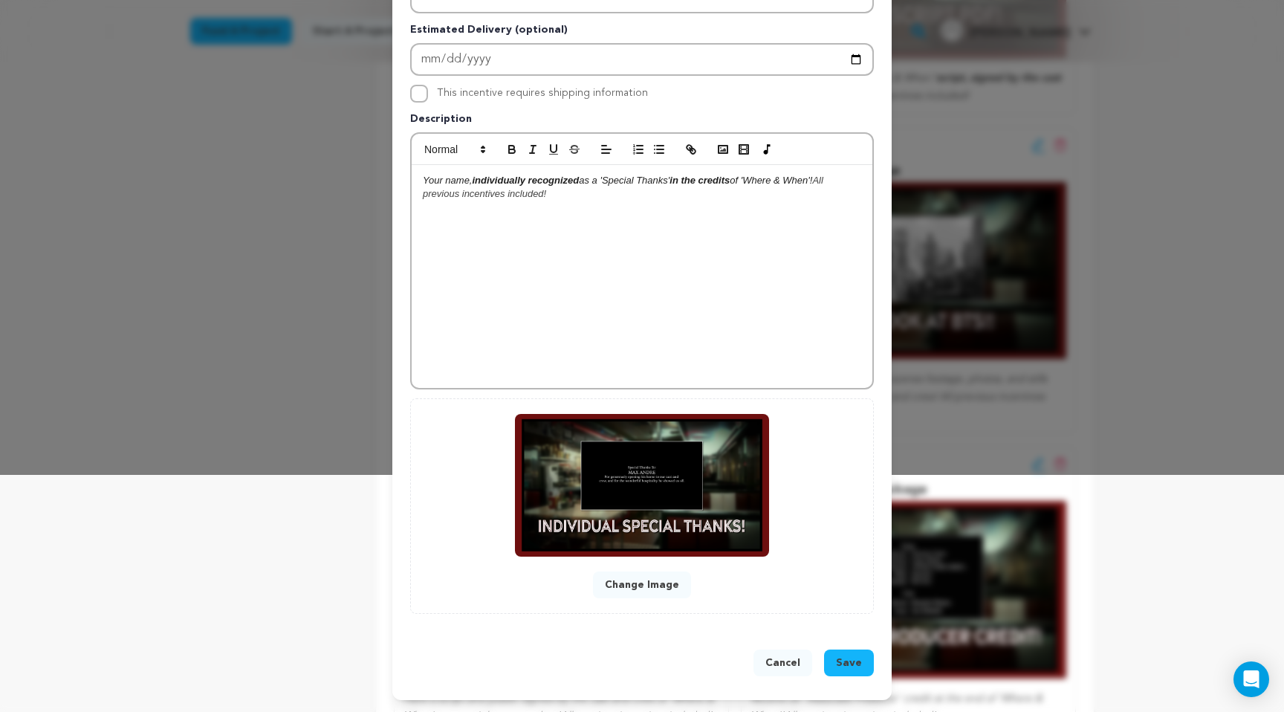
click at [857, 657] on span "Save" at bounding box center [849, 662] width 26 height 15
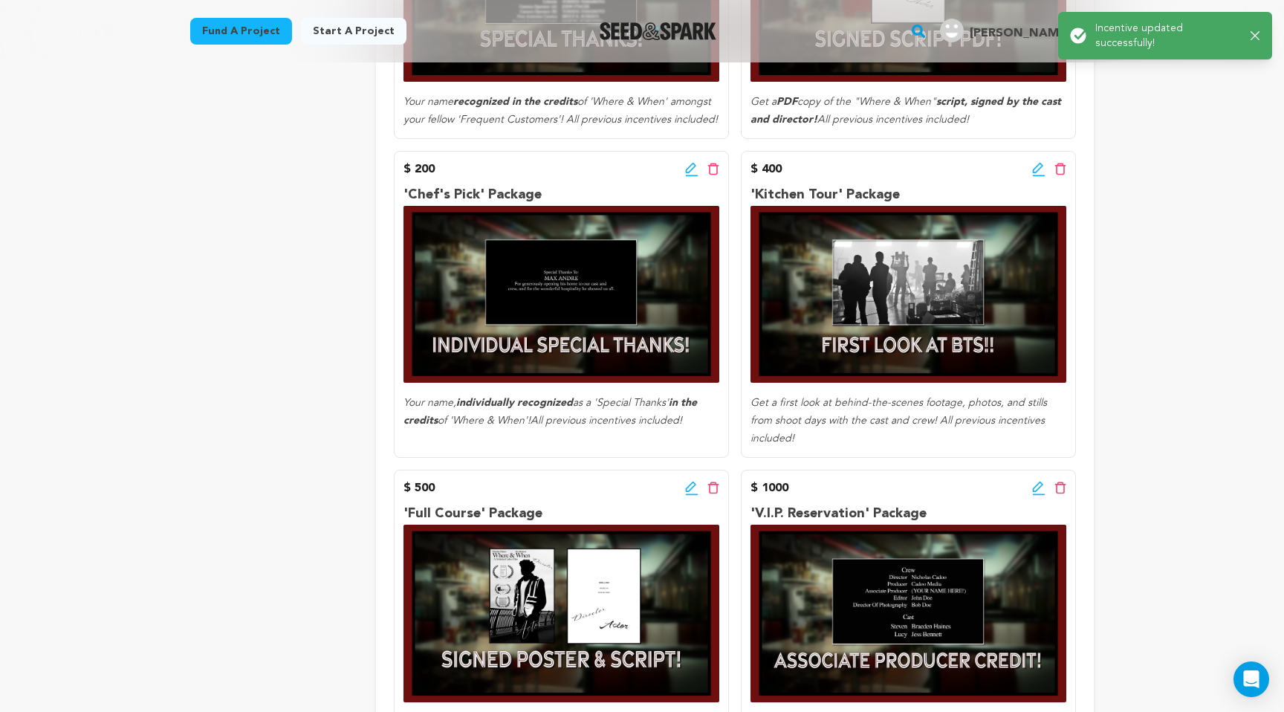
scroll to position [867, 0]
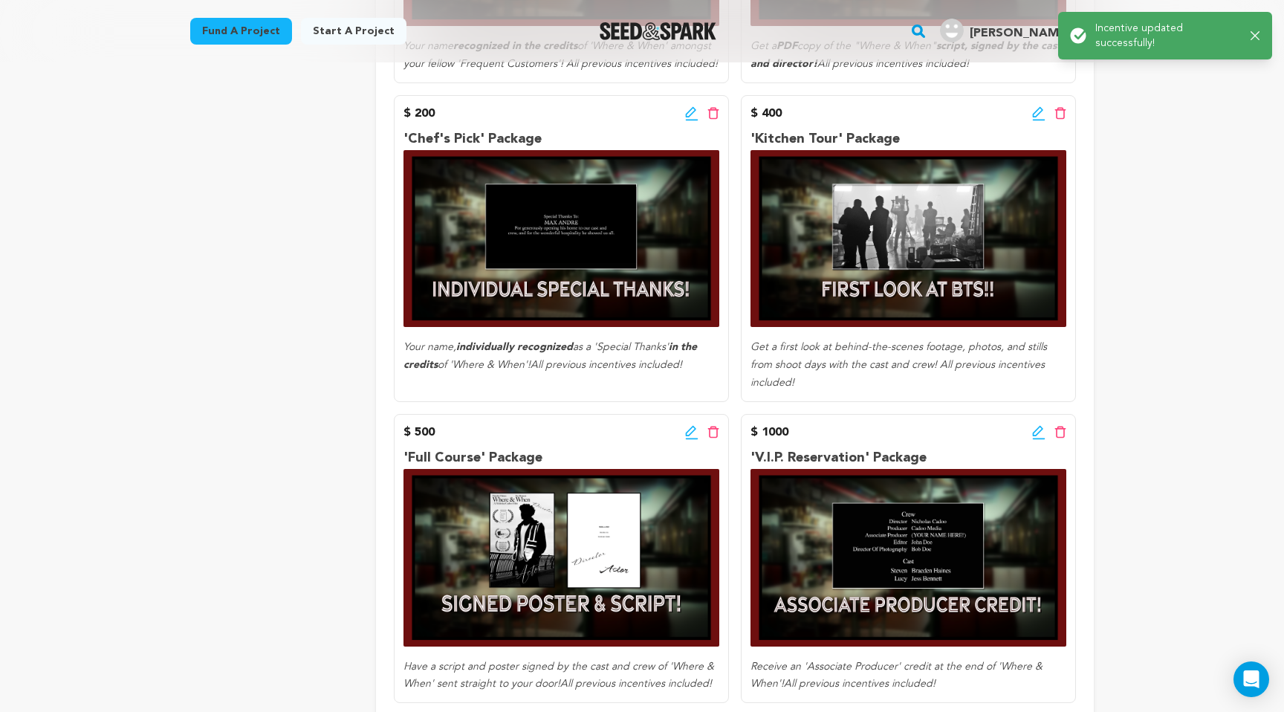
click at [1036, 120] on icon at bounding box center [1038, 113] width 13 height 15
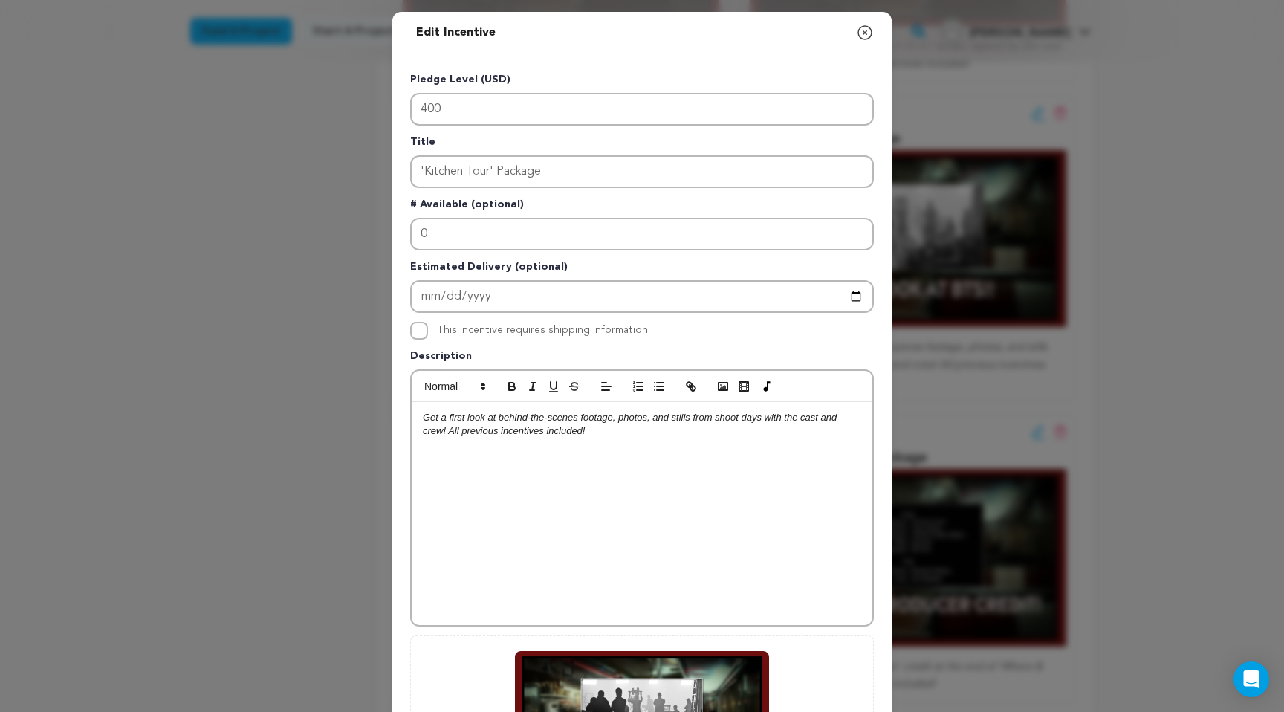
drag, startPoint x: 450, startPoint y: 419, endPoint x: 585, endPoint y: 418, distance: 135.2
click at [586, 418] on em "Get a first look at behind-the-scenes footage, photos, and stills from shoot da…" at bounding box center [631, 424] width 417 height 25
click at [602, 420] on em "Get a first look at behind-the-scenes footage, photos, and stills from shoot da…" at bounding box center [631, 424] width 417 height 25
drag, startPoint x: 450, startPoint y: 420, endPoint x: 611, endPoint y: 417, distance: 161.2
click at [612, 417] on em "Get a first look at behind-the-scenes footage, photos, and stills from shoot da…" at bounding box center [631, 424] width 417 height 25
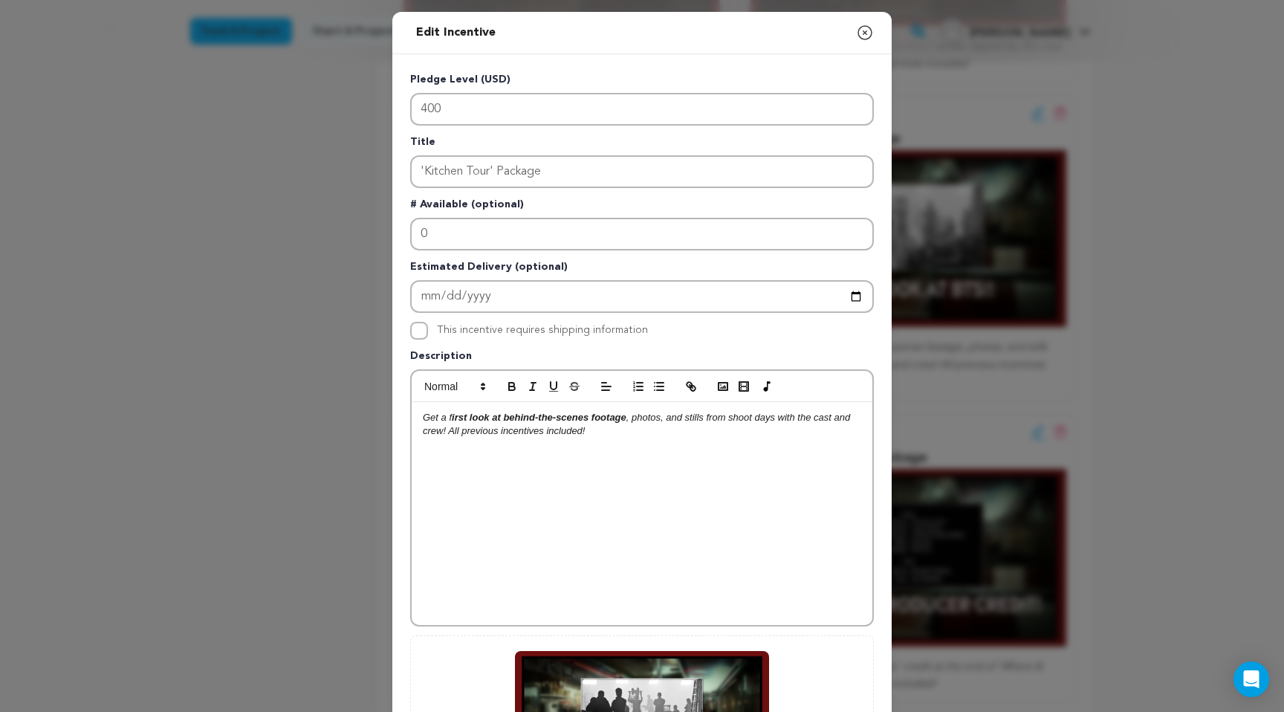
click at [683, 483] on div "Get a f irst look at behind-the-scenes footage , photos, and stills from shoot …" at bounding box center [642, 513] width 461 height 223
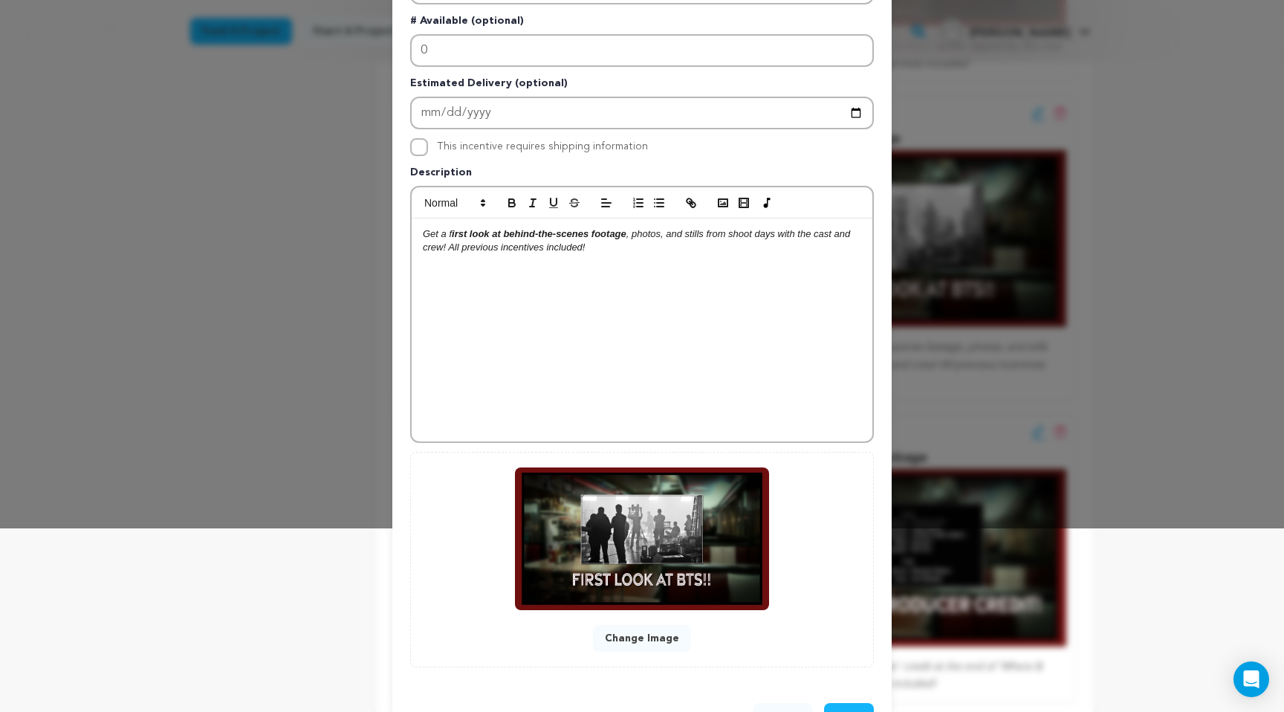
scroll to position [237, 0]
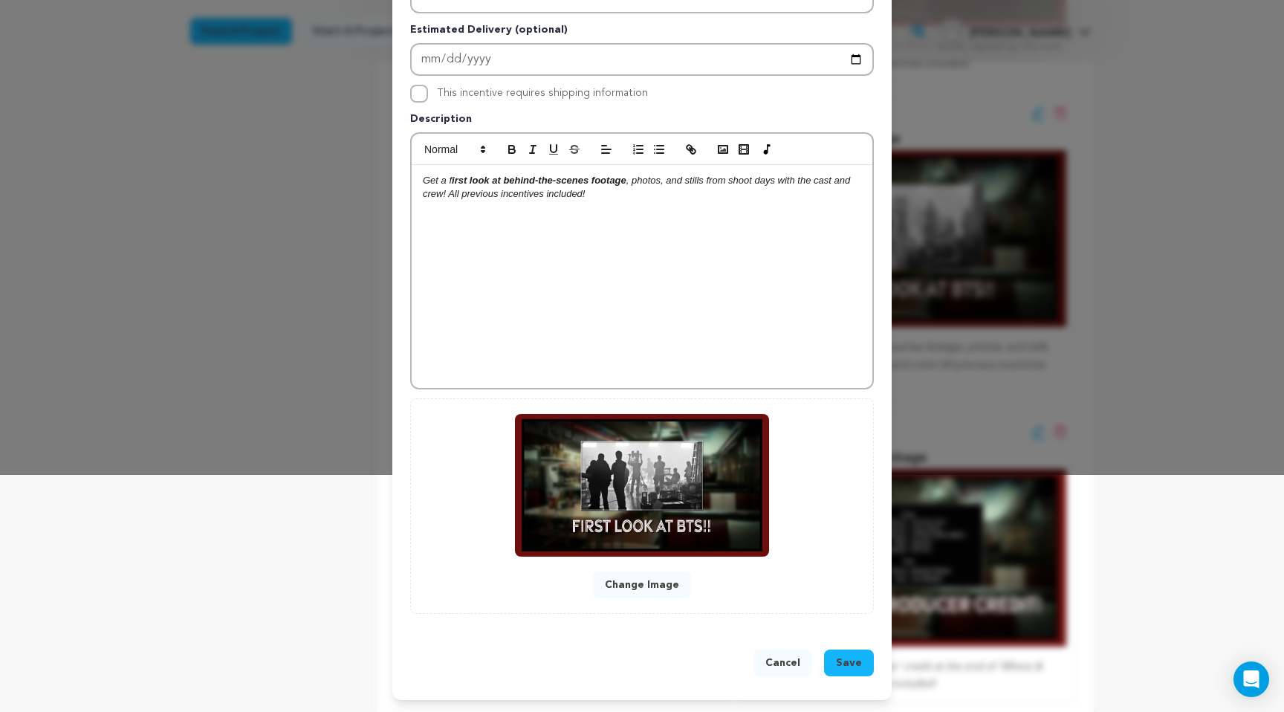
click at [843, 666] on span "Save" at bounding box center [849, 662] width 26 height 15
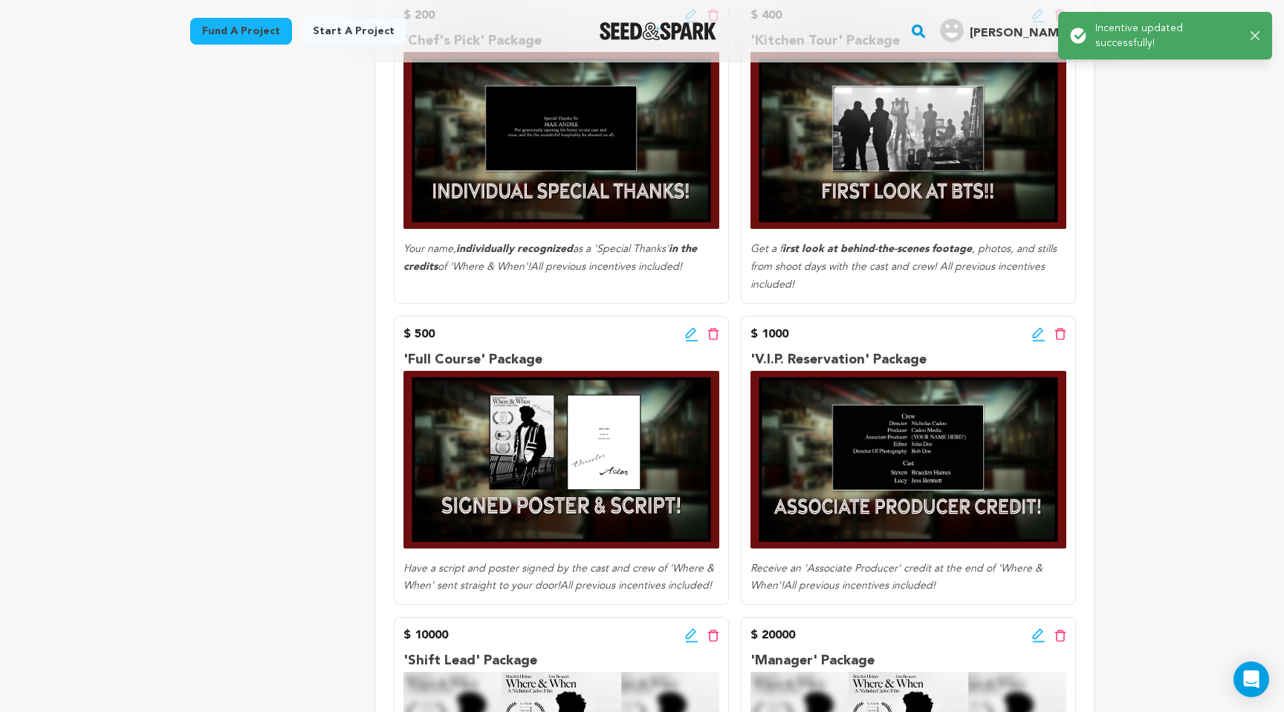
scroll to position [970, 0]
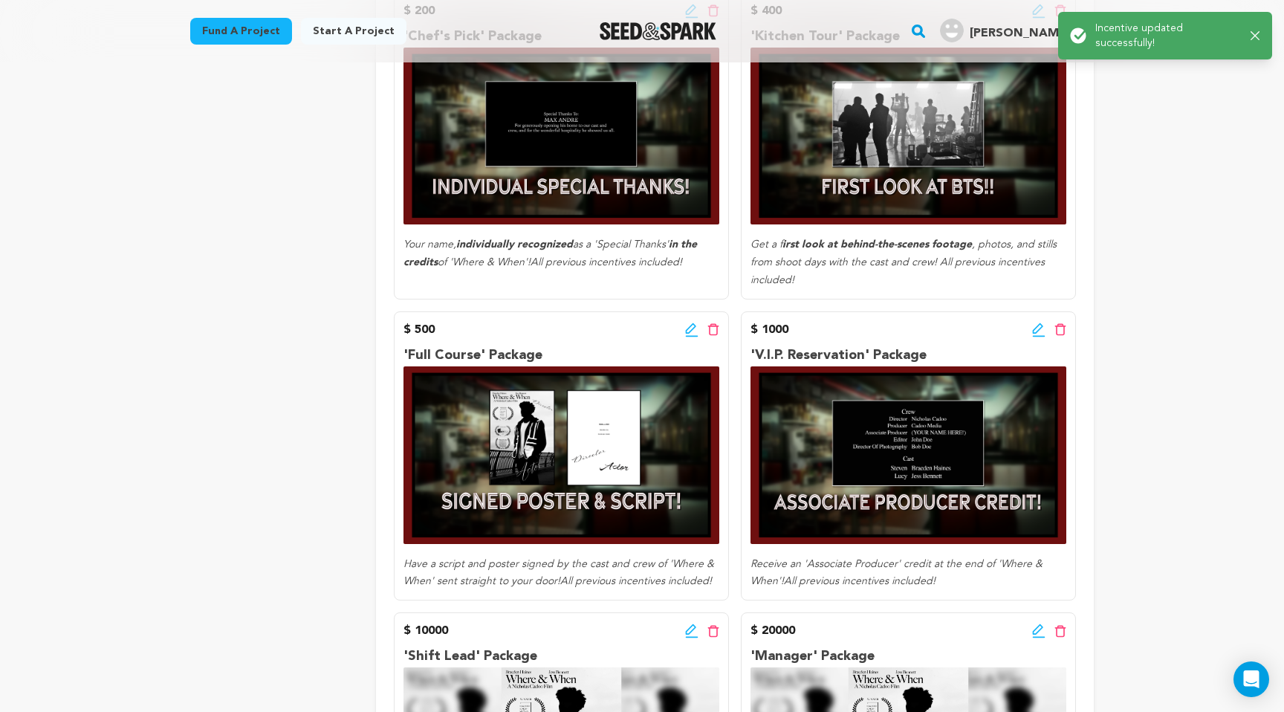
click at [690, 332] on icon at bounding box center [691, 329] width 13 height 15
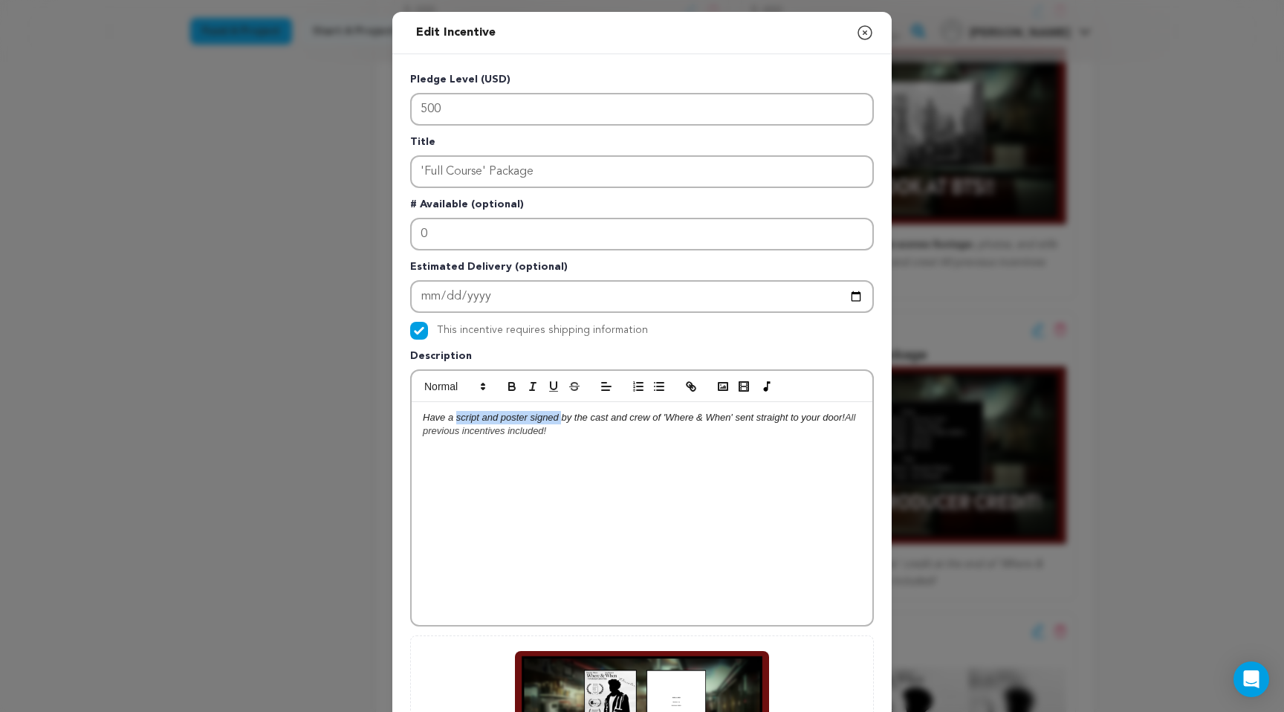
drag, startPoint x: 456, startPoint y: 419, endPoint x: 559, endPoint y: 420, distance: 103.3
click at [559, 420] on em "Have a script and poster signed by the cast and crew of 'Where & When' sent str…" at bounding box center [634, 417] width 422 height 11
drag, startPoint x: 747, startPoint y: 420, endPoint x: 762, endPoint y: 420, distance: 14.9
click at [763, 420] on em "by the cast and crew of 'Where & When' sent straight to your door!" at bounding box center [706, 417] width 283 height 11
click at [761, 458] on div "Have a script and poster signed by the cast and crew of 'Where & When' sent str…" at bounding box center [642, 513] width 461 height 223
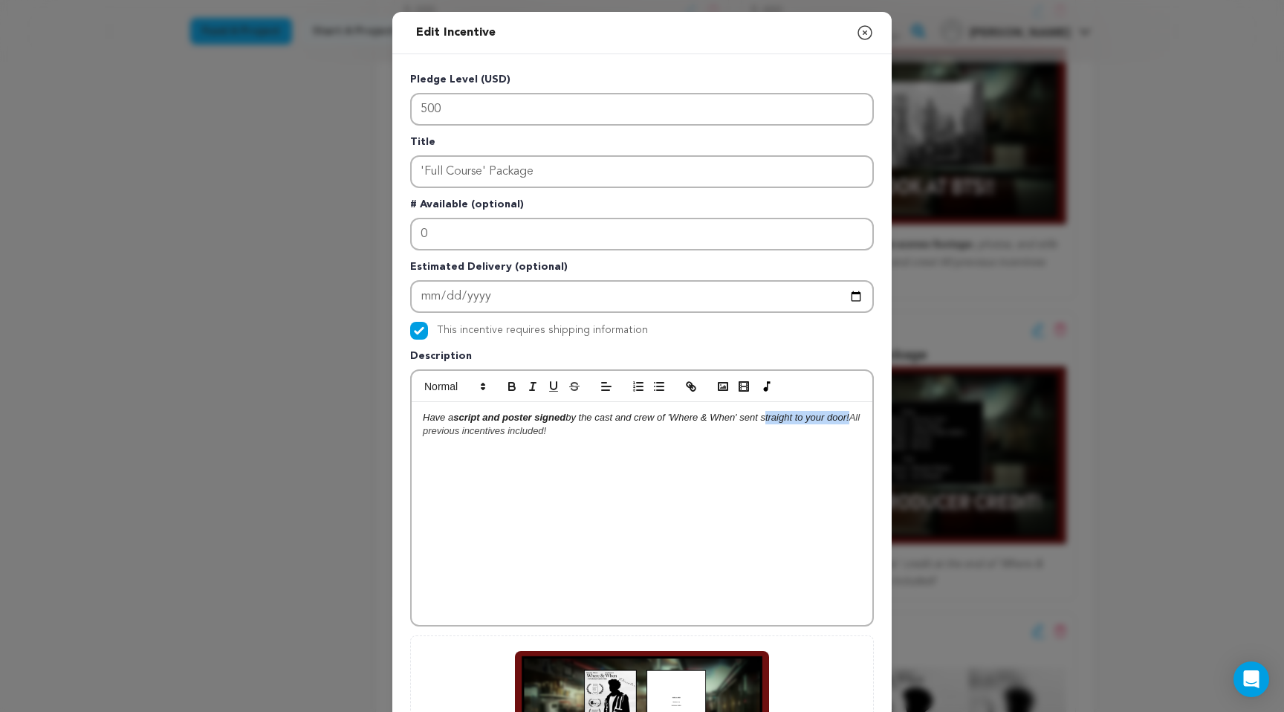
drag, startPoint x: 767, startPoint y: 419, endPoint x: 851, endPoint y: 420, distance: 84.0
click at [848, 420] on em "by the cast and crew of 'Where & When' sent straight to your door!" at bounding box center [706, 417] width 283 height 11
click at [811, 419] on em "by the cast and crew of 'Where & When' sent straight to your door!" at bounding box center [706, 417] width 283 height 11
drag, startPoint x: 768, startPoint y: 418, endPoint x: 879, endPoint y: 418, distance: 110.7
click at [879, 418] on div "Pledge Level (USD) 500 Title 'Full Course' Package # Available (optional) 0 Est…" at bounding box center [641, 461] width 499 height 814
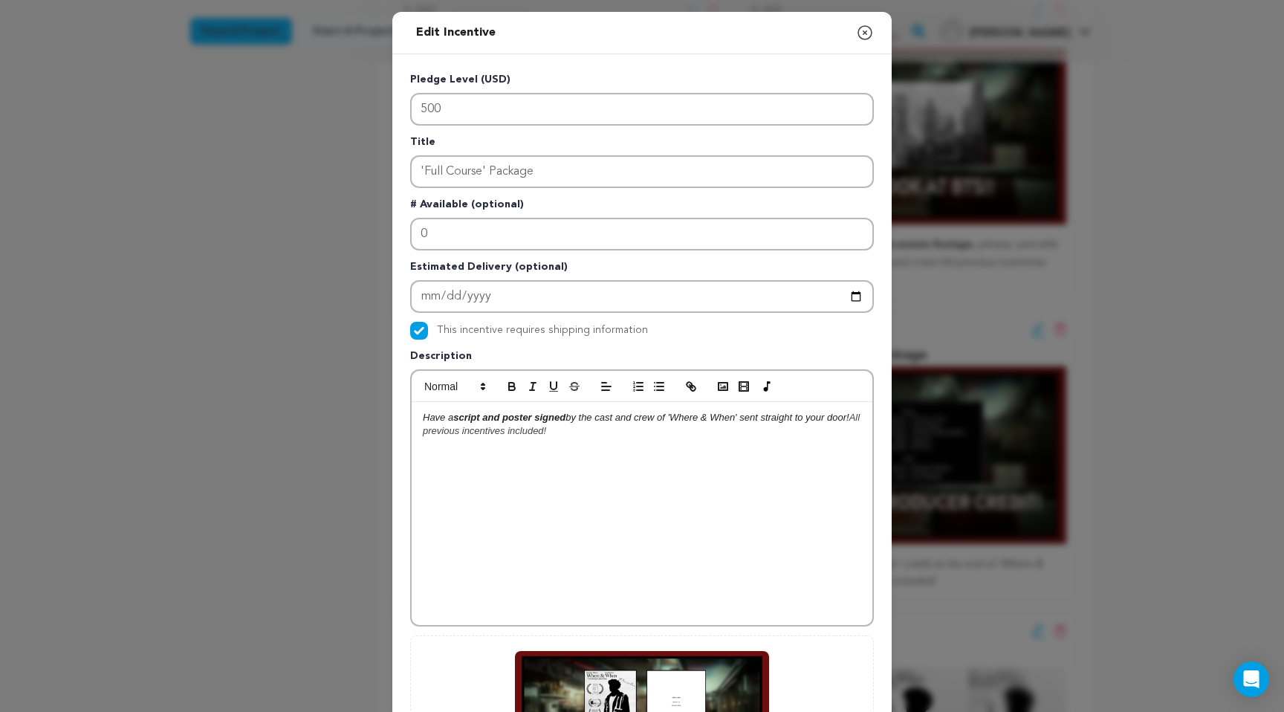
click at [821, 432] on p "Have a script and poster signed by the cast and crew of 'Where & When' sent str…" at bounding box center [642, 424] width 438 height 27
drag, startPoint x: 766, startPoint y: 420, endPoint x: 879, endPoint y: 420, distance: 112.9
click at [879, 420] on div "Pledge Level (USD) 500 Title 'Full Course' Package # Available (optional) 0 Est…" at bounding box center [641, 461] width 499 height 814
click at [798, 525] on div "Have a script and poster signed by the cast and crew of 'Where & When' sent str…" at bounding box center [642, 513] width 461 height 223
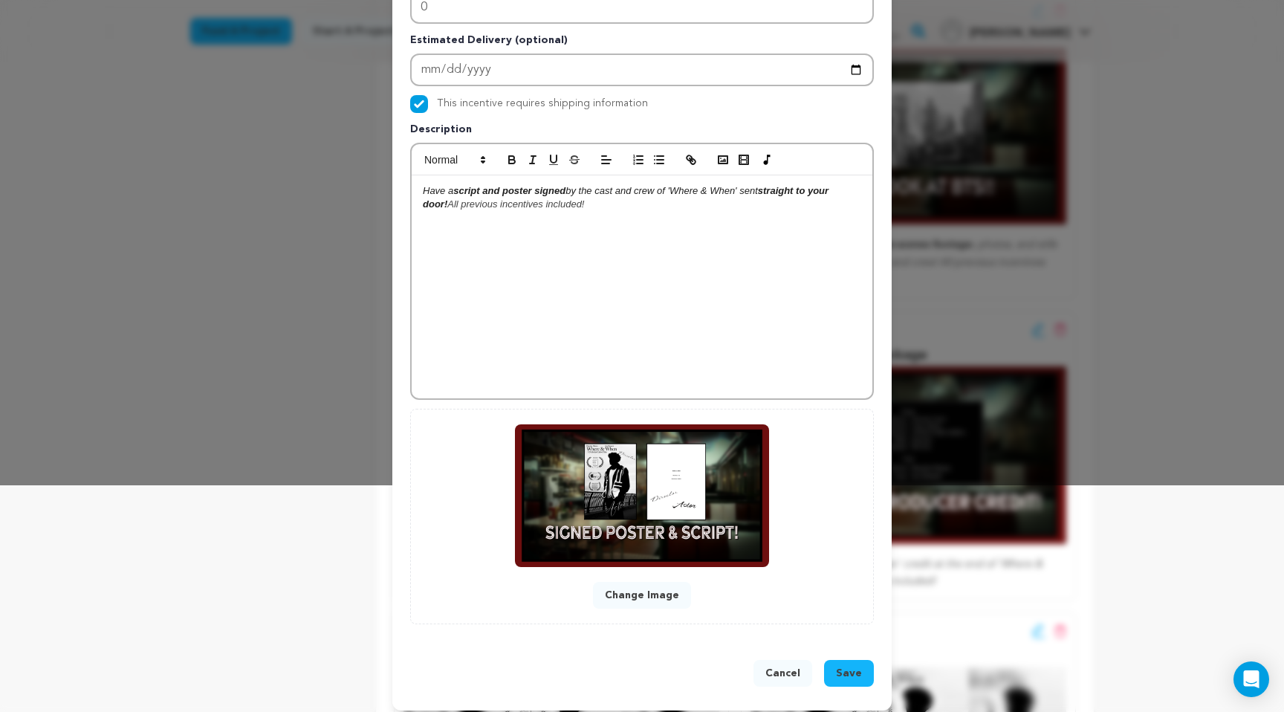
scroll to position [237, 0]
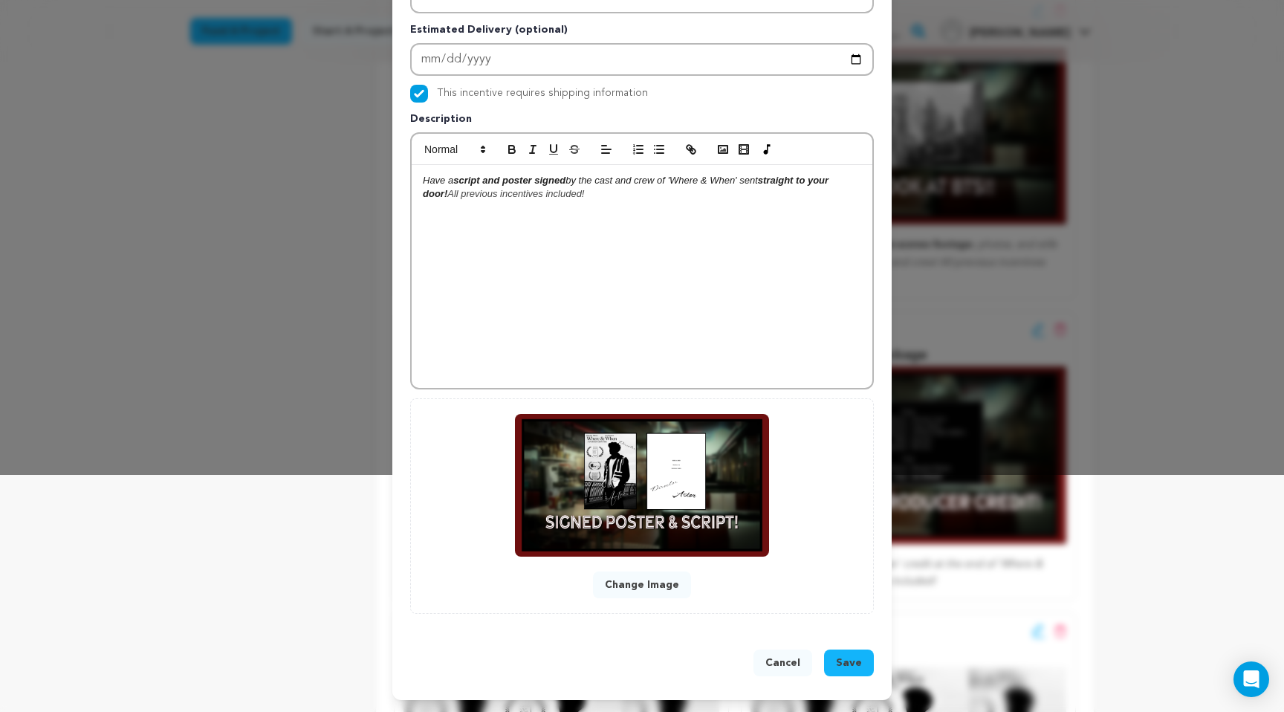
click at [845, 659] on span "Save" at bounding box center [849, 662] width 26 height 15
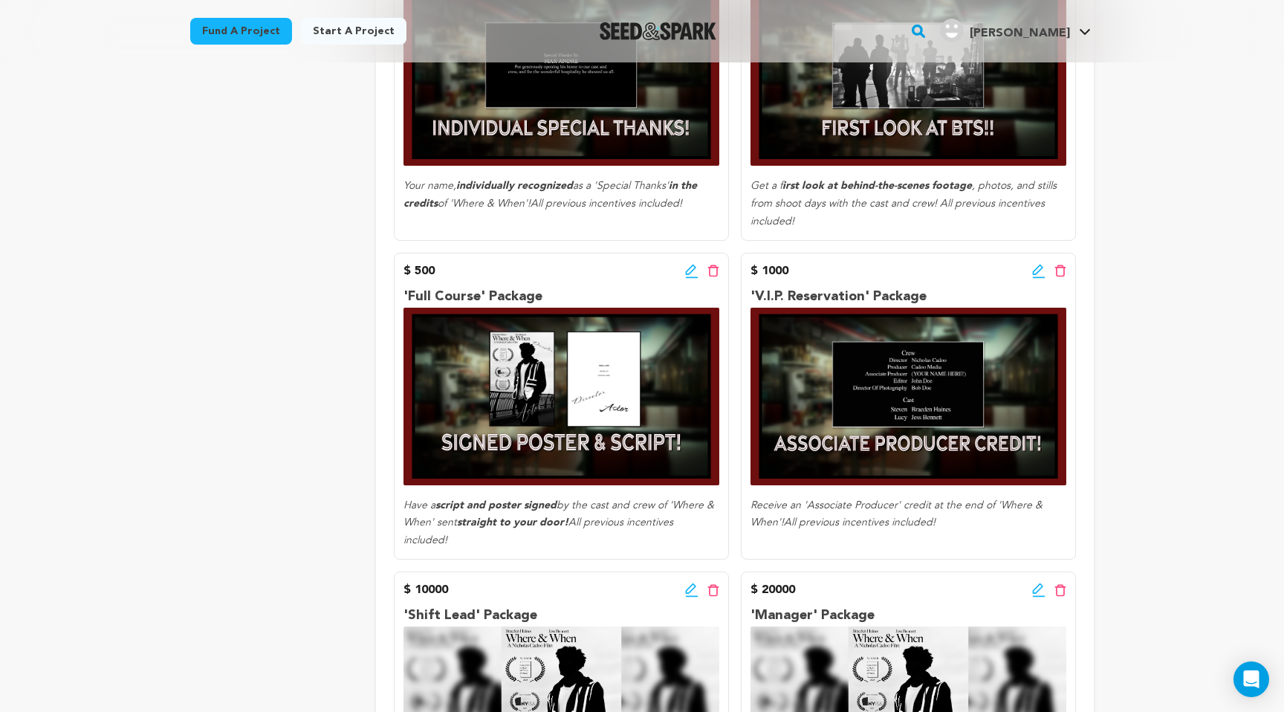
scroll to position [1044, 0]
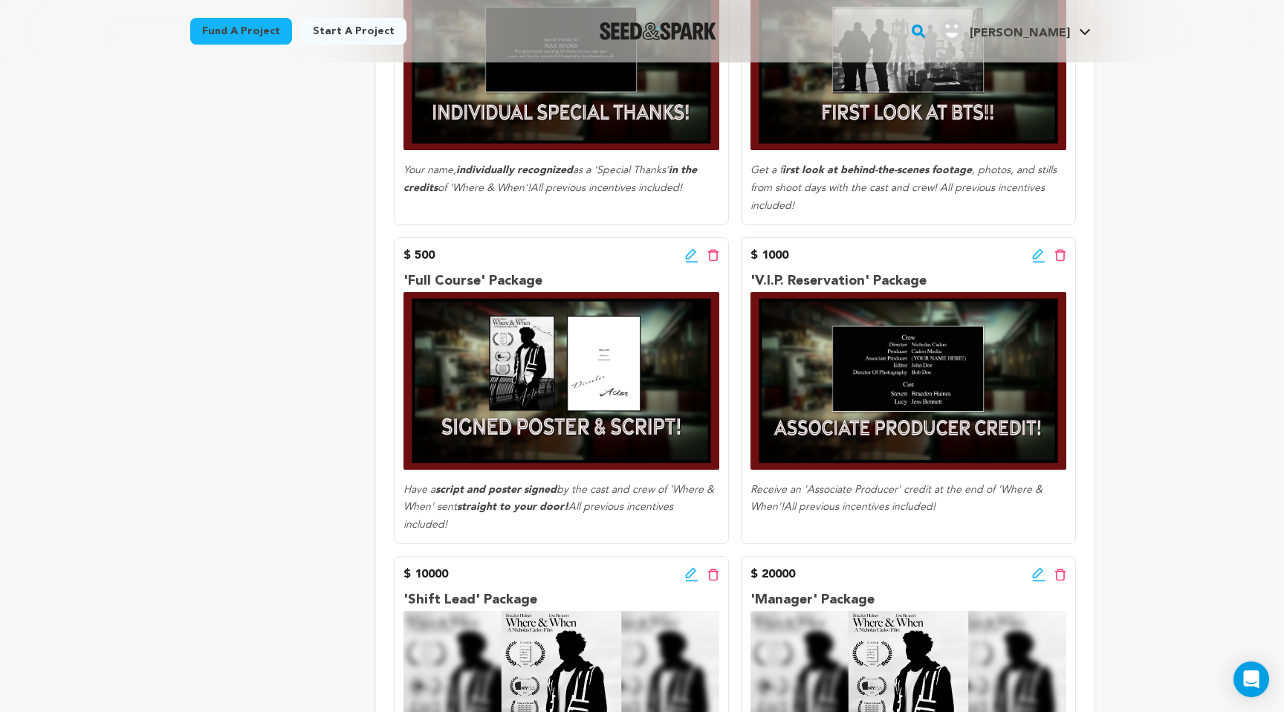
click at [1036, 259] on icon at bounding box center [1038, 255] width 13 height 15
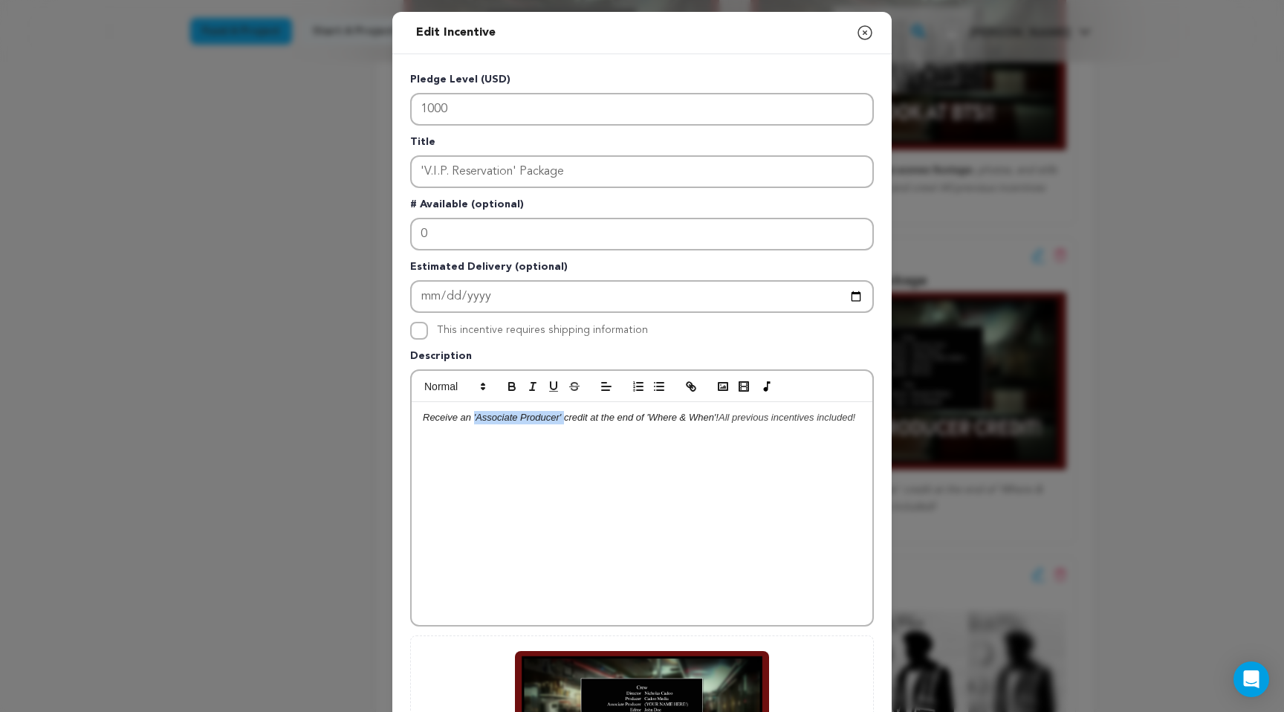
drag, startPoint x: 474, startPoint y: 417, endPoint x: 563, endPoint y: 423, distance: 89.3
click at [563, 423] on em "Receive an 'Associate Producer' credit at the end of 'Where & When'!" at bounding box center [571, 417] width 296 height 11
click at [668, 590] on div "Receive an 'Associate Producer' credit at the end of 'Where & When'! All previo…" at bounding box center [642, 513] width 461 height 223
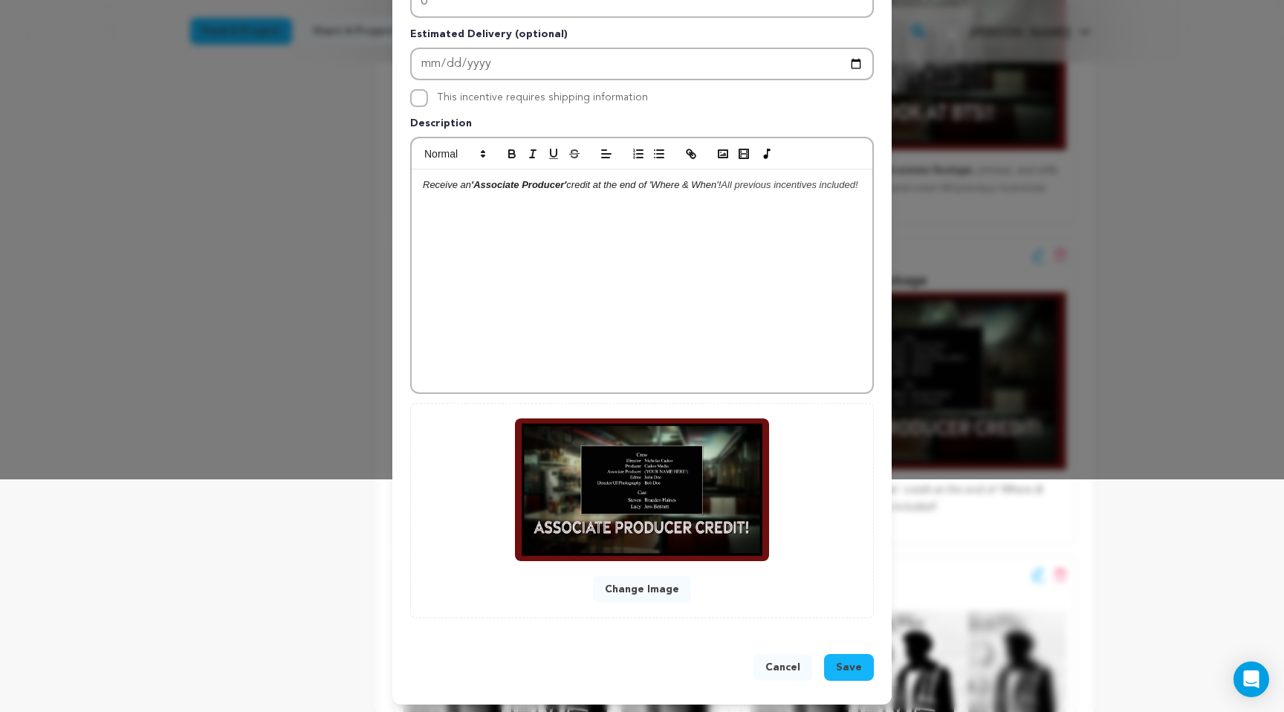
scroll to position [237, 0]
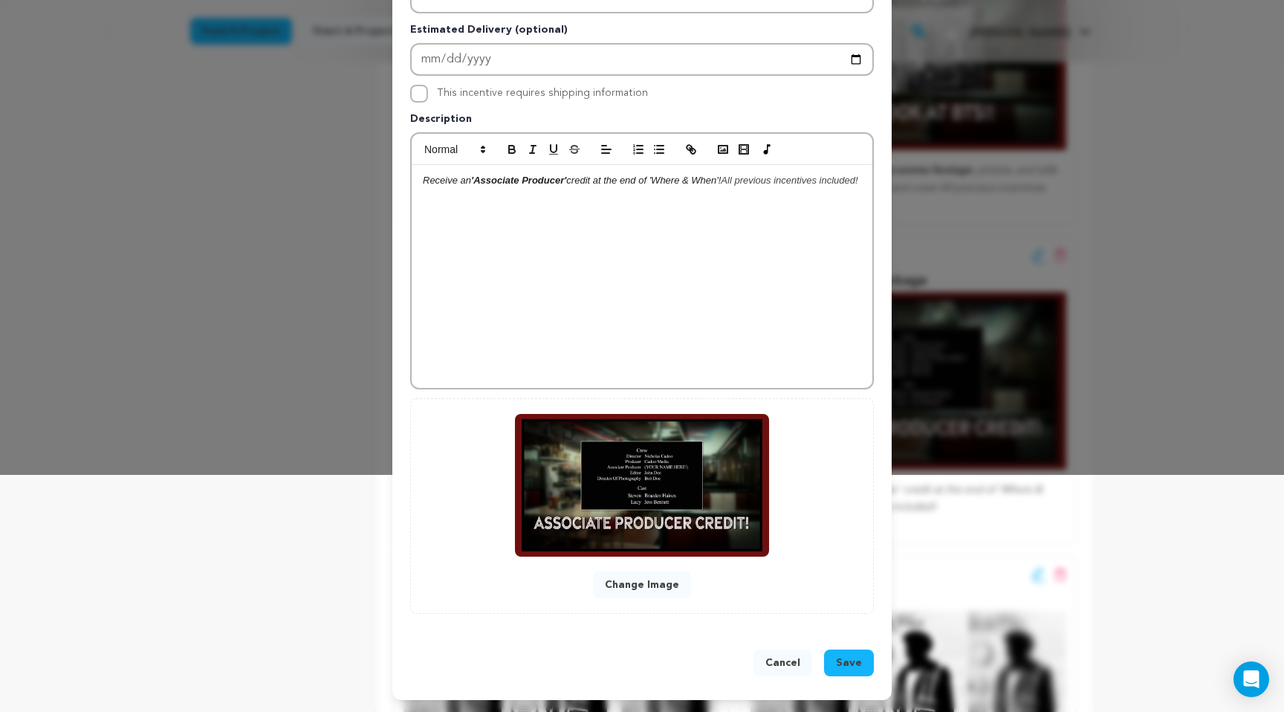
click at [856, 668] on span "Save" at bounding box center [849, 662] width 26 height 15
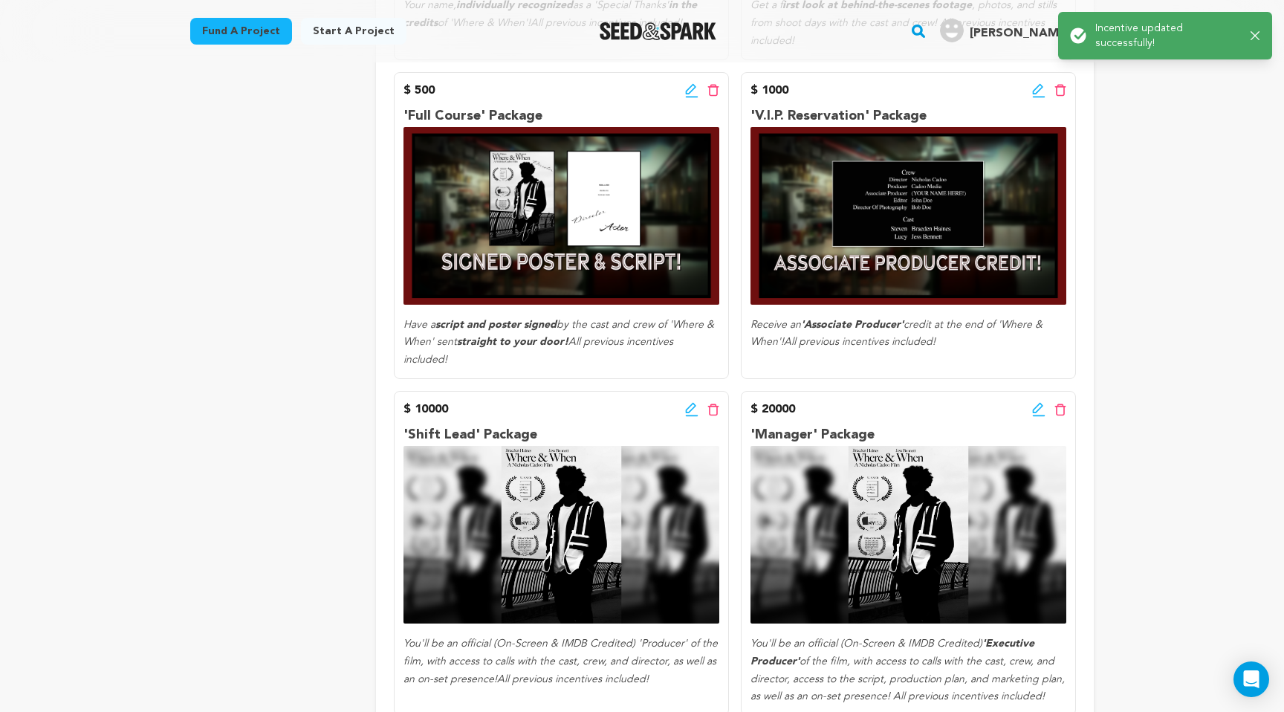
scroll to position [1245, 0]
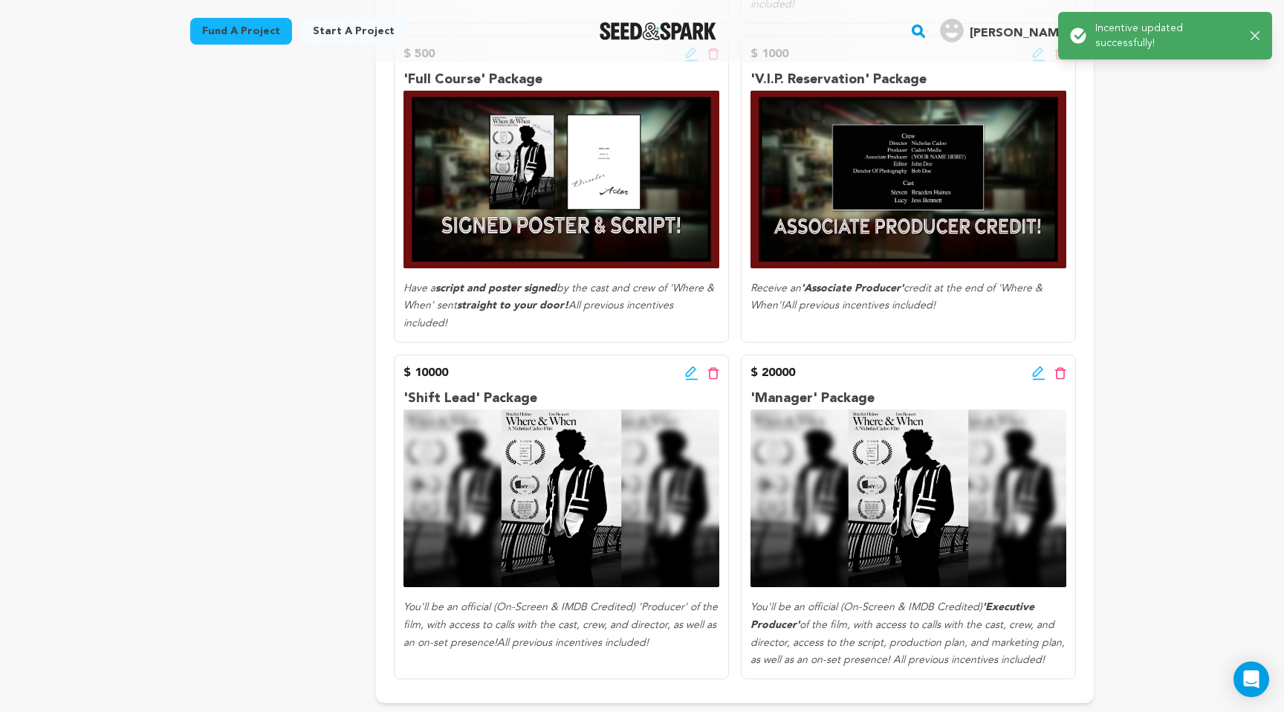
click at [687, 366] on icon at bounding box center [691, 373] width 13 height 15
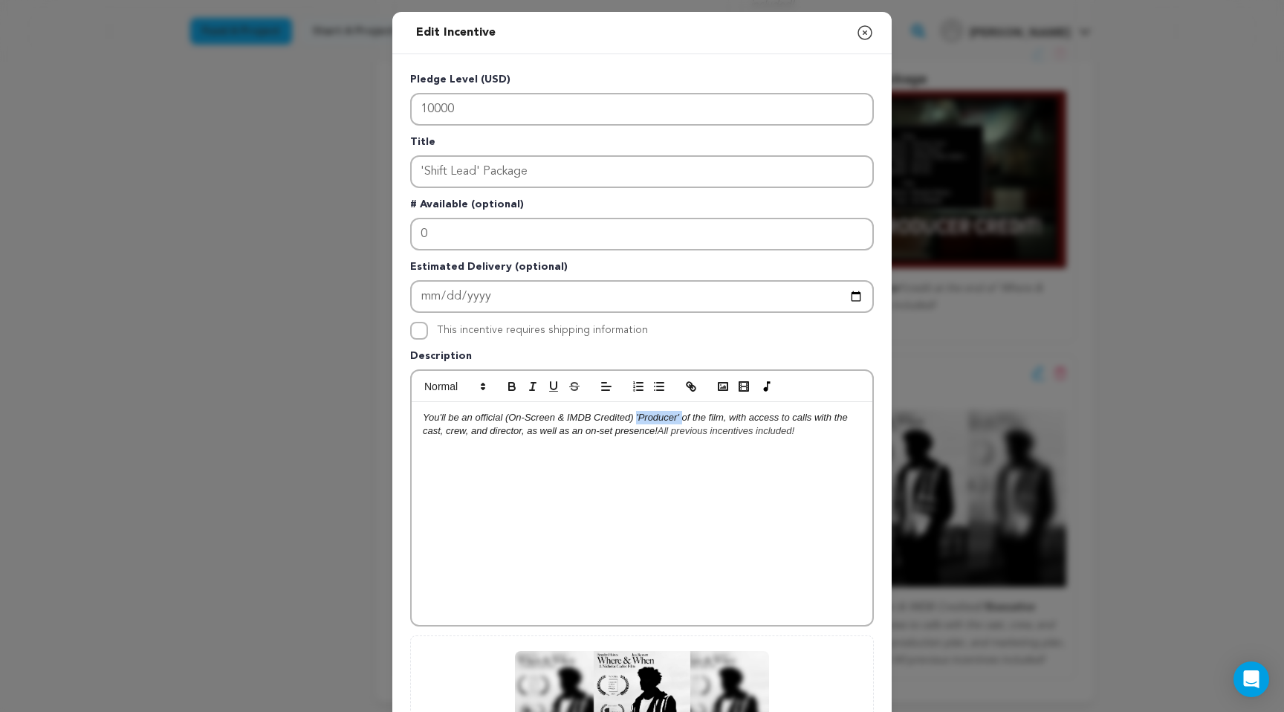
drag, startPoint x: 635, startPoint y: 419, endPoint x: 680, endPoint y: 419, distance: 44.6
click at [681, 419] on em "You'll be an official (On-Screen & IMDB Credited) 'Producer' of the film, with …" at bounding box center [636, 424] width 427 height 25
click at [695, 529] on div "You'll be an official (On-Screen & IMDB Credited) 'Producer' of the film, with …" at bounding box center [642, 513] width 461 height 223
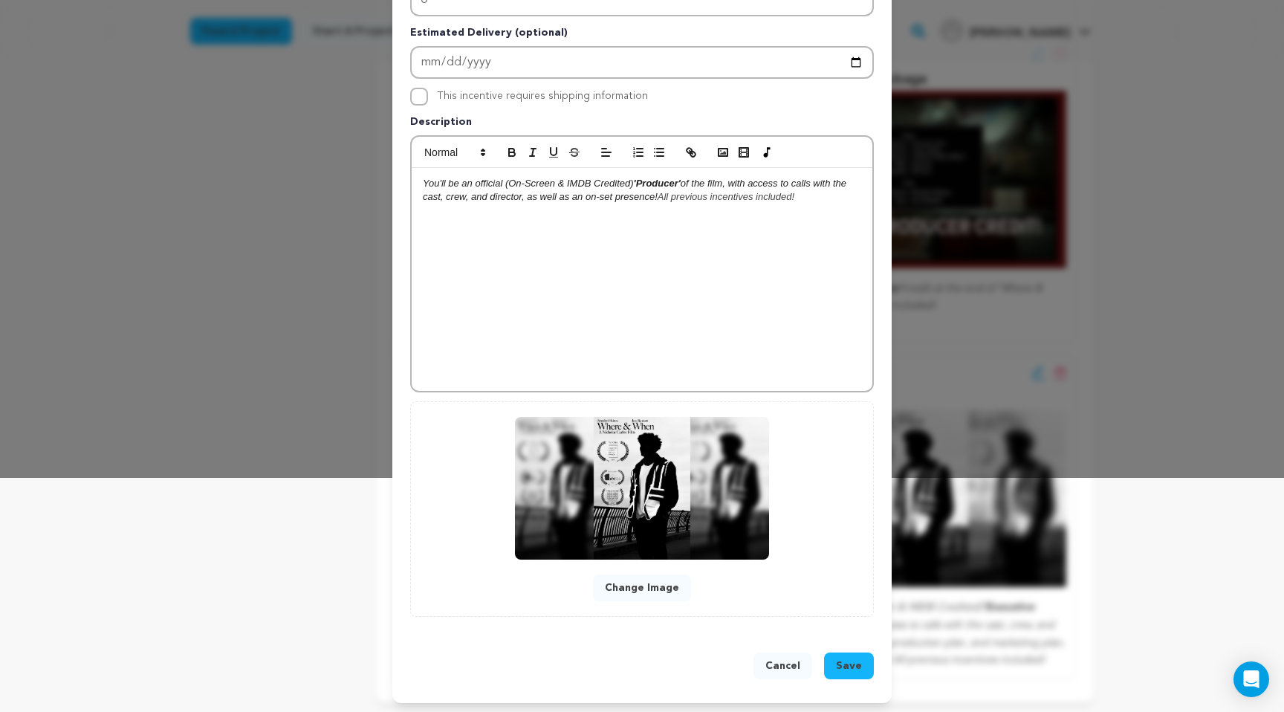
scroll to position [237, 0]
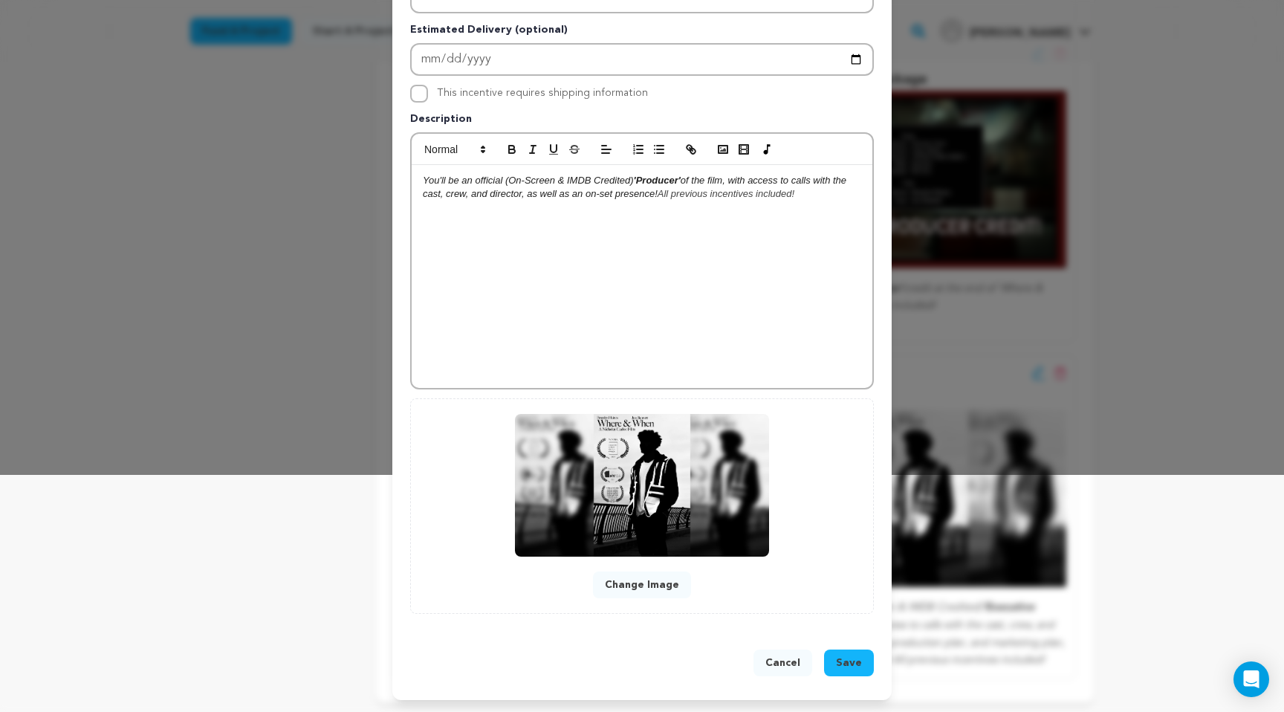
click at [846, 647] on div "Cancel Save" at bounding box center [641, 665] width 499 height 68
click at [844, 662] on span "Save" at bounding box center [849, 662] width 26 height 15
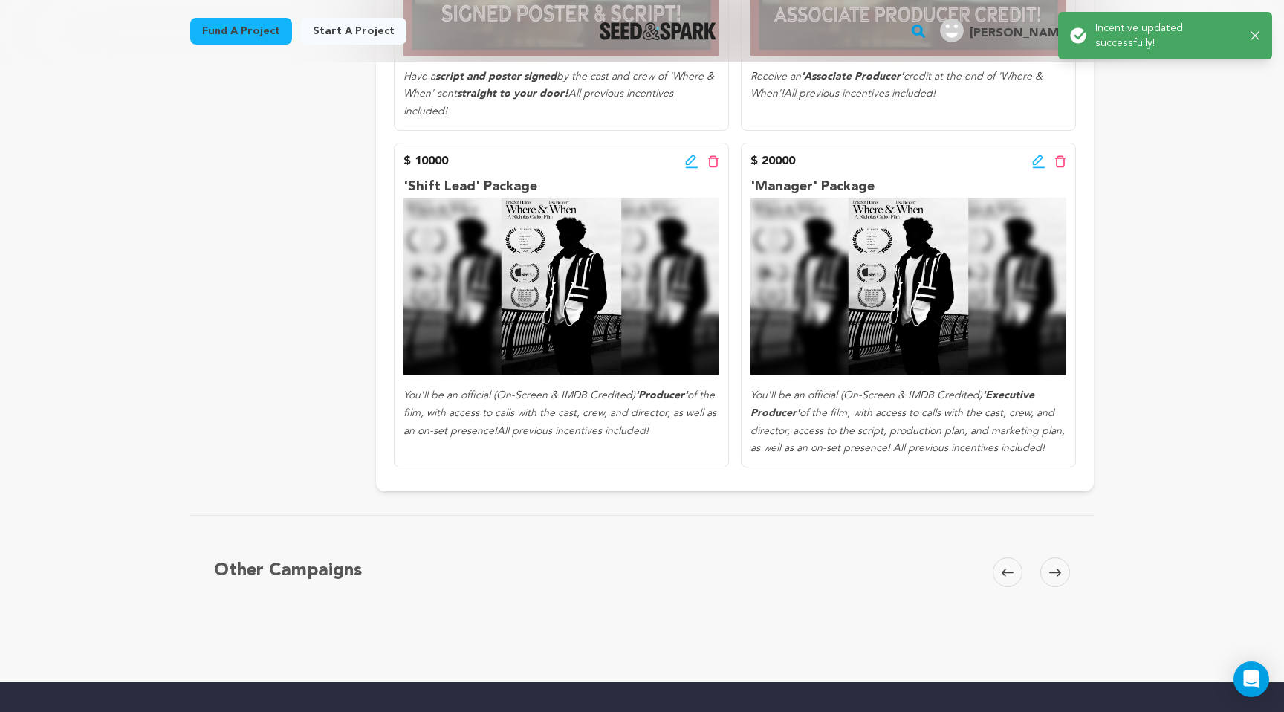
scroll to position [1435, 0]
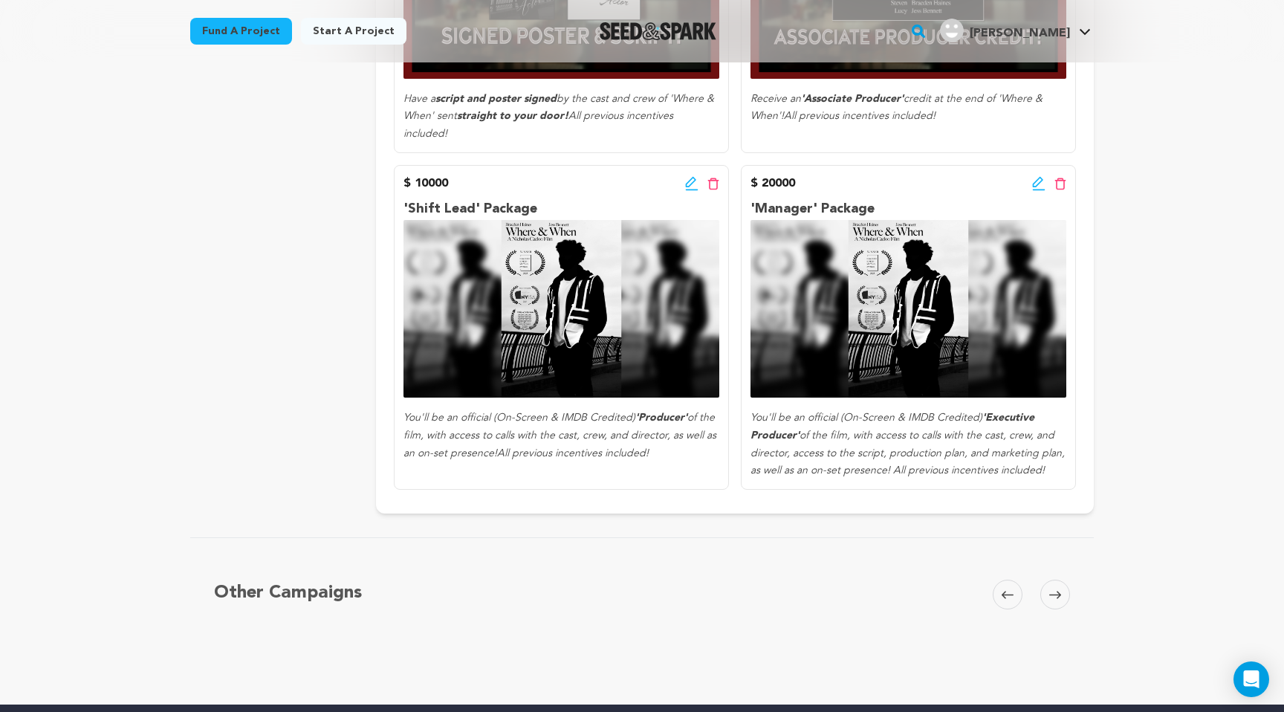
click at [687, 176] on icon at bounding box center [691, 183] width 13 height 15
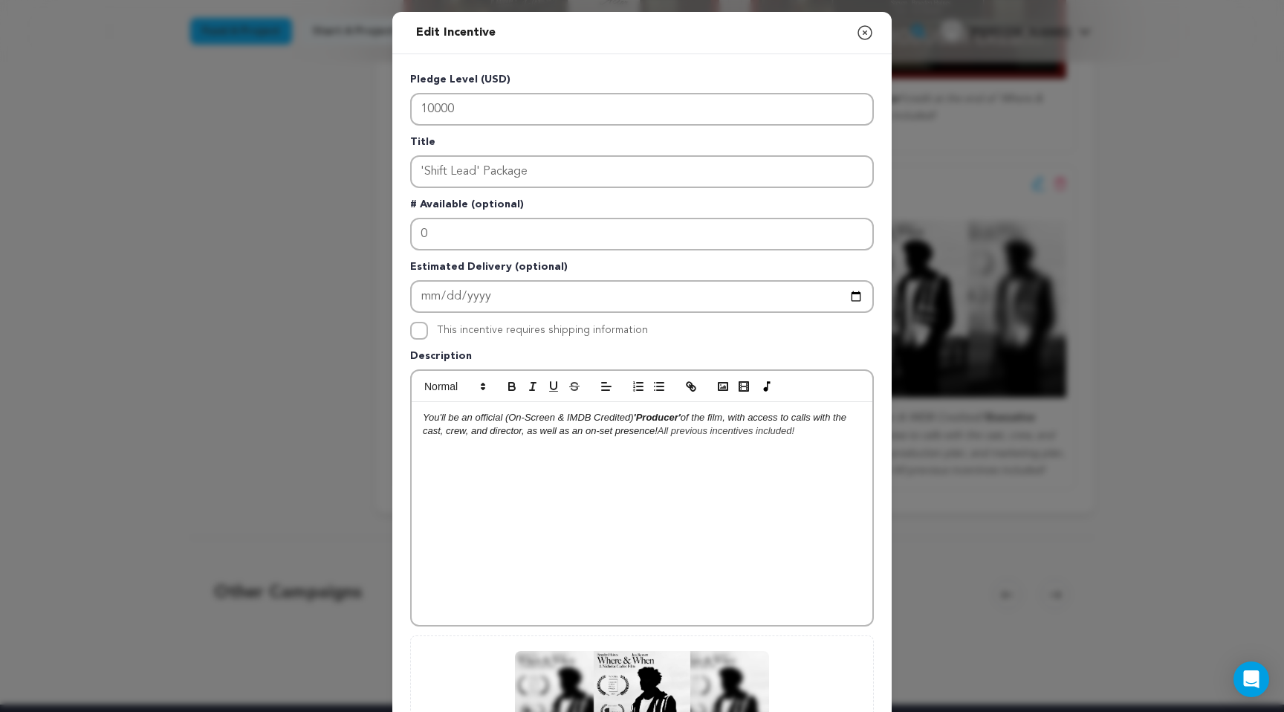
click at [863, 36] on icon "button" at bounding box center [865, 33] width 18 height 18
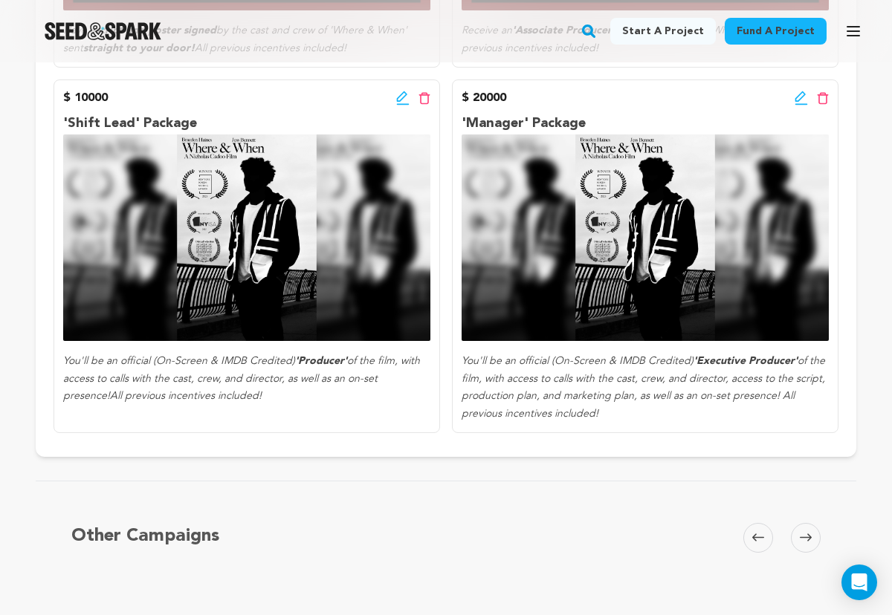
scroll to position [1678, 0]
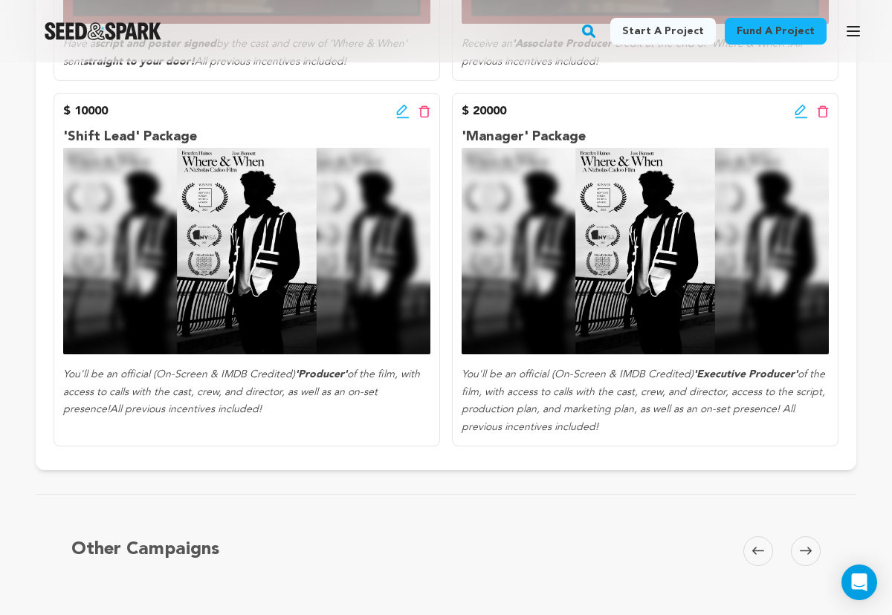
click at [402, 108] on icon at bounding box center [402, 111] width 13 height 15
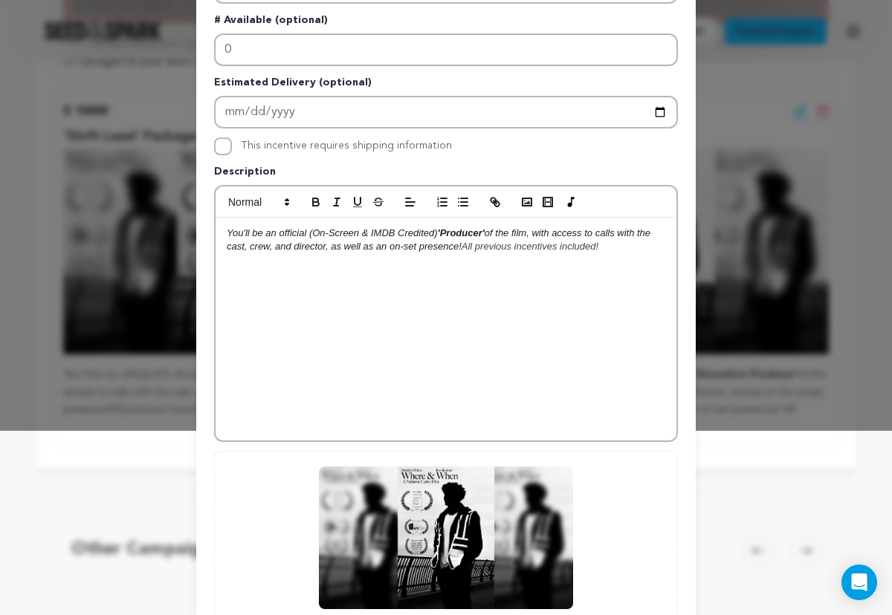
scroll to position [334, 0]
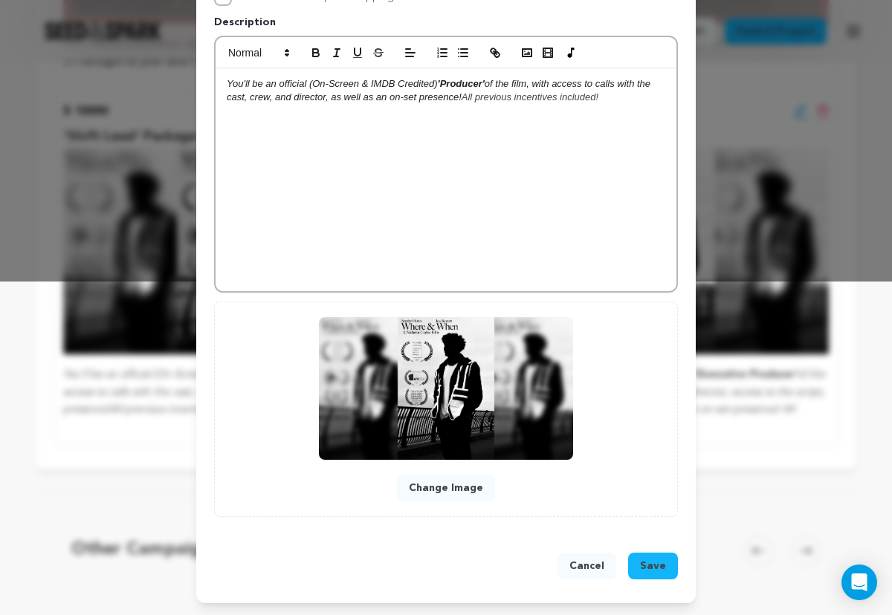
click at [458, 478] on button "Change Image" at bounding box center [446, 488] width 98 height 27
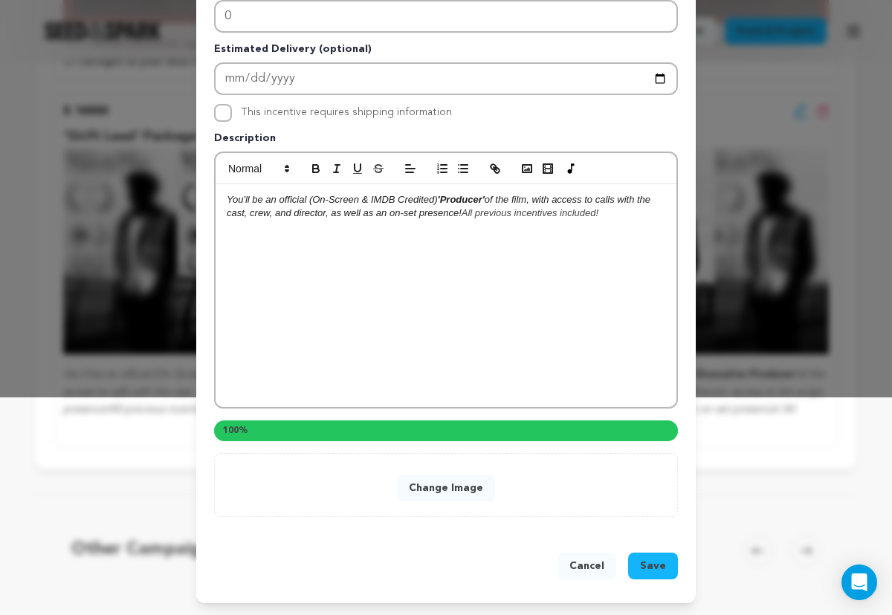
scroll to position [302, 0]
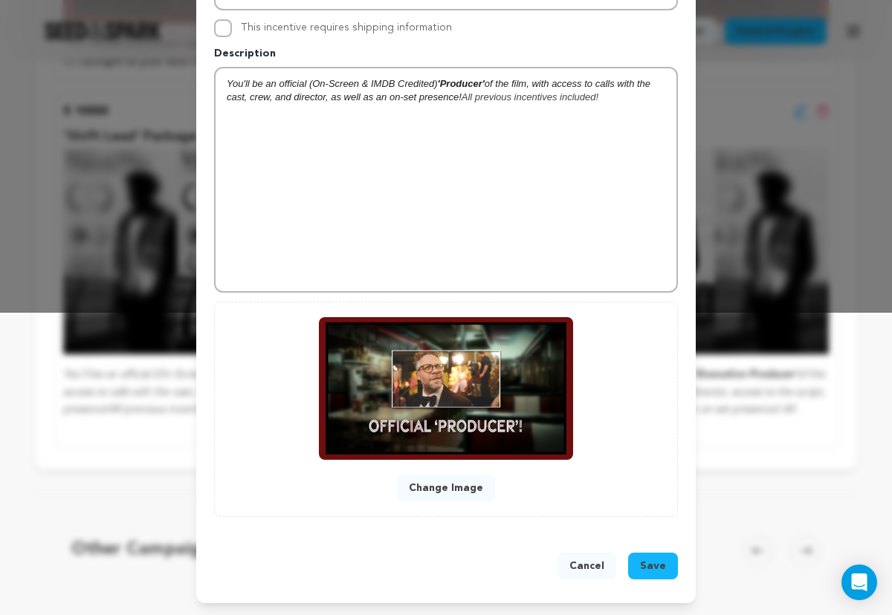
click at [661, 574] on button "Save" at bounding box center [653, 566] width 50 height 27
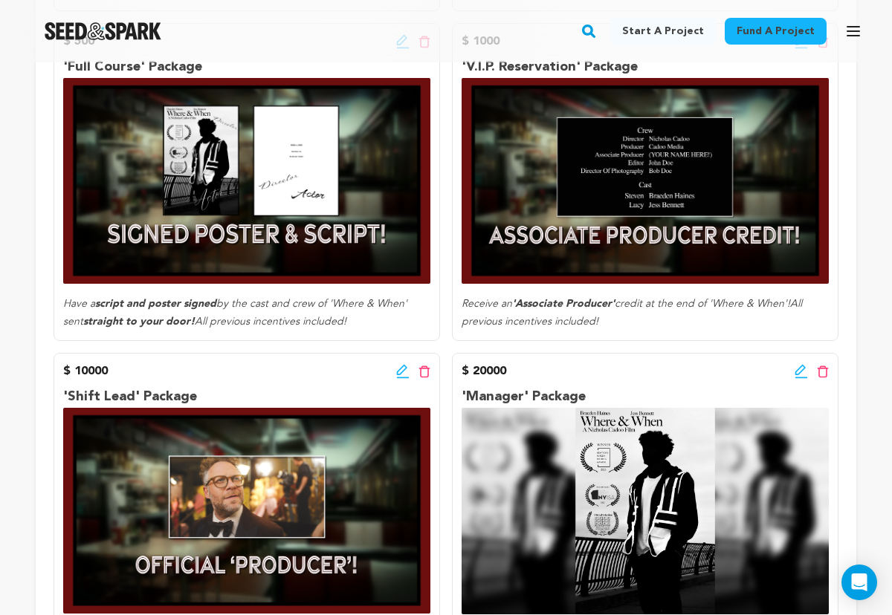
scroll to position [1524, 0]
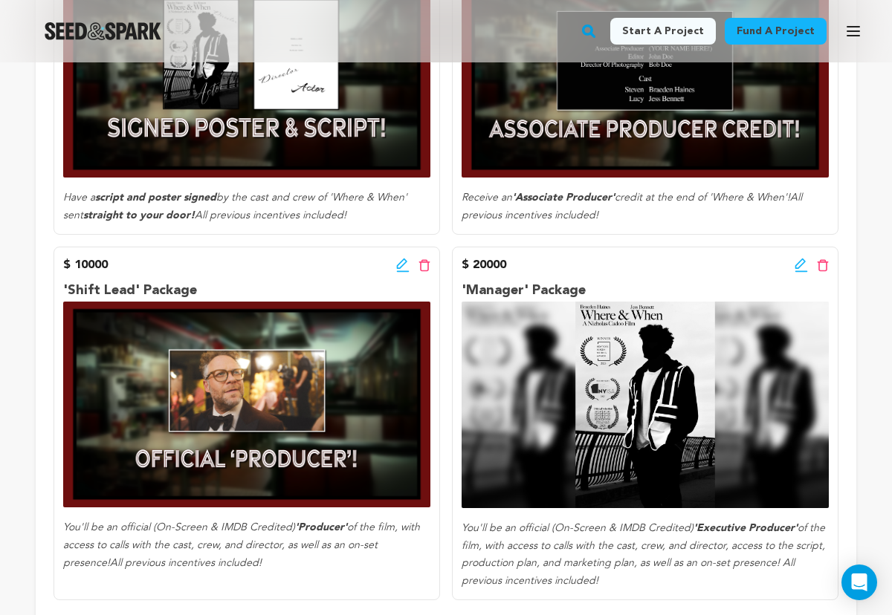
click at [796, 265] on icon at bounding box center [800, 264] width 10 height 10
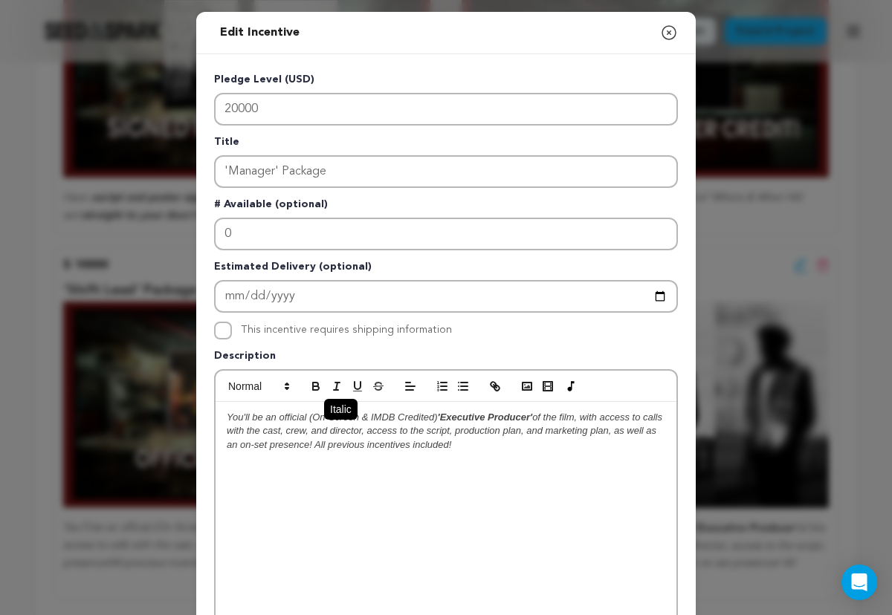
scroll to position [334, 0]
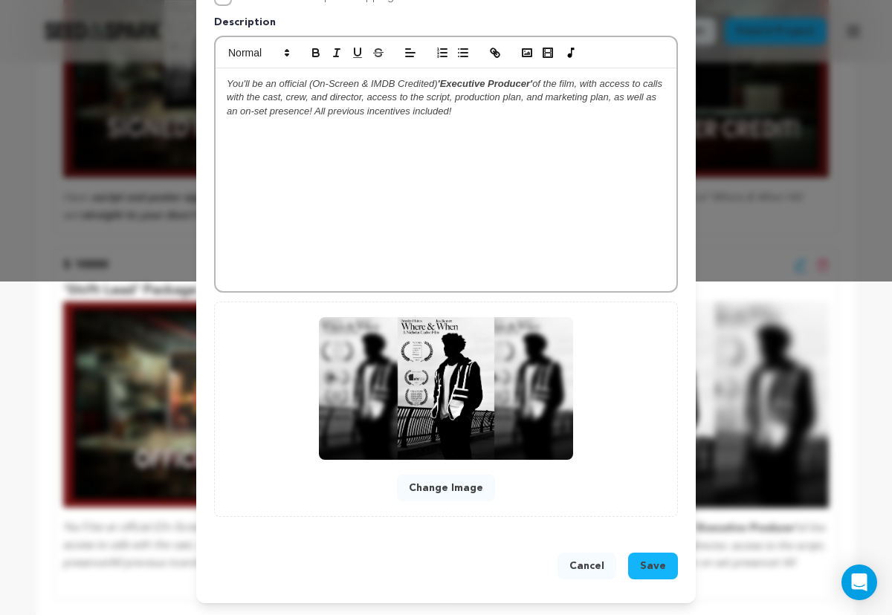
click at [442, 485] on button "Change Image" at bounding box center [446, 488] width 98 height 27
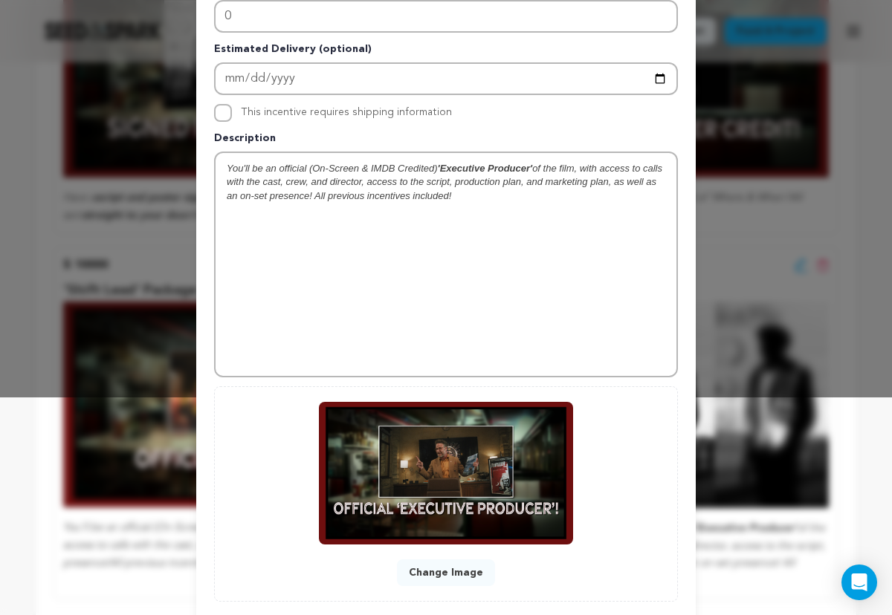
scroll to position [302, 0]
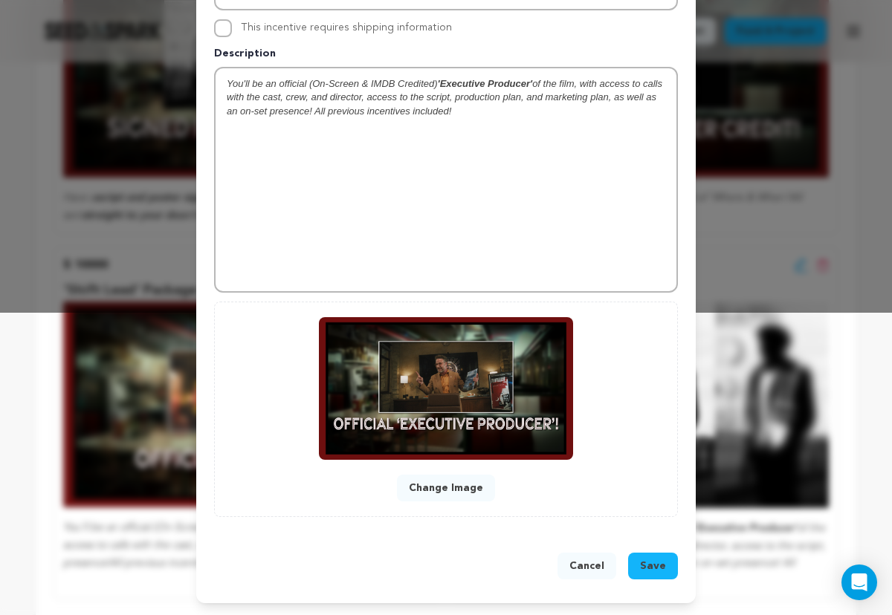
click at [658, 568] on span "Save" at bounding box center [653, 566] width 26 height 15
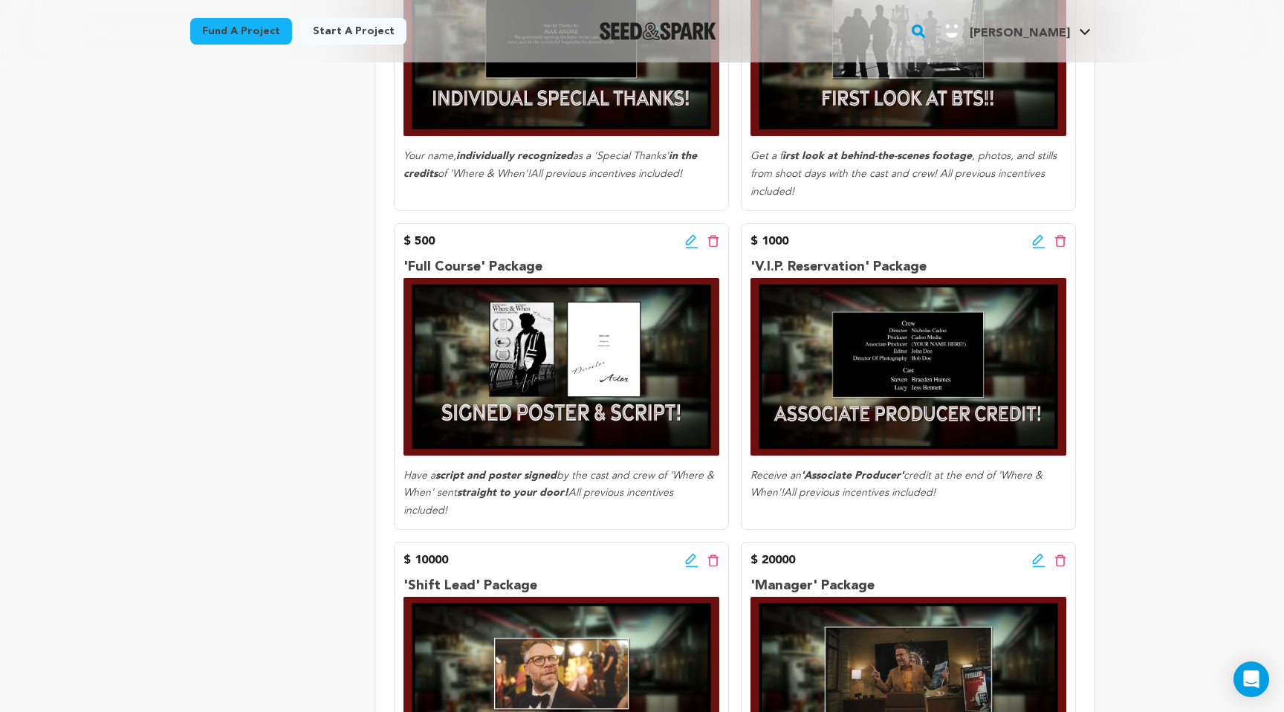
scroll to position [1065, 0]
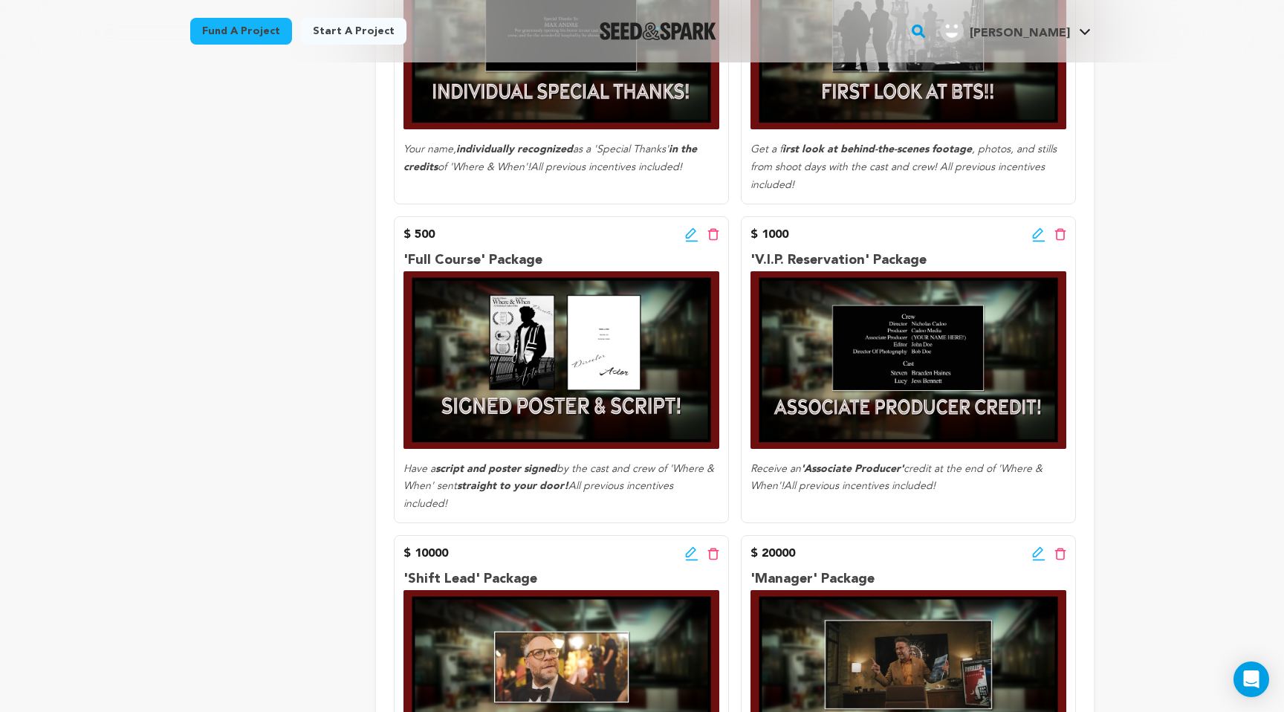
click at [1036, 235] on icon at bounding box center [1038, 234] width 13 height 15
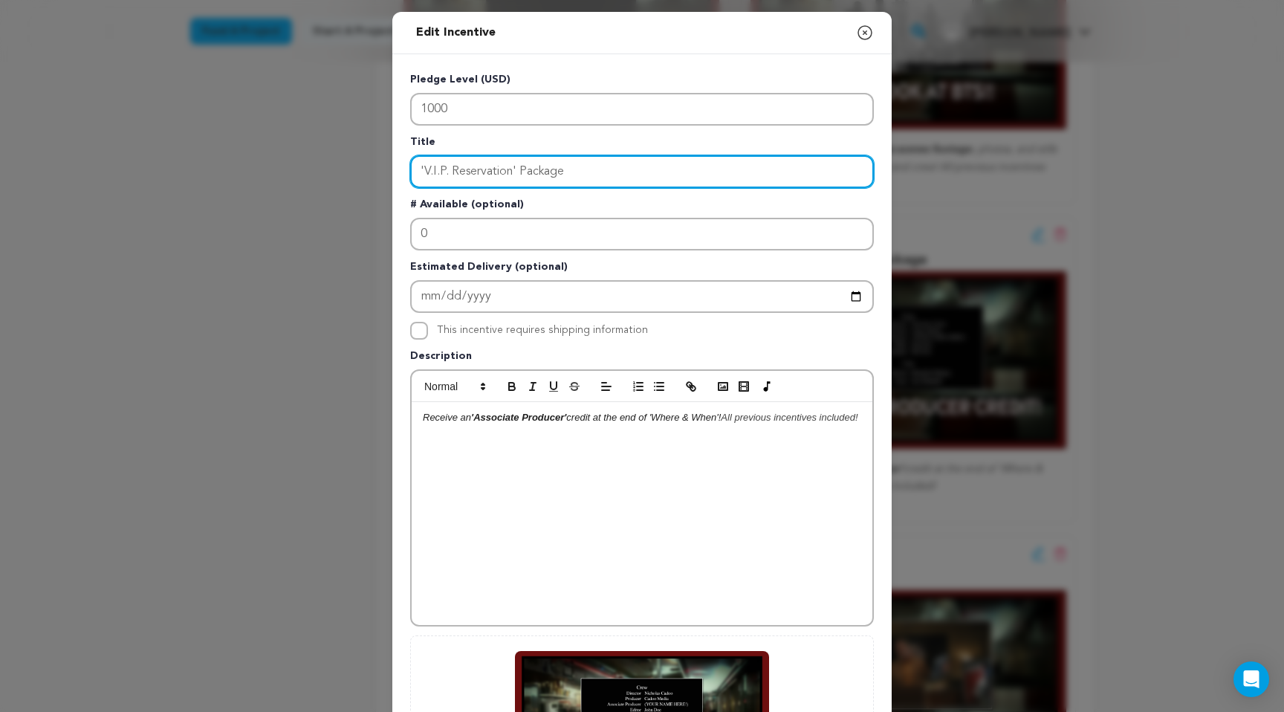
drag, startPoint x: 511, startPoint y: 172, endPoint x: 423, endPoint y: 174, distance: 88.4
click at [423, 174] on input "'V.I.P. Reservation' Package" at bounding box center [642, 171] width 464 height 33
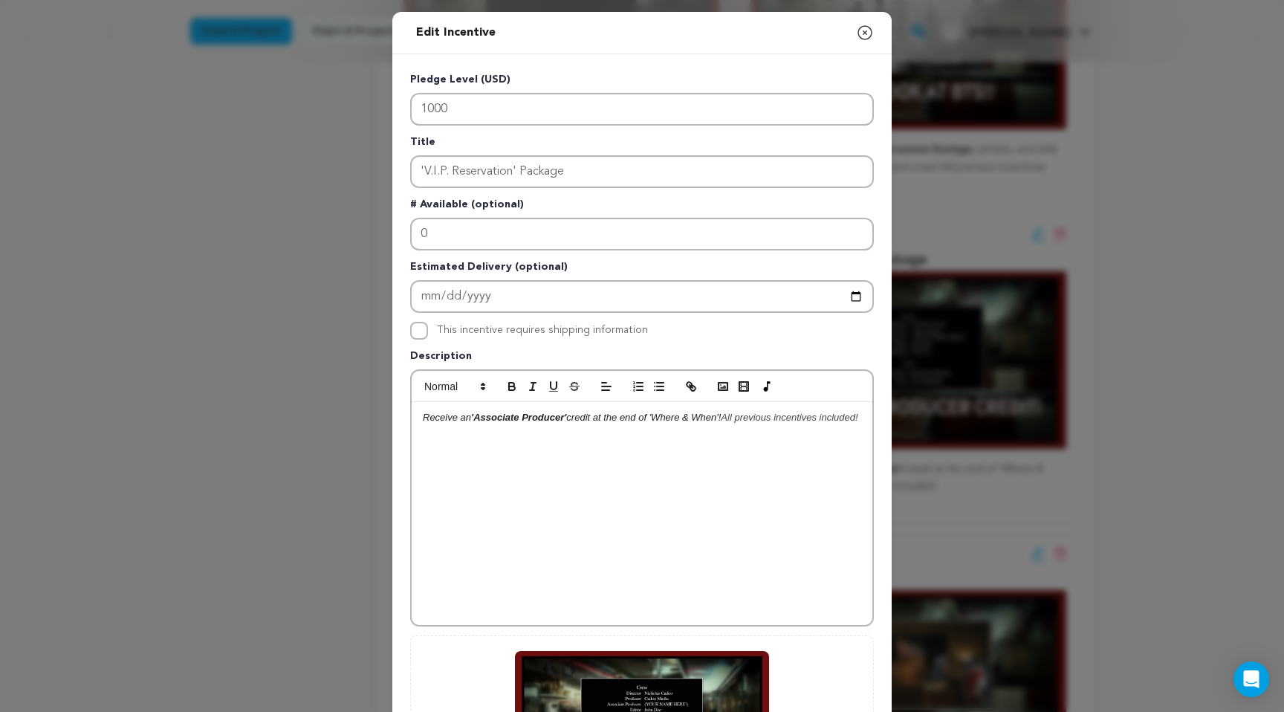
click at [863, 31] on icon "button" at bounding box center [864, 32] width 13 height 13
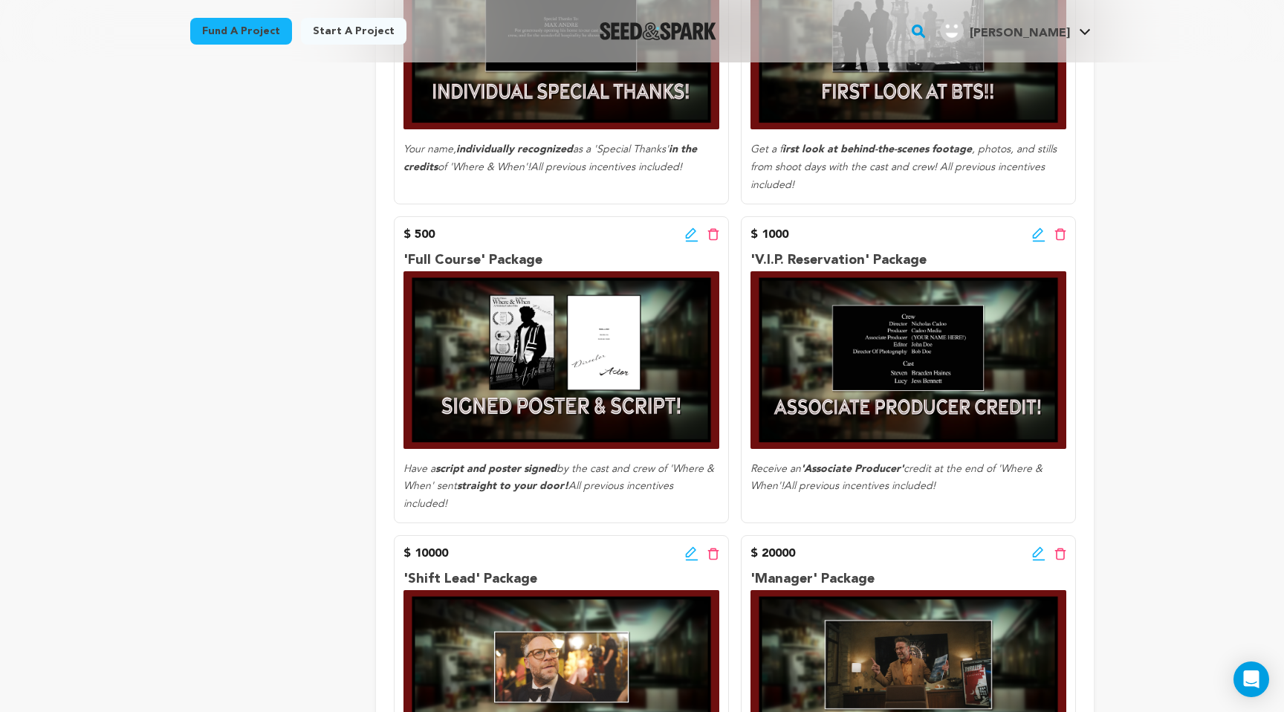
scroll to position [1065, 0]
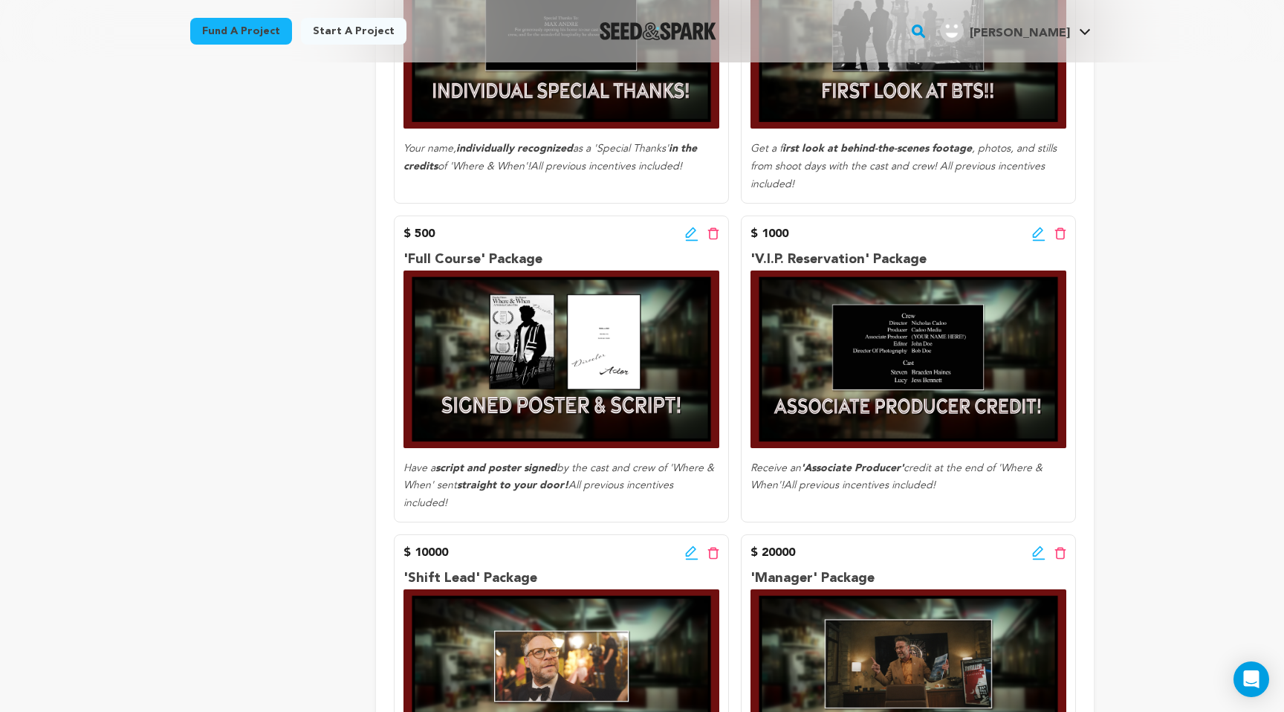
click at [1036, 230] on icon at bounding box center [1038, 232] width 10 height 10
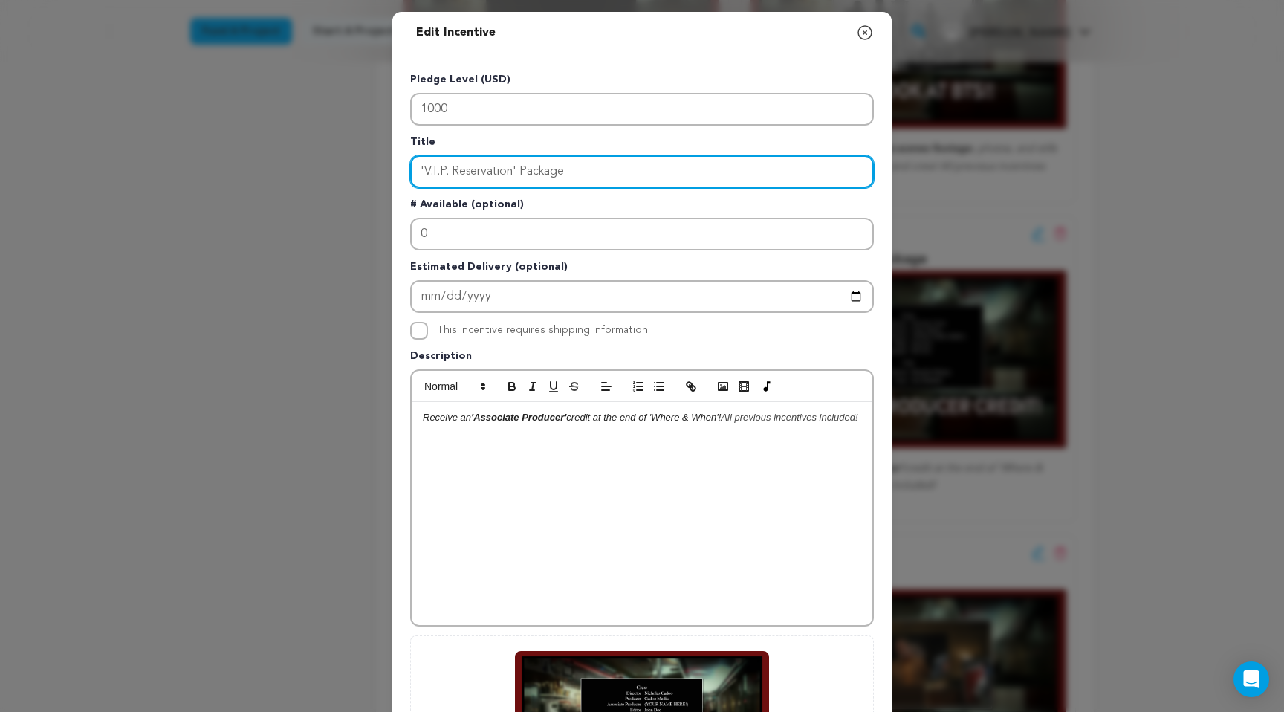
drag, startPoint x: 510, startPoint y: 170, endPoint x: 424, endPoint y: 179, distance: 85.9
click at [424, 179] on input "'V.I.P. Reservation' Package" at bounding box center [642, 171] width 464 height 33
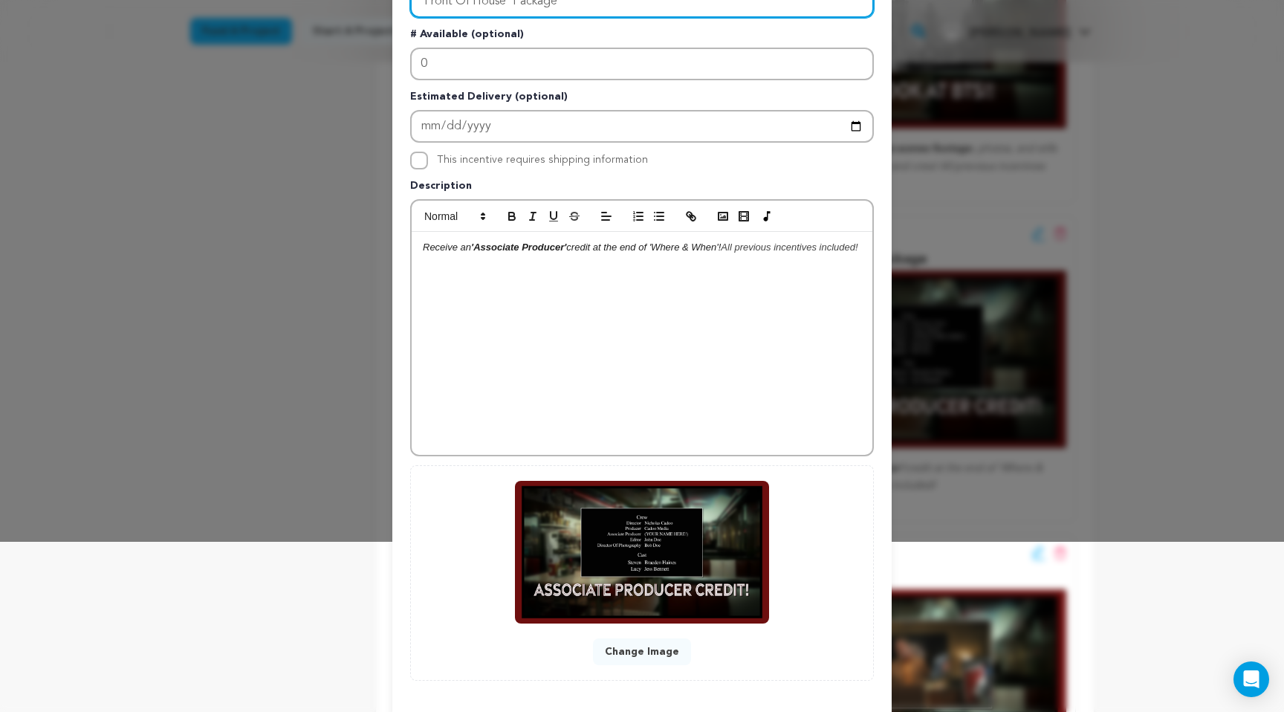
scroll to position [237, 0]
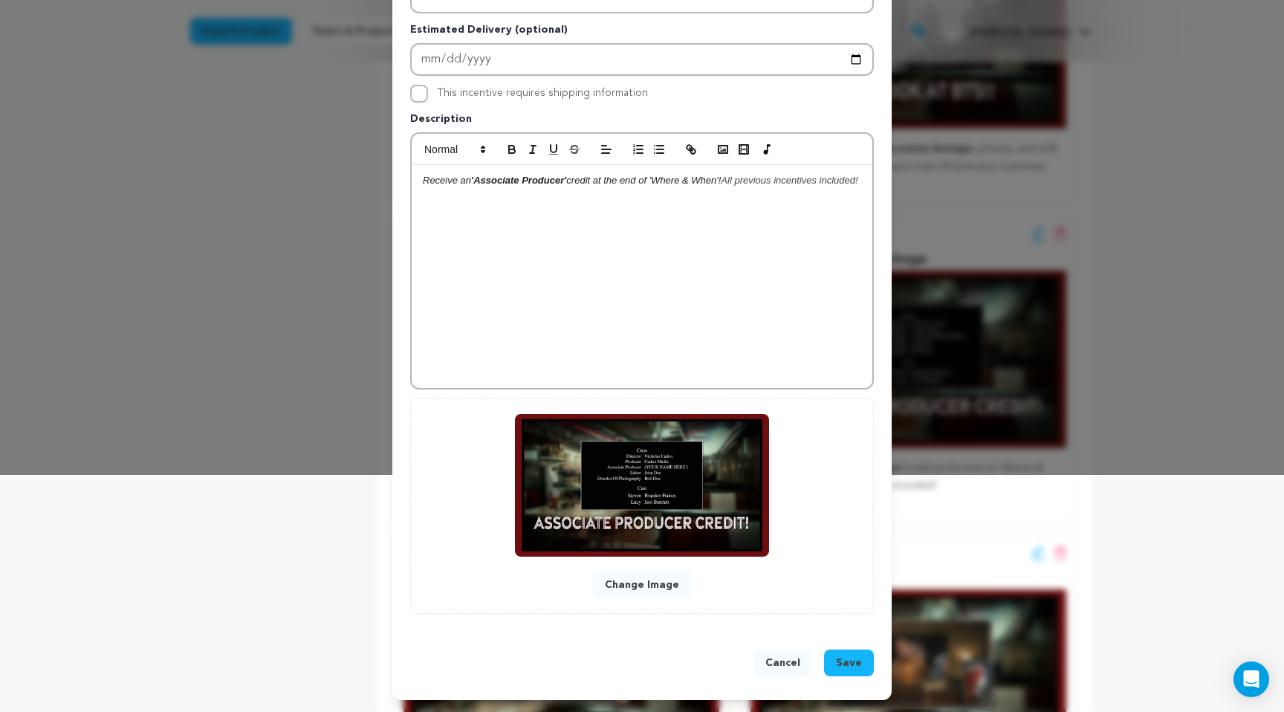
type input "'Front Of House' Package"
click at [862, 666] on button "Save" at bounding box center [849, 662] width 50 height 27
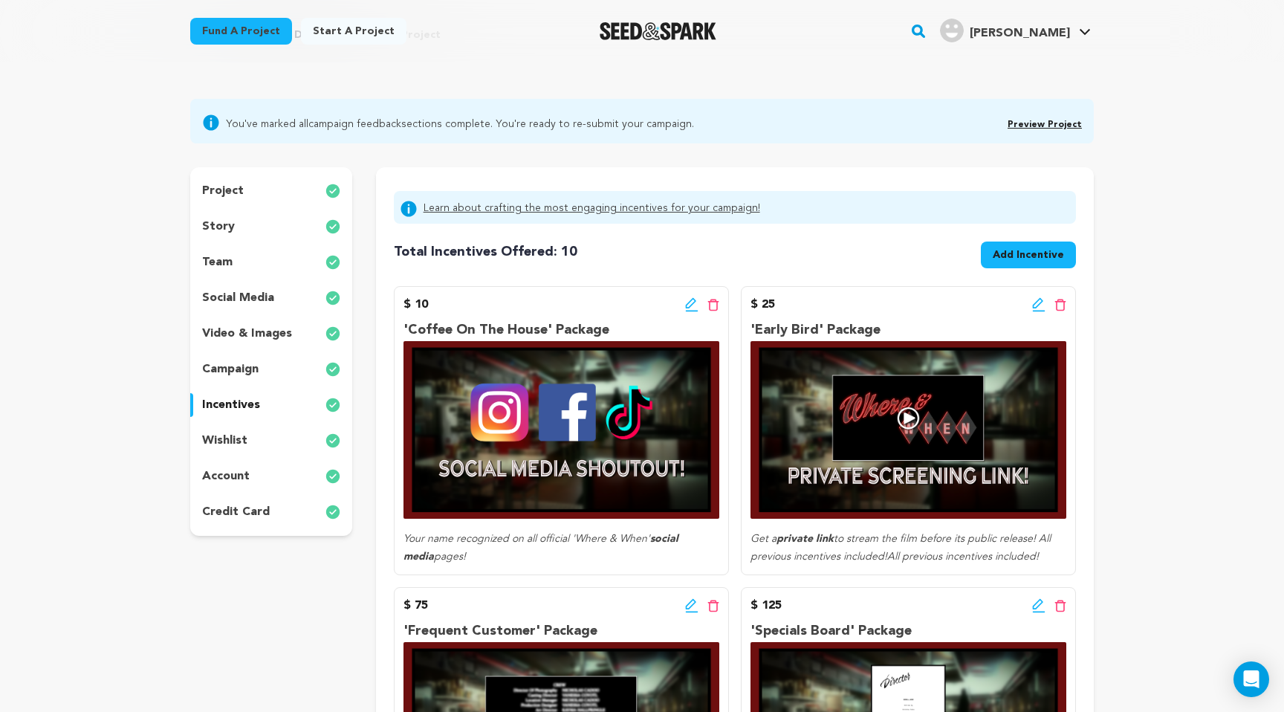
scroll to position [71, 0]
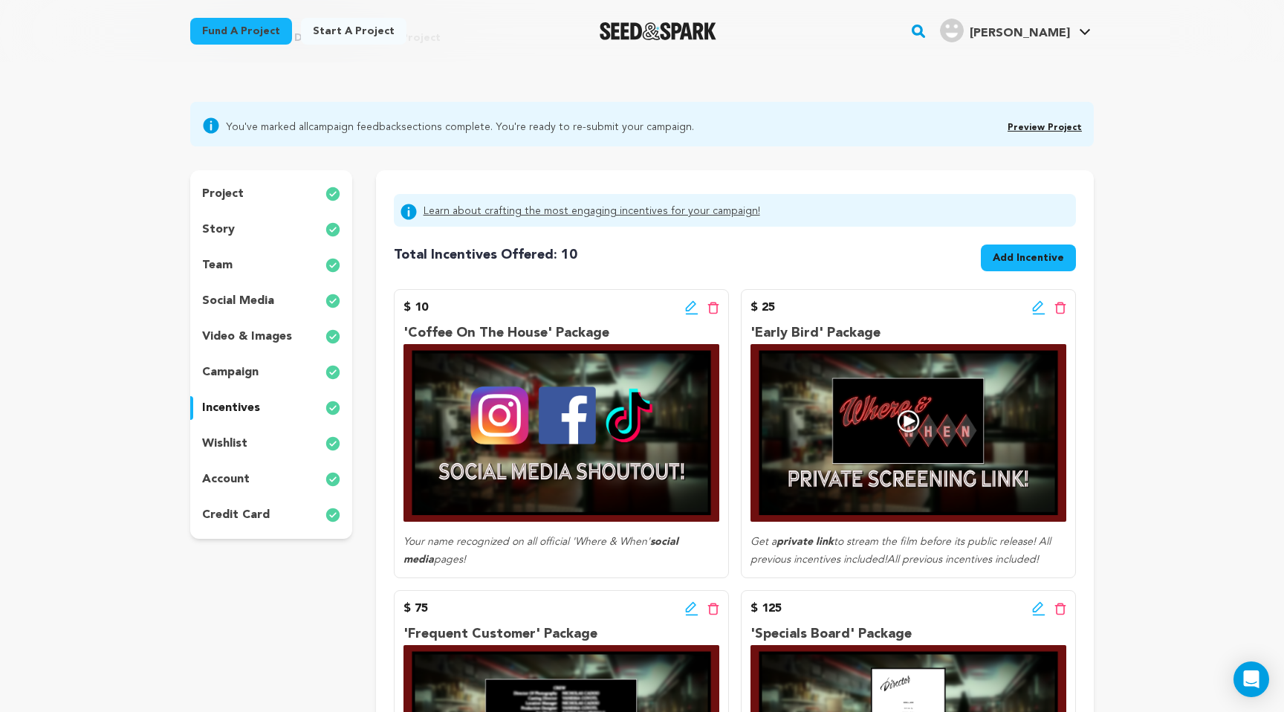
click at [1021, 255] on span "Add Incentive" at bounding box center [1028, 257] width 71 height 15
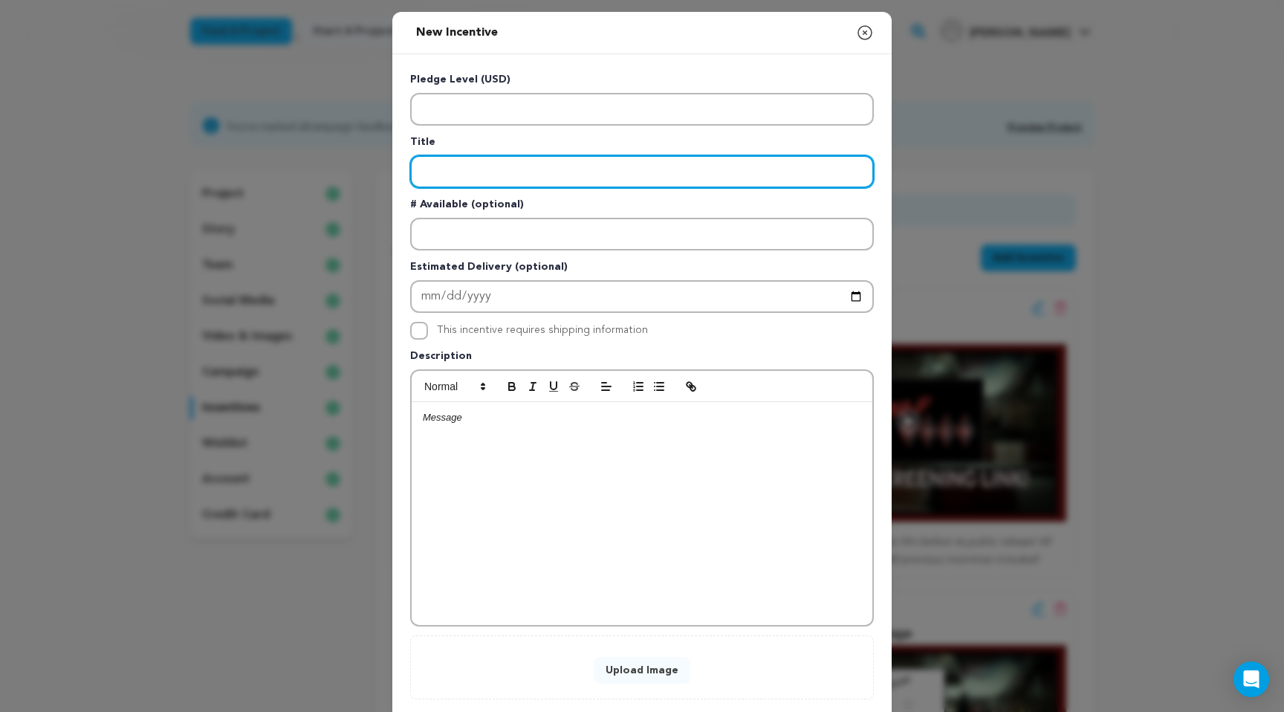
click at [584, 186] on input "Enter title" at bounding box center [642, 171] width 464 height 33
type input "'V.I.P Reservation' Package"
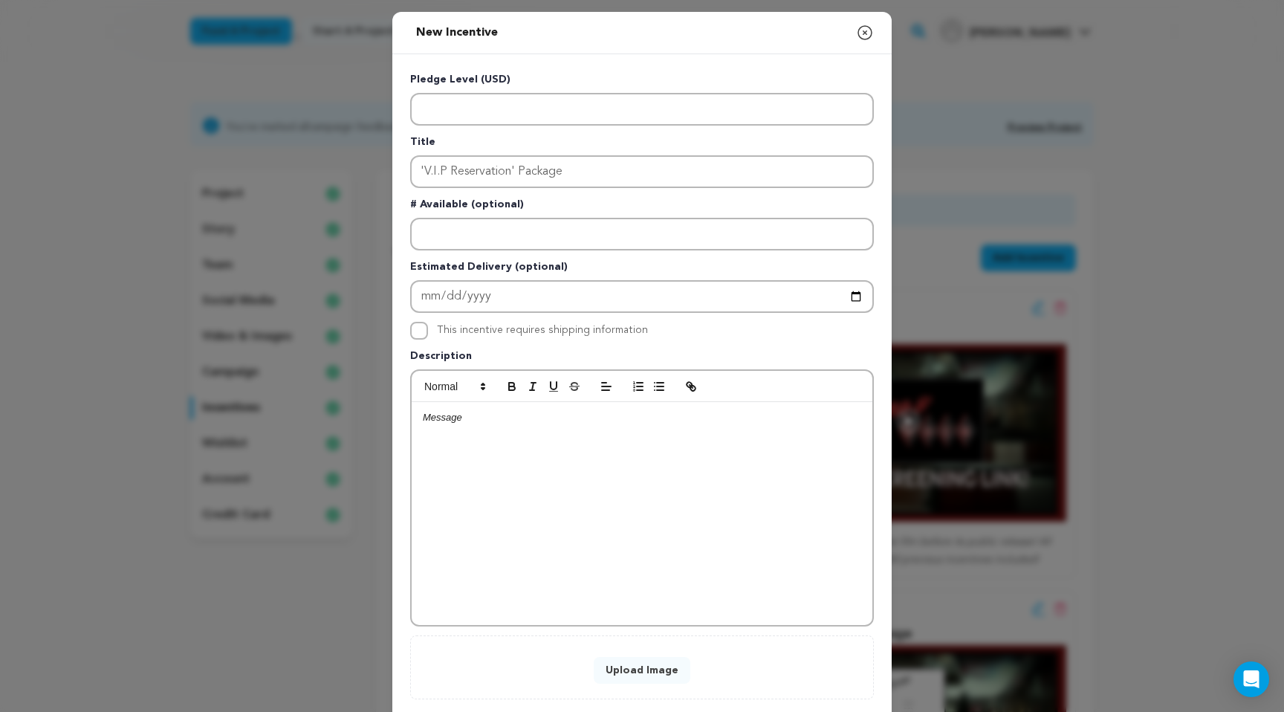
drag, startPoint x: 517, startPoint y: 441, endPoint x: 367, endPoint y: 438, distance: 150.1
click at [367, 438] on div "New Incentive Close modal Pledge Level (USD) Title 'V.I.P Reservation' Package …" at bounding box center [642, 398] width 1284 height 797
click at [682, 547] on div "Two 'V.I.P.' seats at the "Where & When" private in-person screening! All previ…" at bounding box center [642, 513] width 461 height 223
click at [447, 418] on em "Two 'V.I.P.' seats at the "Where & When" private in-person screening! All previ…" at bounding box center [640, 417] width 435 height 11
drag, startPoint x: 443, startPoint y: 418, endPoint x: 494, endPoint y: 420, distance: 51.3
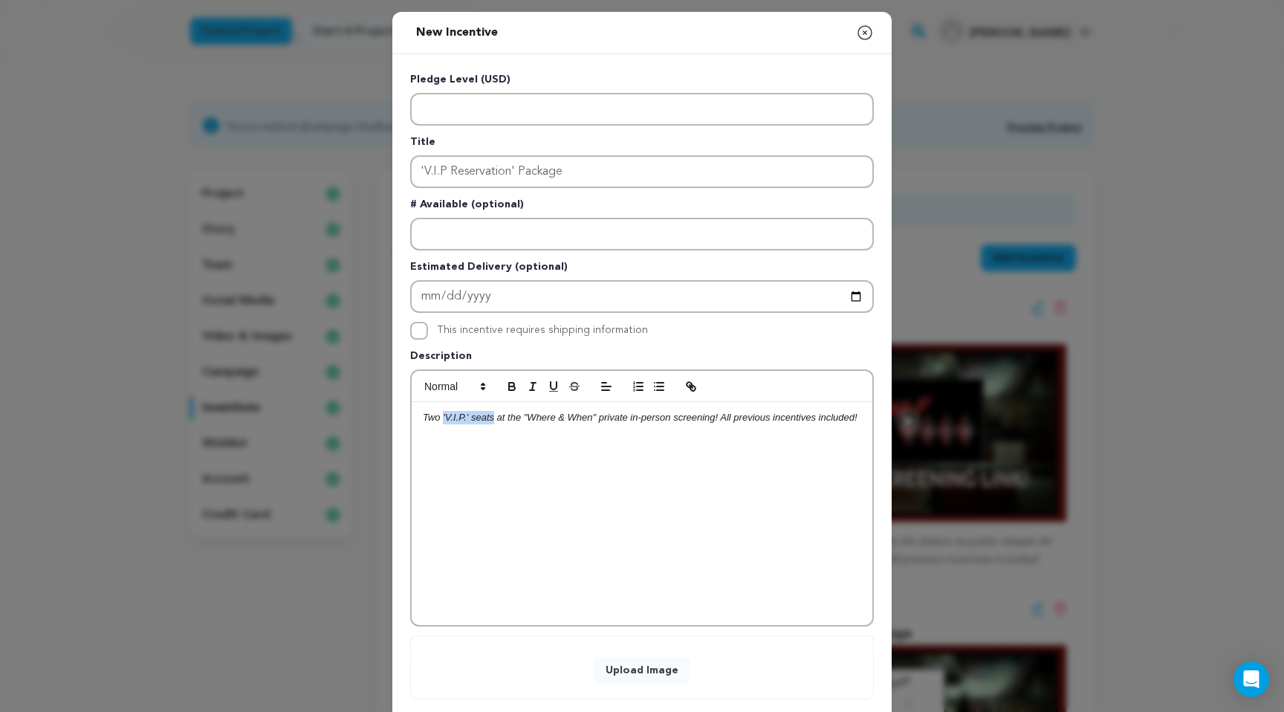
click at [495, 420] on em "Two 'V.I.P.' seats at the "Where & When" private in-person screening! All previ…" at bounding box center [640, 417] width 435 height 11
click at [494, 418] on em "'V.I.P.' seats" at bounding box center [467, 417] width 53 height 11
click at [603, 429] on p "Two 'V.I.P.' seats (you +1) at the "Where & When" private in-person screening! …" at bounding box center [642, 424] width 438 height 27
click at [458, 392] on span at bounding box center [454, 386] width 73 height 18
click at [464, 526] on span at bounding box center [471, 527] width 95 height 23
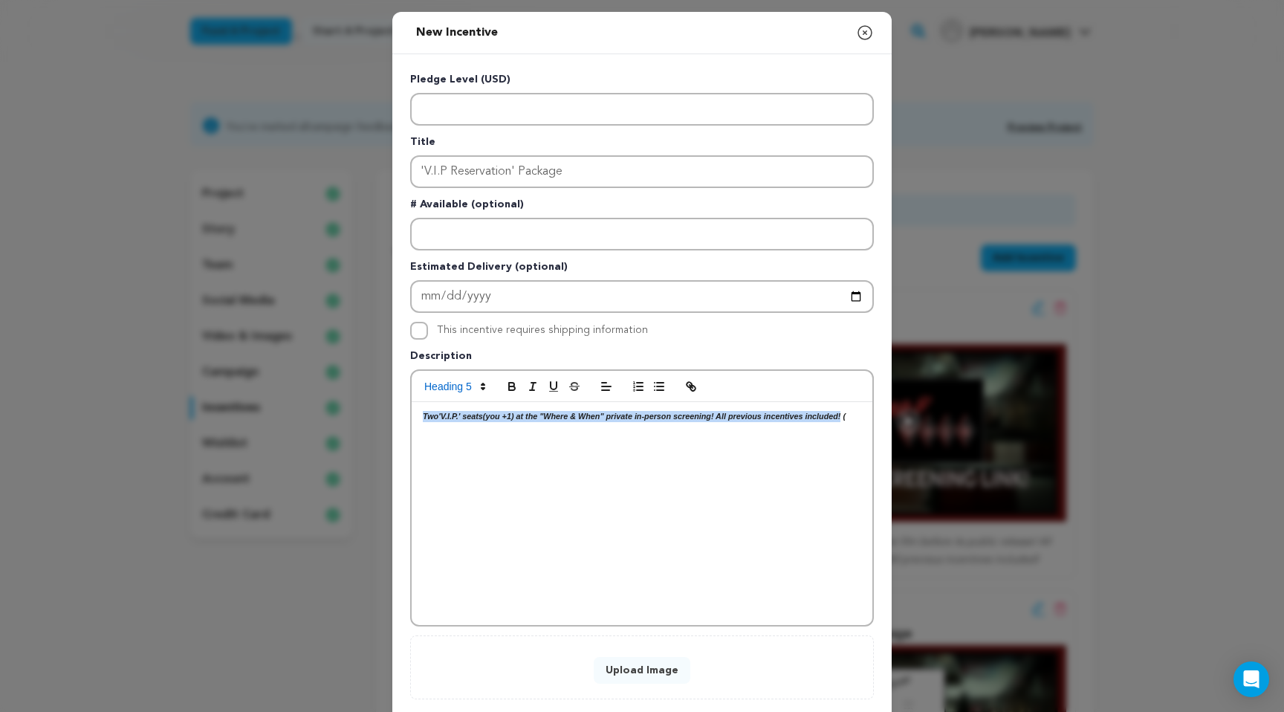
drag, startPoint x: 845, startPoint y: 417, endPoint x: 396, endPoint y: 410, distance: 449.5
click at [396, 409] on div "Pledge Level (USD) Title 'V.I.P Reservation' Package # Available (optional) Est…" at bounding box center [641, 385] width 499 height 663
click at [470, 386] on span at bounding box center [454, 386] width 73 height 18
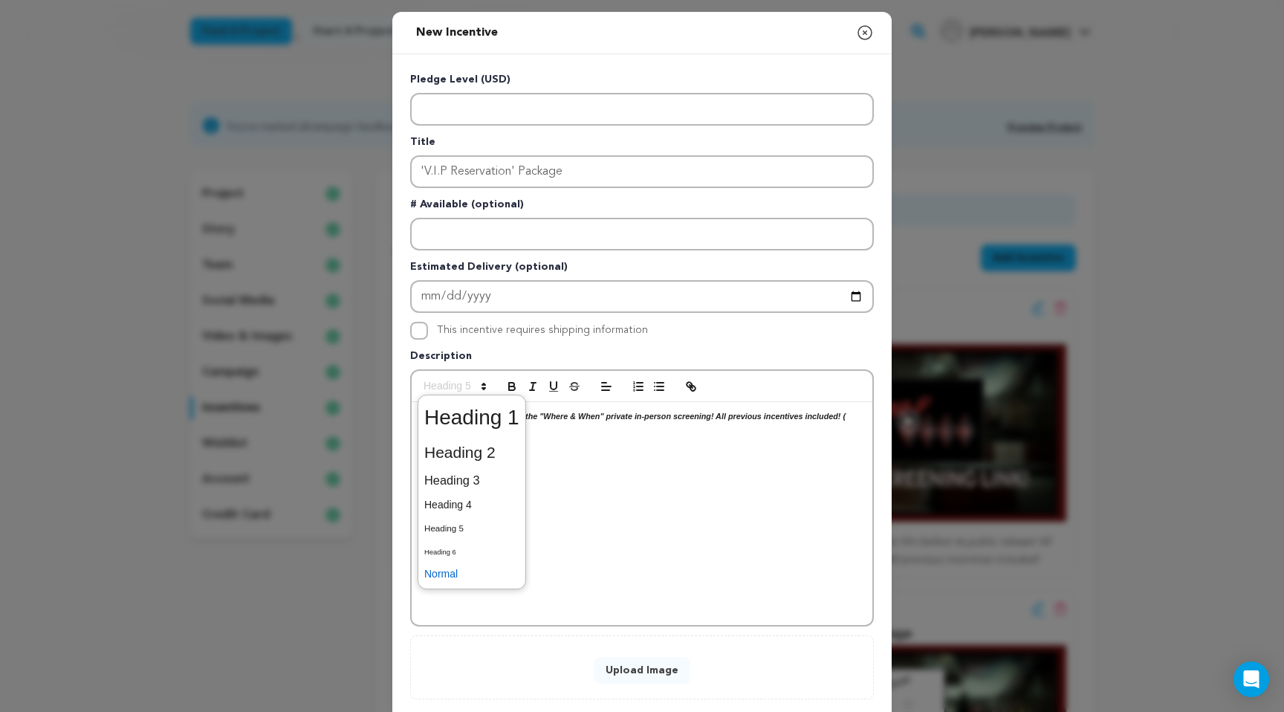
click at [471, 574] on span at bounding box center [471, 573] width 95 height 23
click at [489, 436] on p "Two 'V.I.P.' seats (you +1) at the "Where & When" private in-person screening! …" at bounding box center [642, 424] width 438 height 27
drag, startPoint x: 551, startPoint y: 433, endPoint x: 464, endPoint y: 436, distance: 86.2
click at [464, 436] on p "Two 'V.I.P.' seats (you +1) at the "Where & When" private in-person screening! …" at bounding box center [642, 424] width 438 height 27
click at [475, 387] on span at bounding box center [454, 386] width 73 height 18
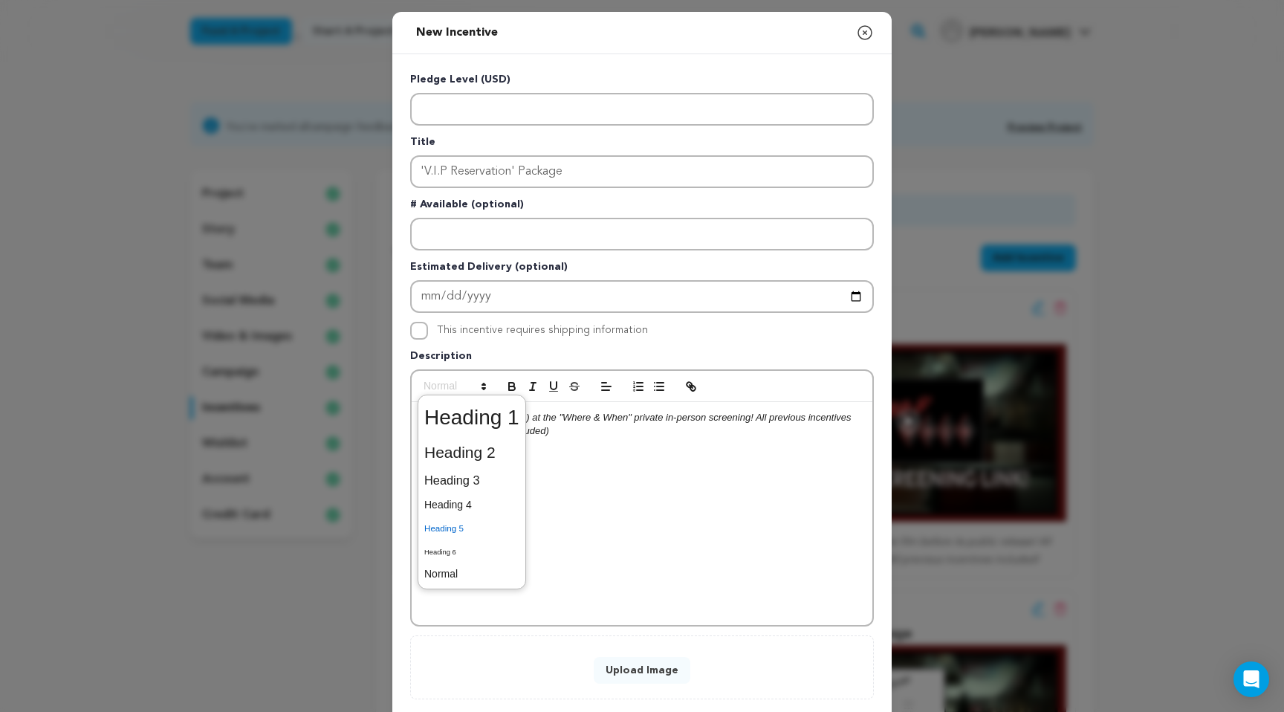
click at [467, 529] on span at bounding box center [471, 527] width 95 height 23
drag, startPoint x: 562, startPoint y: 430, endPoint x: 464, endPoint y: 438, distance: 99.1
click at [464, 438] on p "Two 'V.I.P.' seats (you +1) at the "Where & When" private in-person screening! …" at bounding box center [642, 424] width 438 height 27
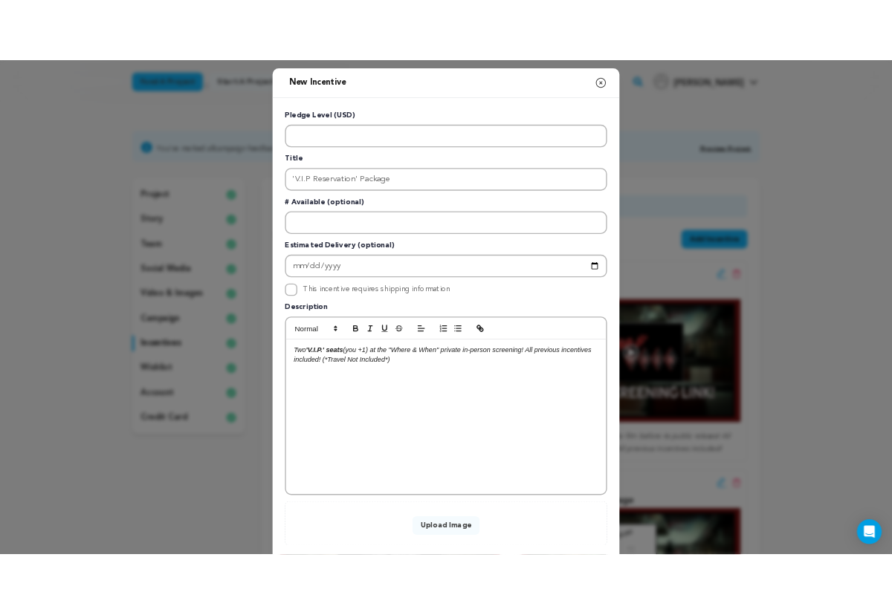
scroll to position [85, 0]
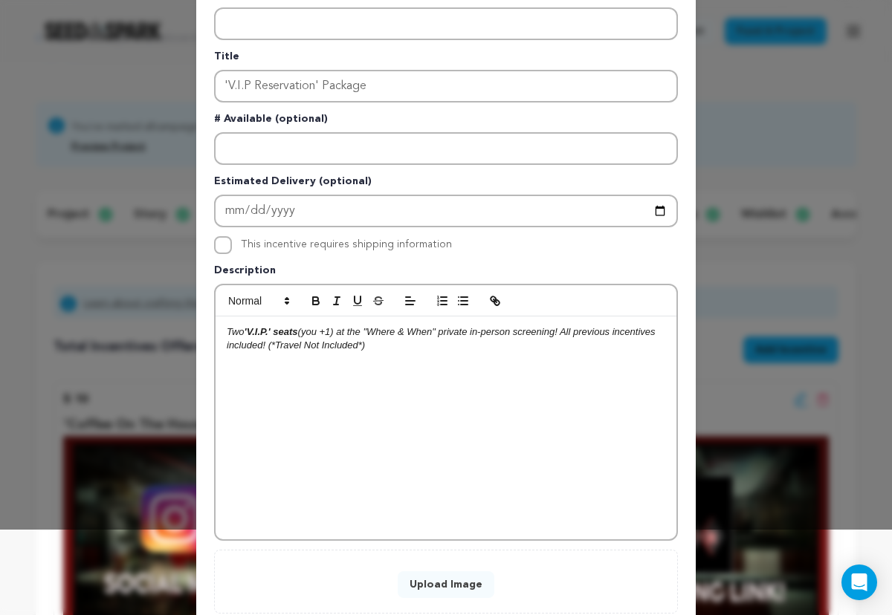
click at [428, 585] on button "Upload Image" at bounding box center [445, 584] width 97 height 27
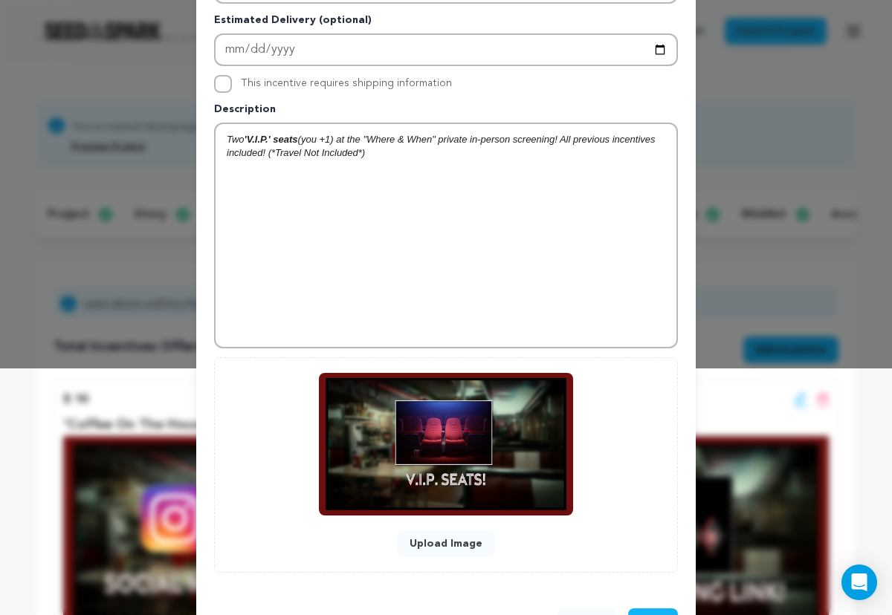
scroll to position [302, 0]
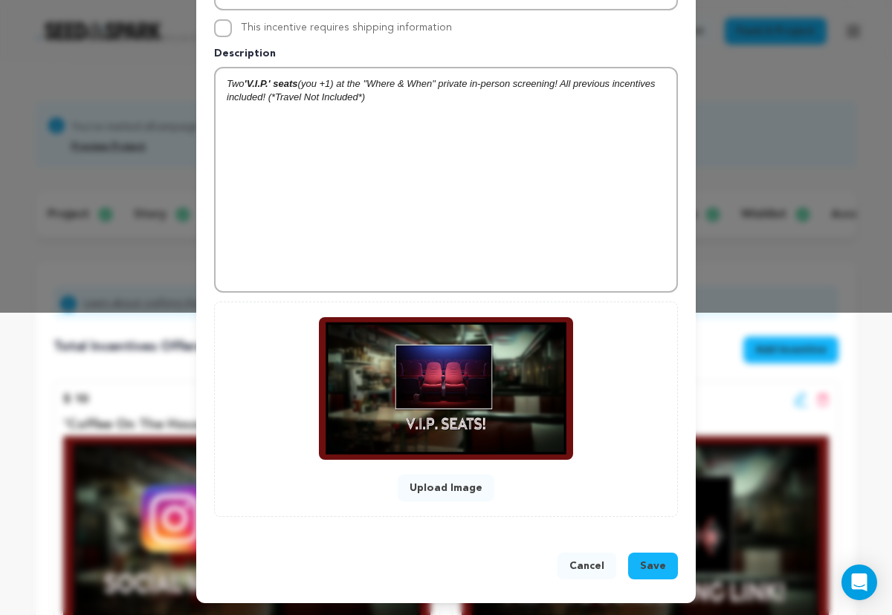
click at [663, 563] on span "Save" at bounding box center [653, 566] width 26 height 15
click at [665, 567] on span "Save" at bounding box center [653, 566] width 26 height 15
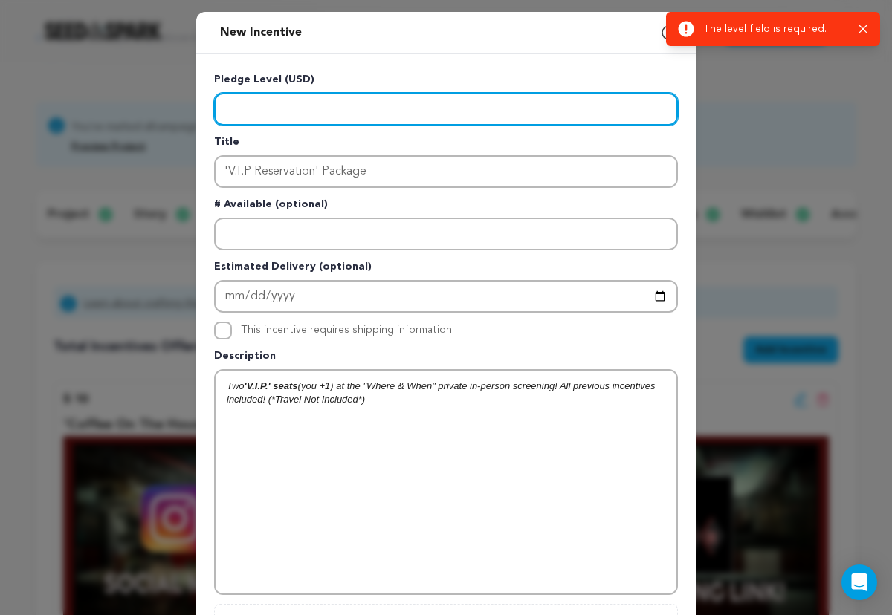
click at [359, 119] on input "Enter level" at bounding box center [446, 109] width 464 height 33
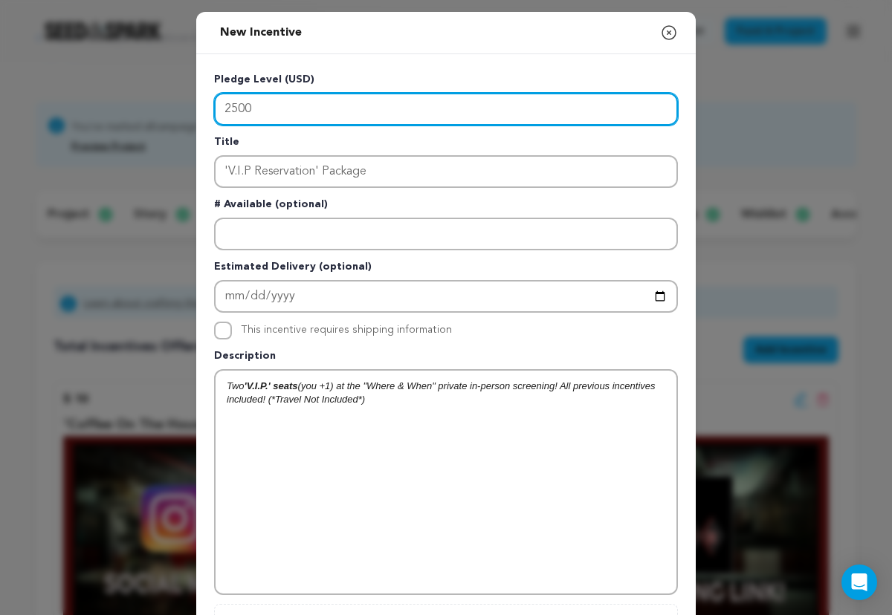
scroll to position [302, 0]
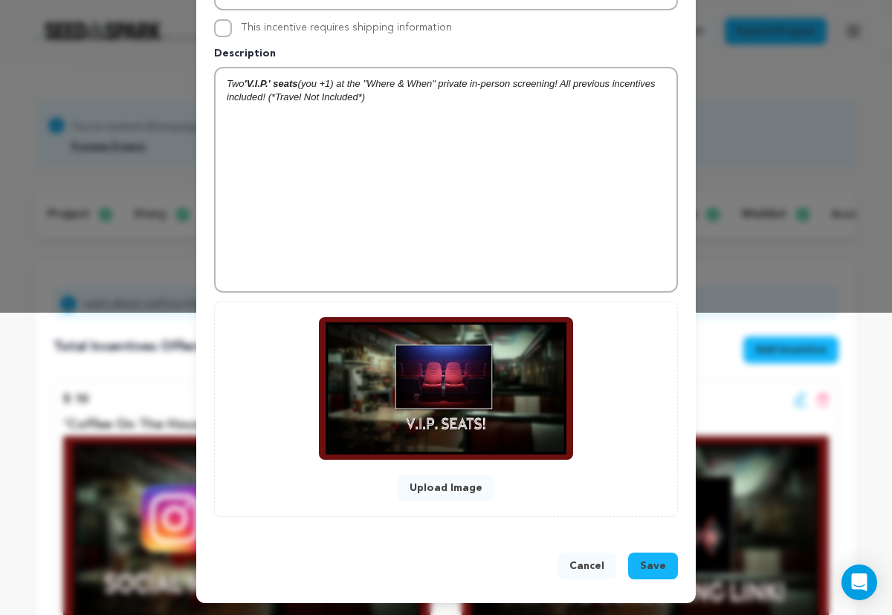
type input "2500"
click at [657, 558] on button "Save" at bounding box center [653, 566] width 50 height 27
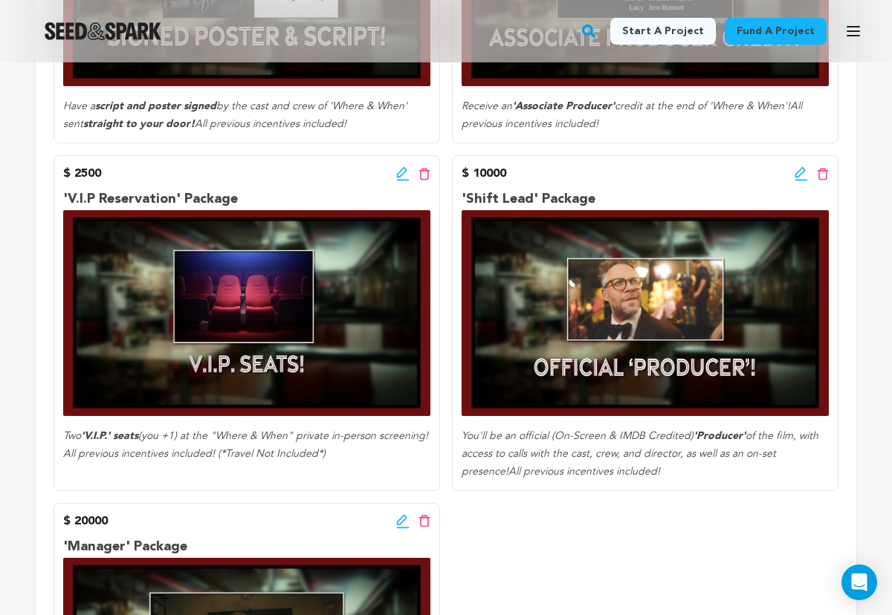
scroll to position [1647, 0]
